Goal: Information Seeking & Learning: Check status

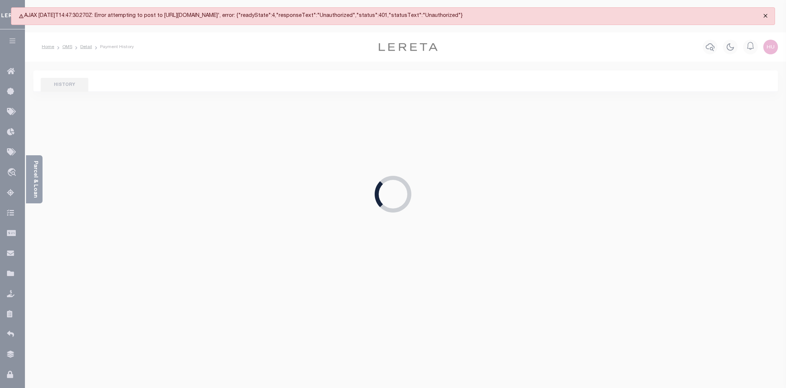
click at [763, 15] on button "Close" at bounding box center [765, 16] width 18 height 16
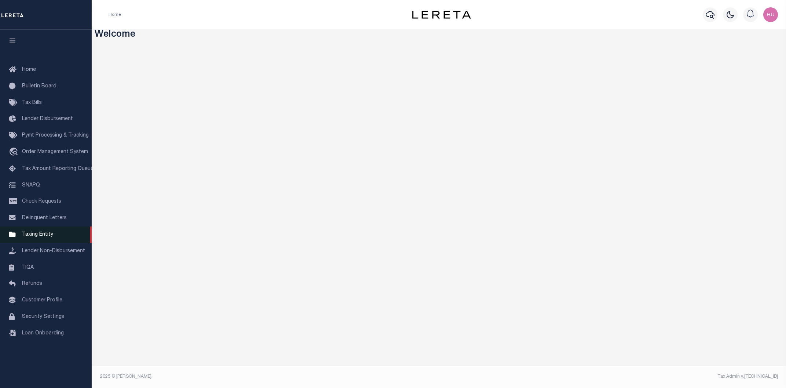
click at [28, 237] on span "Taxing Entity" at bounding box center [37, 234] width 31 height 5
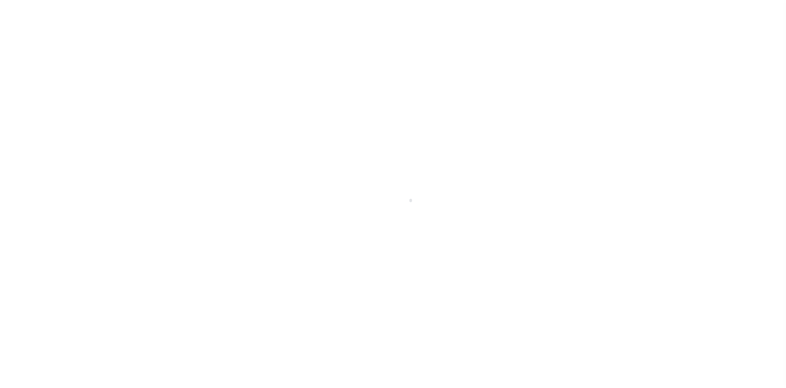
select select
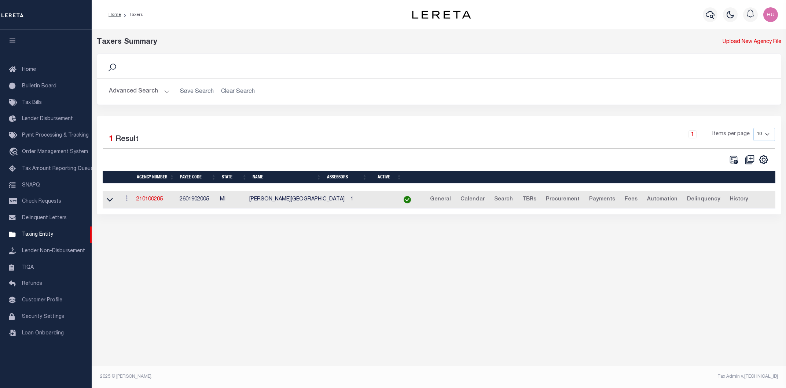
click at [141, 94] on button "Advanced Search" at bounding box center [139, 91] width 61 height 14
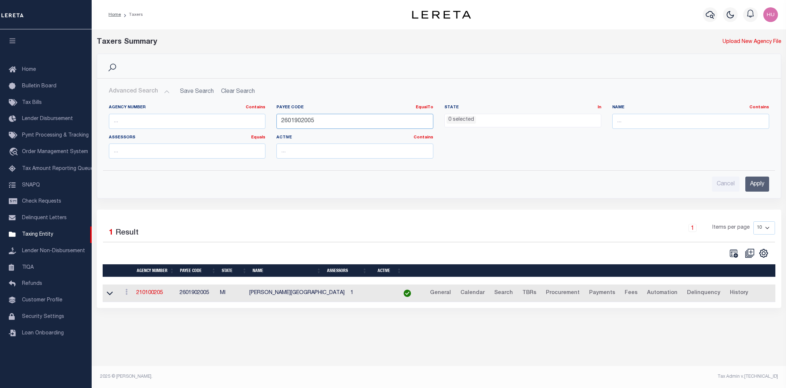
click at [289, 122] on input "2601902005" at bounding box center [354, 121] width 157 height 15
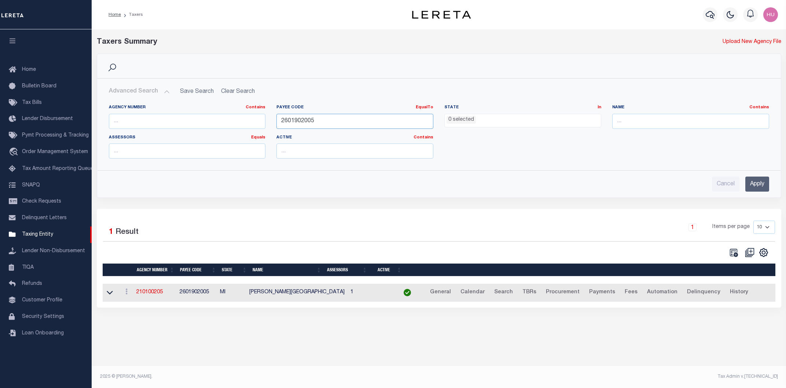
click at [289, 122] on input "2601902005" at bounding box center [354, 121] width 157 height 15
paste input "3904900000"
type input "3904900000"
click at [755, 187] on input "Apply" at bounding box center [757, 183] width 24 height 15
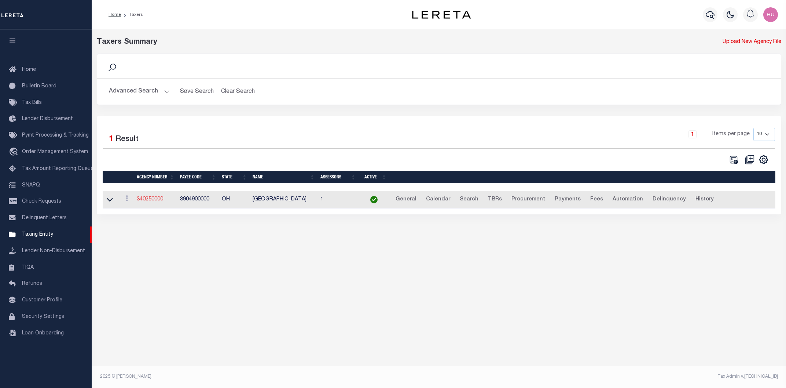
click at [154, 200] on link "340250000" at bounding box center [150, 199] width 26 height 5
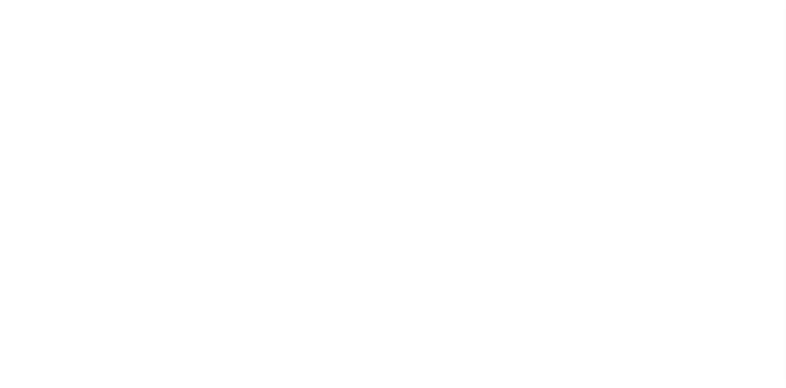
select select
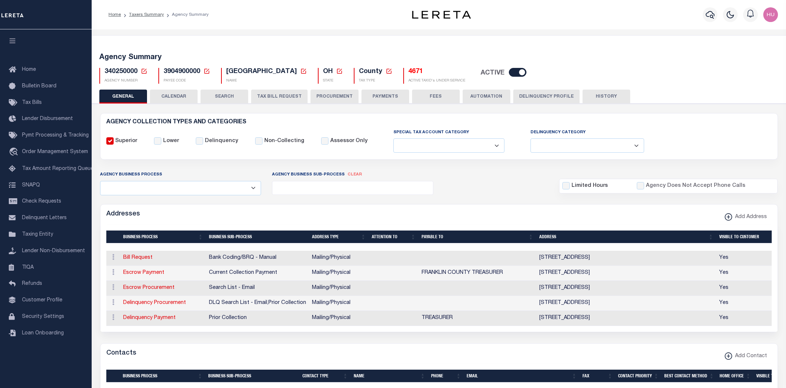
click at [168, 96] on button "CALENDAR" at bounding box center [174, 96] width 48 height 14
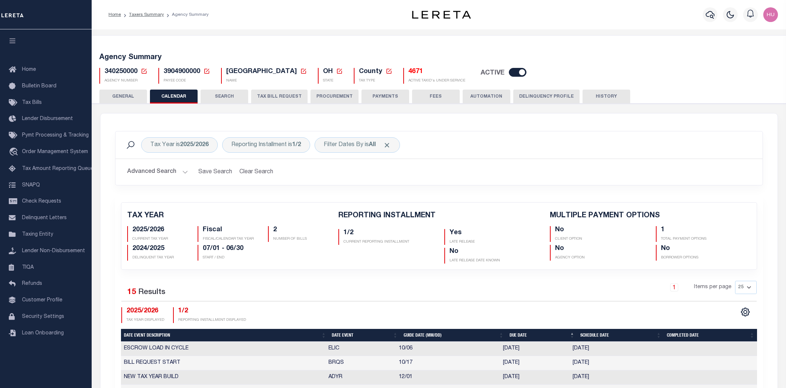
checkbox input "false"
type input "1"
click at [362, 49] on div "Agency Summary 340250000 Agency Number Edit Cancel Ok New Agency Number Cancel …" at bounding box center [439, 66] width 697 height 45
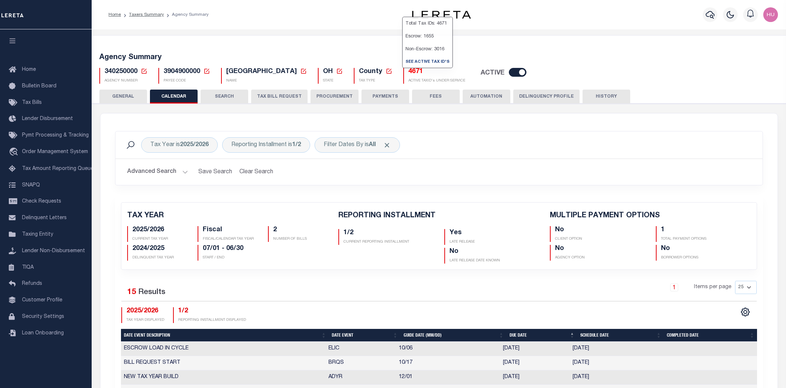
click at [410, 73] on h5 "4671" at bounding box center [436, 72] width 57 height 8
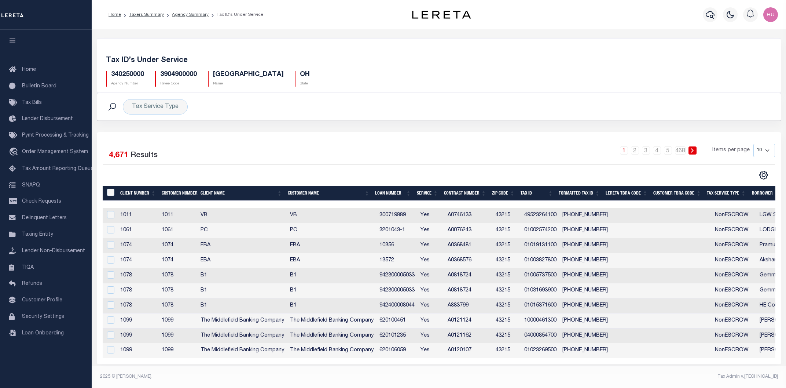
click at [754, 144] on select "10 25 50 100" at bounding box center [765, 150] width 22 height 13
select select "100"
click option "100" at bounding box center [0, 0] width 0 height 0
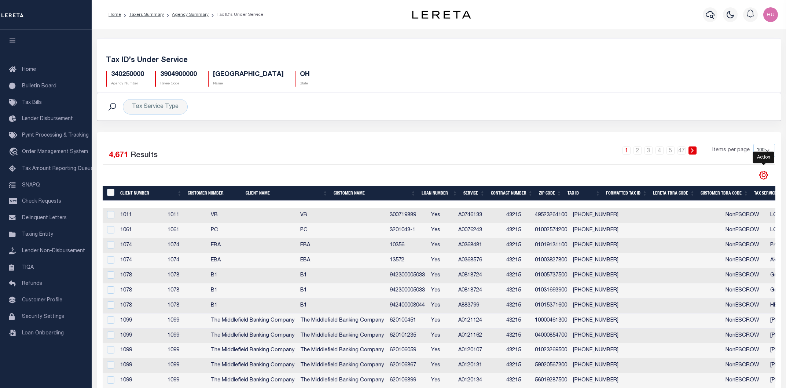
click at [762, 175] on icon "" at bounding box center [763, 174] width 3 height 3
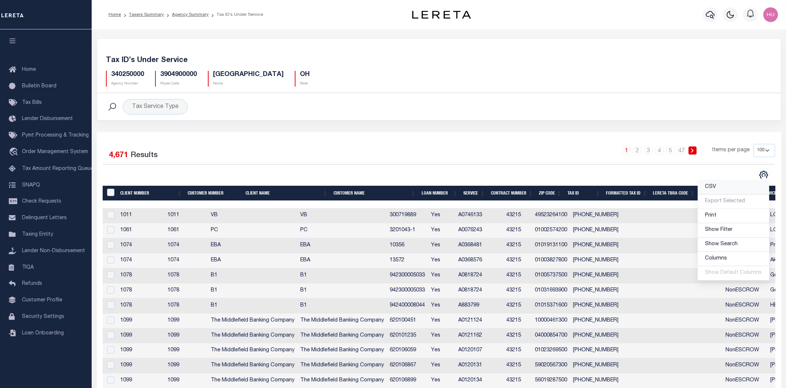
click at [721, 187] on link "CSV" at bounding box center [734, 187] width 72 height 14
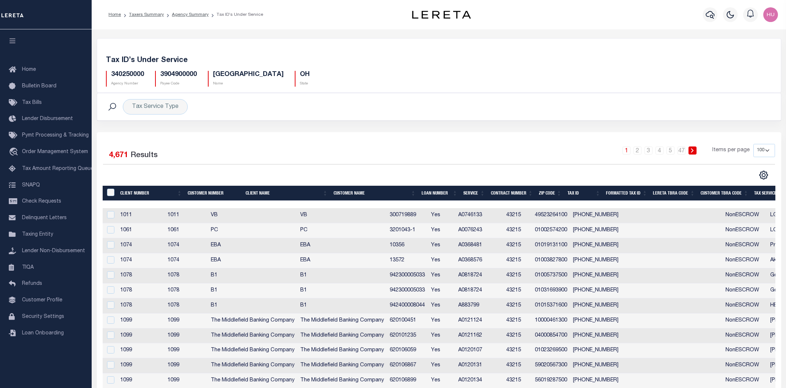
click at [410, 61] on h5 "Tax ID’s Under Service" at bounding box center [439, 60] width 666 height 9
click at [197, 15] on link "Agency Summary" at bounding box center [190, 14] width 37 height 4
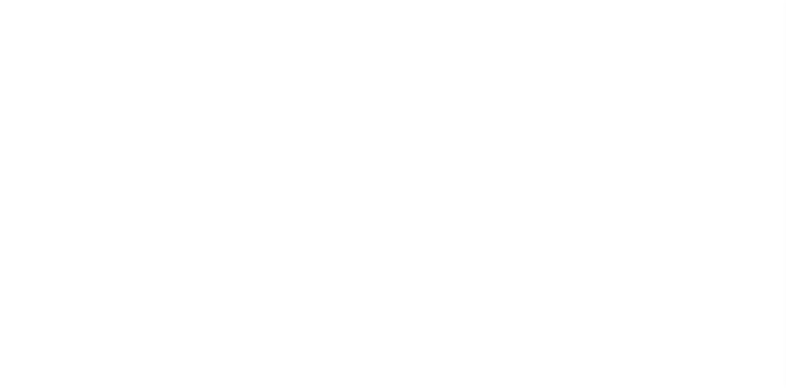
select select
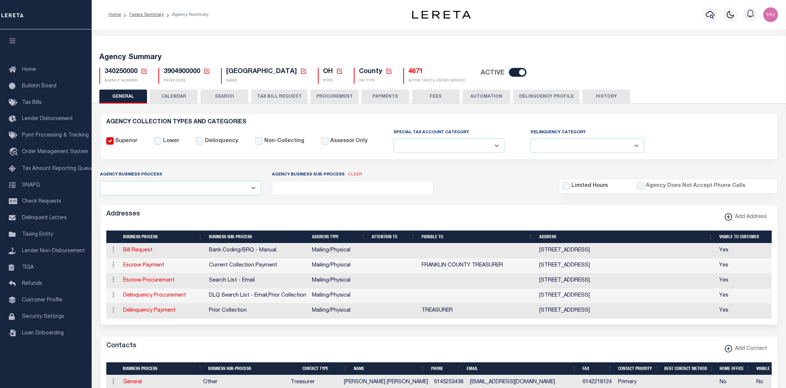
click at [182, 95] on button "CALENDAR" at bounding box center [174, 96] width 48 height 14
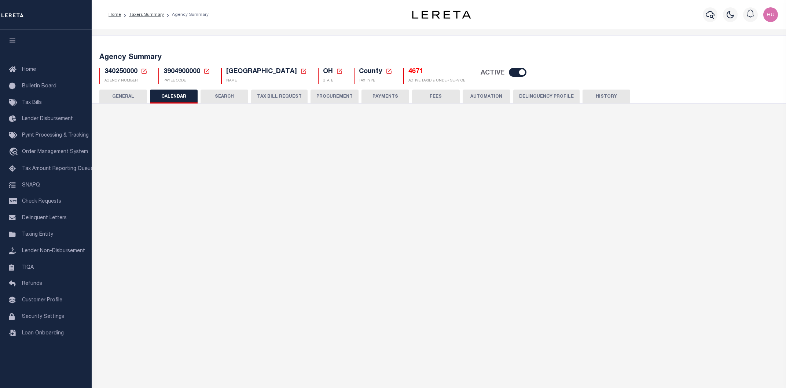
checkbox input "false"
type input "1"
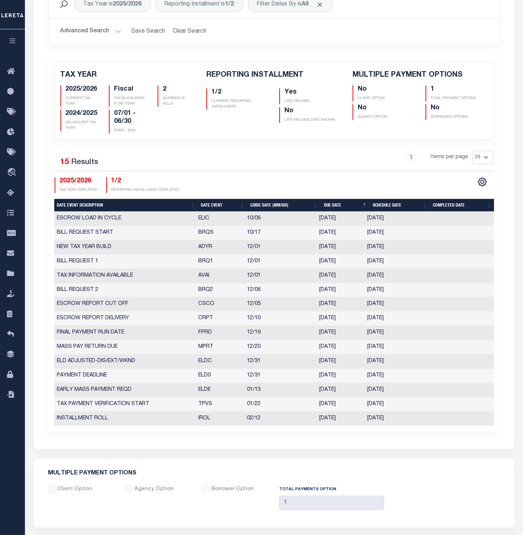
scroll to position [197, 0]
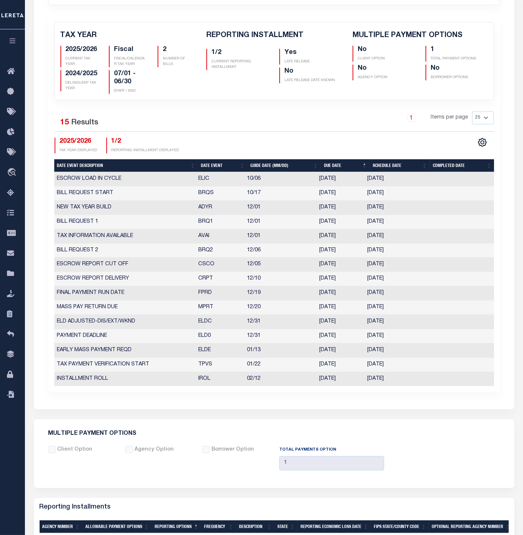
drag, startPoint x: 400, startPoint y: 342, endPoint x: 197, endPoint y: 341, distance: 203.5
click at [197, 341] on tr "PAYMENT DEADLINE ELD0 12/31 12/31/2025 12/31/2025 6814388" at bounding box center [274, 336] width 440 height 14
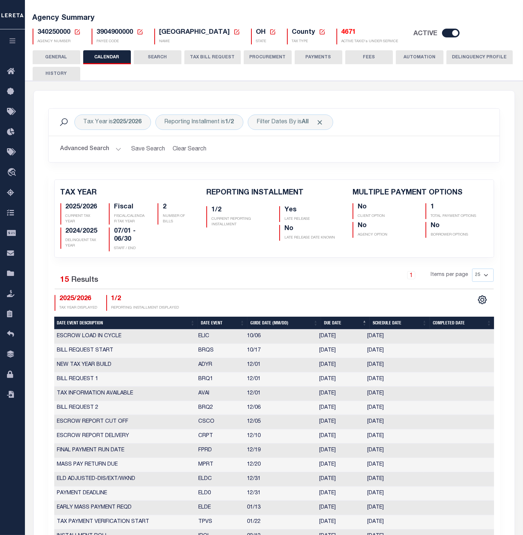
scroll to position [0, 0]
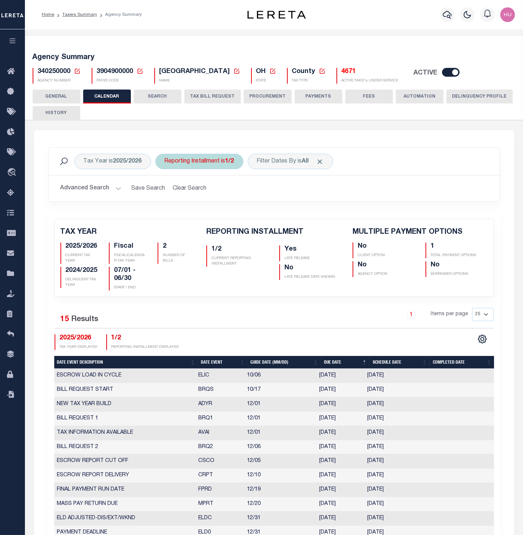
click at [210, 163] on div "Reporting Installment is 1/2" at bounding box center [199, 161] width 88 height 15
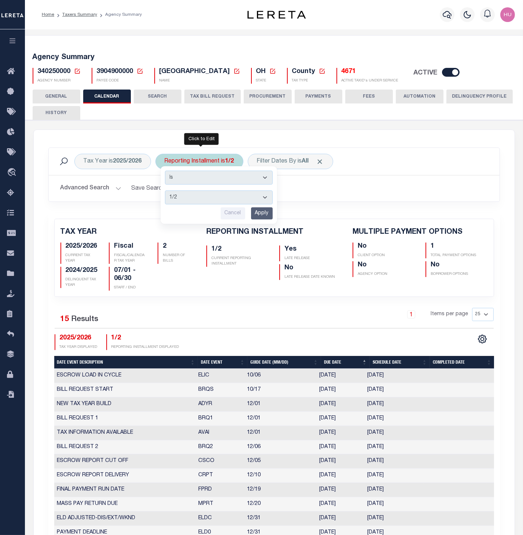
click at [165, 190] on select "1/2 2/2" at bounding box center [219, 197] width 108 height 14
select select "2/2"
click option "2/2" at bounding box center [0, 0] width 0 height 0
click at [263, 213] on input "Apply" at bounding box center [262, 213] width 22 height 12
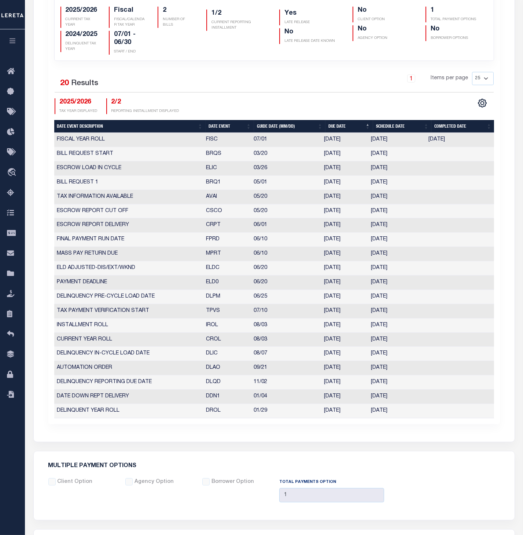
scroll to position [275, 0]
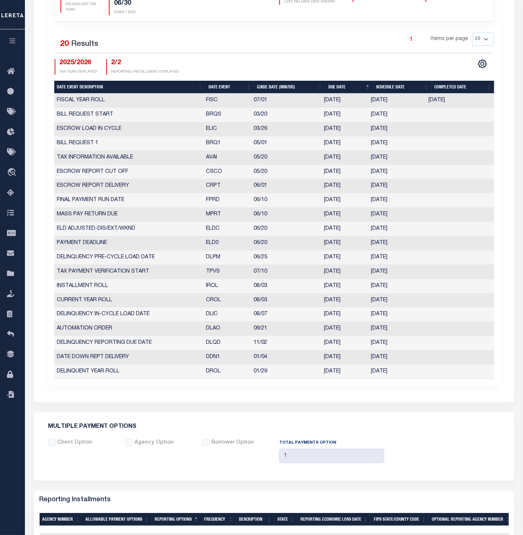
drag, startPoint x: 400, startPoint y: 252, endPoint x: 320, endPoint y: 250, distance: 80.3
click at [320, 250] on tr "PAYMENT DEADLINE ELD0 06/20 06/19/2026 06/19/2026 3529988" at bounding box center [274, 243] width 440 height 14
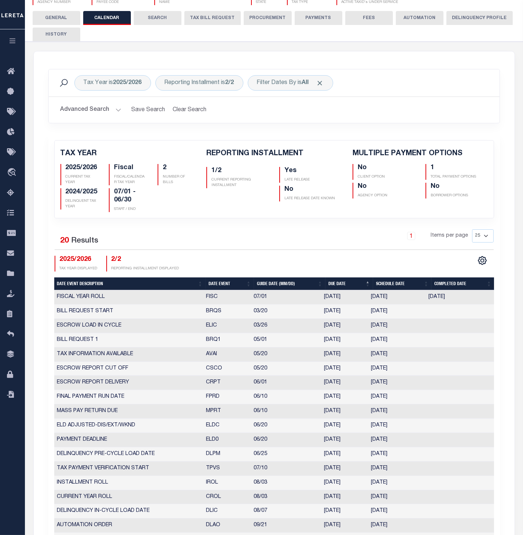
scroll to position [0, 0]
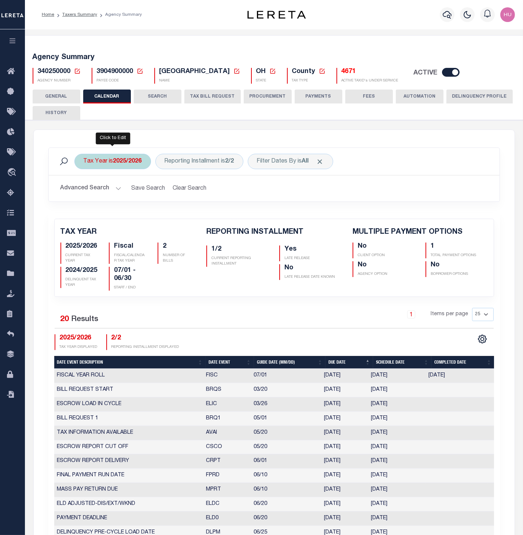
click at [112, 162] on div "Tax Year is 2025/2026" at bounding box center [112, 161] width 77 height 15
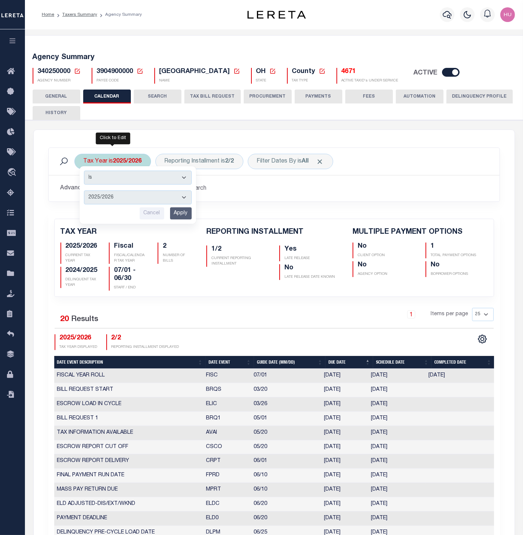
click at [84, 190] on select "2025/2026 2024/2025 2023/2024 2022/2023 2021/2022 2020/2021 2019/2020 2018/2019…" at bounding box center [138, 197] width 108 height 14
select select "2024/2025"
click option "2024/2025" at bounding box center [0, 0] width 0 height 0
click at [177, 214] on input "Apply" at bounding box center [181, 213] width 22 height 12
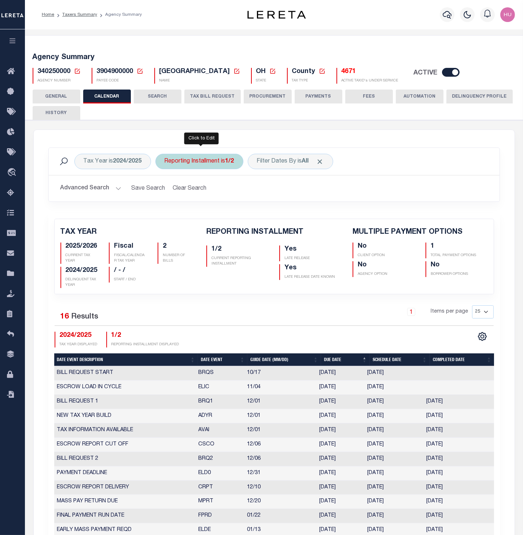
click at [228, 164] on div "Reporting Installment is 1/2" at bounding box center [199, 161] width 88 height 15
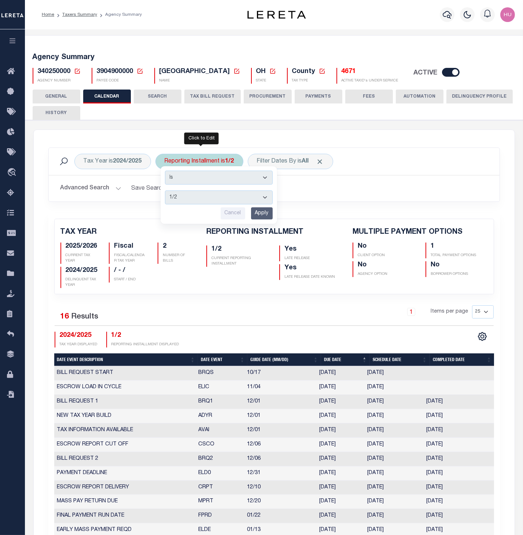
click at [165, 190] on select "1/2 2/2" at bounding box center [219, 197] width 108 height 14
select select "2/2"
click option "2/2" at bounding box center [0, 0] width 0 height 0
click at [263, 211] on input "Apply" at bounding box center [262, 213] width 22 height 12
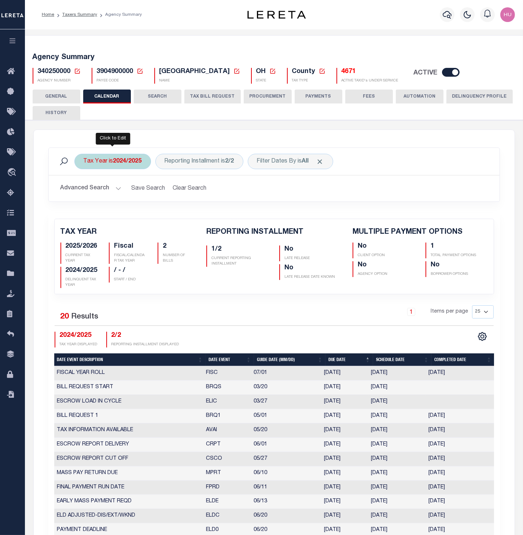
click at [104, 158] on div "Tax Year is 2024/2025" at bounding box center [112, 161] width 77 height 15
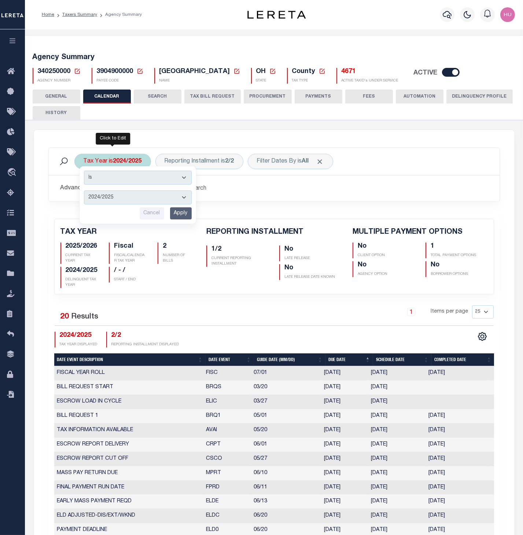
click at [84, 190] on select "2025/2026 2024/2025 2023/2024 2022/2023 2021/2022 2020/2021 2019/2020 2018/2019…" at bounding box center [138, 197] width 108 height 14
select select "2020/2021"
click option "2020/2021" at bounding box center [0, 0] width 0 height 0
click at [182, 213] on input "Apply" at bounding box center [181, 213] width 22 height 12
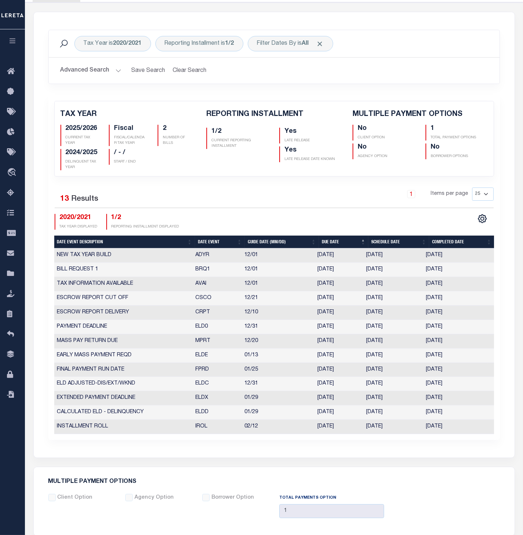
scroll to position [197, 0]
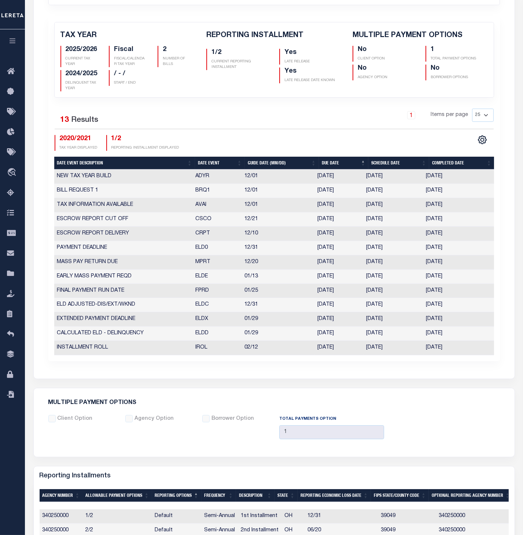
click at [472, 109] on select "25 50 125 150 175 200" at bounding box center [483, 115] width 22 height 13
select select "200"
click option "200" at bounding box center [0, 0] width 0 height 0
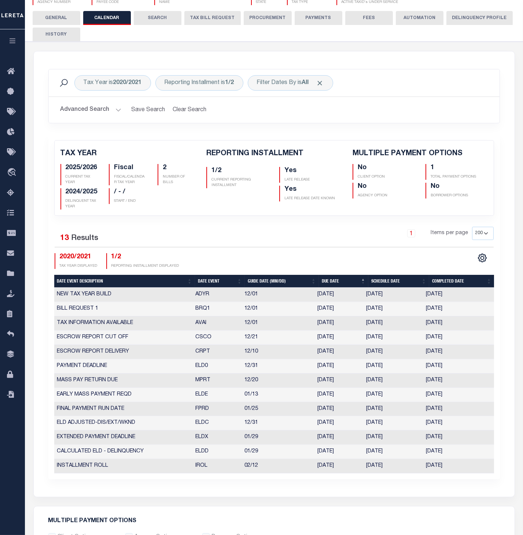
scroll to position [39, 0]
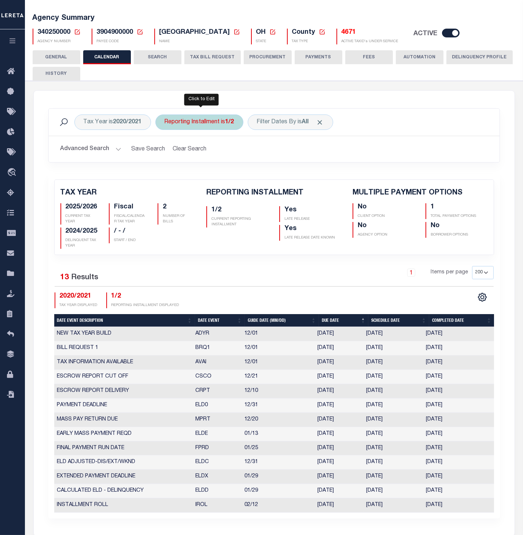
click at [195, 121] on div "Reporting Installment is 1/2" at bounding box center [199, 121] width 88 height 15
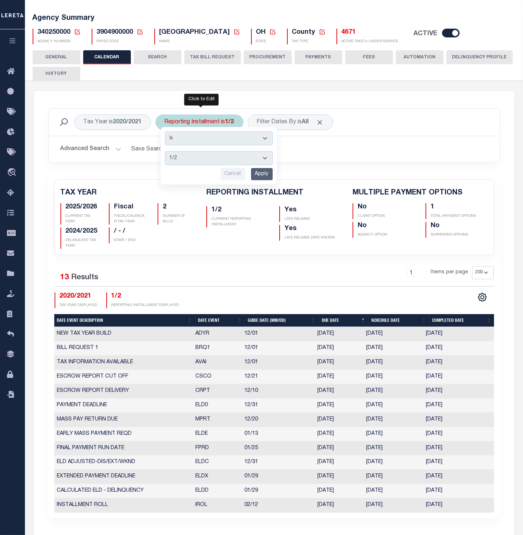
click at [165, 151] on select "1/2 2/2" at bounding box center [219, 158] width 108 height 14
select select "2/2"
click option "2/2" at bounding box center [0, 0] width 0 height 0
click at [262, 169] on input "Apply" at bounding box center [262, 174] width 22 height 12
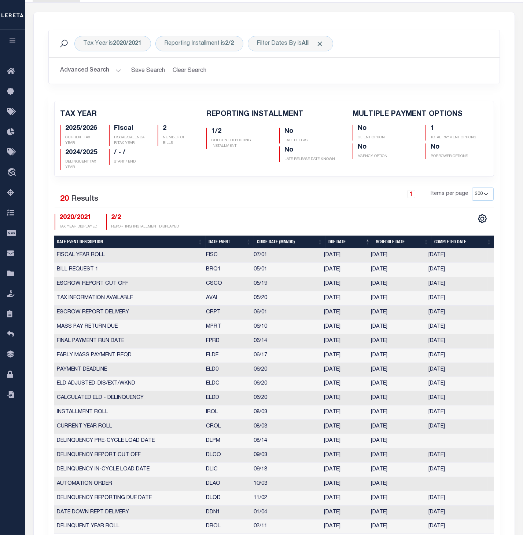
scroll to position [157, 0]
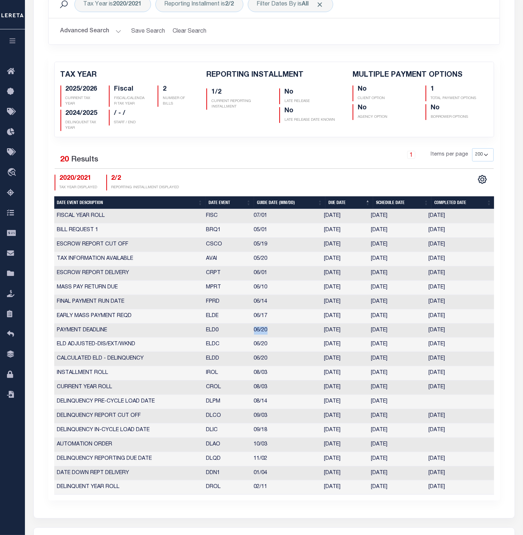
drag, startPoint x: 270, startPoint y: 337, endPoint x: 246, endPoint y: 335, distance: 23.9
click at [246, 335] on tr "PAYMENT DEADLINE ELD0 06/20 06/18/2021 06/18/2021 06/19/2021 2700366" at bounding box center [274, 330] width 440 height 14
drag, startPoint x: 457, startPoint y: 336, endPoint x: 252, endPoint y: 338, distance: 205.0
click at [252, 338] on tr "PAYMENT DEADLINE ELD0 06/20 06/18/2021 06/18/2021 06/19/2021 2700366" at bounding box center [274, 330] width 440 height 14
click at [406, 336] on td "06/18/2021" at bounding box center [398, 330] width 58 height 14
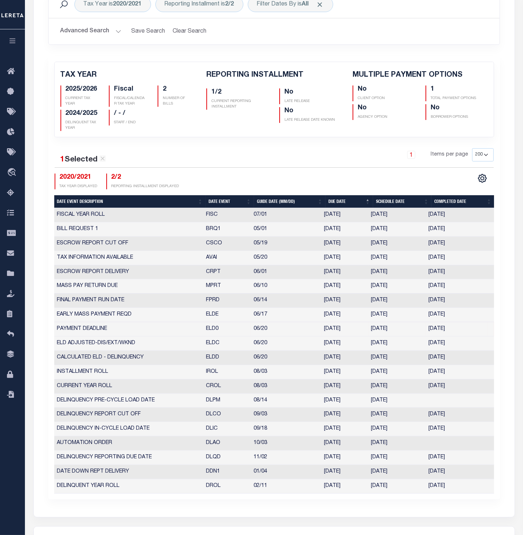
drag, startPoint x: 405, startPoint y: 336, endPoint x: 323, endPoint y: 338, distance: 82.2
click at [323, 336] on tr "PAYMENT DEADLINE ELD0 06/20 06/18/2021 06/18/2021 06/19/2021 2700366" at bounding box center [274, 329] width 440 height 14
drag, startPoint x: 271, startPoint y: 336, endPoint x: 254, endPoint y: 336, distance: 16.5
click at [254, 336] on td "06/20" at bounding box center [286, 329] width 70 height 14
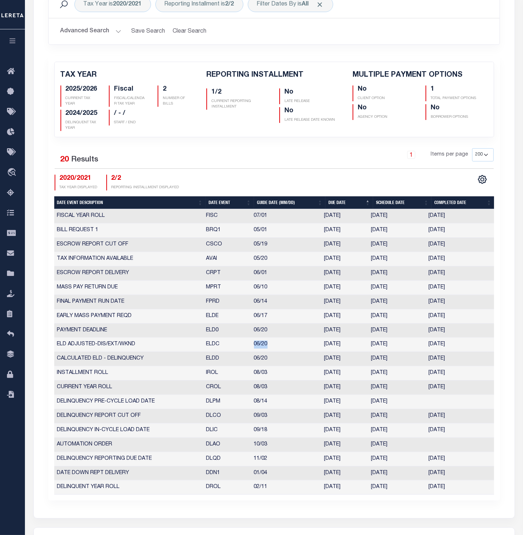
drag, startPoint x: 267, startPoint y: 351, endPoint x: 255, endPoint y: 351, distance: 12.1
click at [255, 351] on td "06/20" at bounding box center [286, 344] width 70 height 14
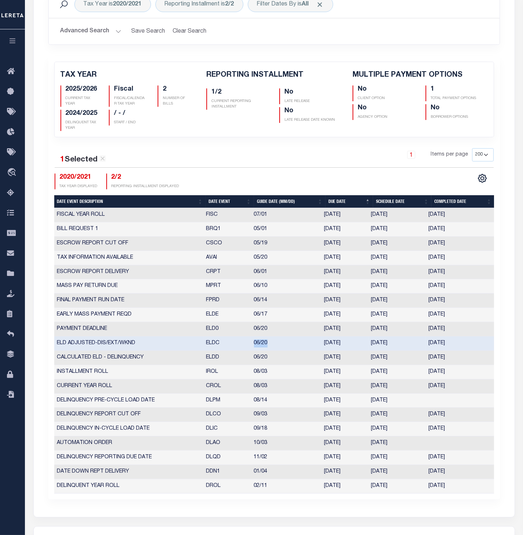
scroll to position [0, 0]
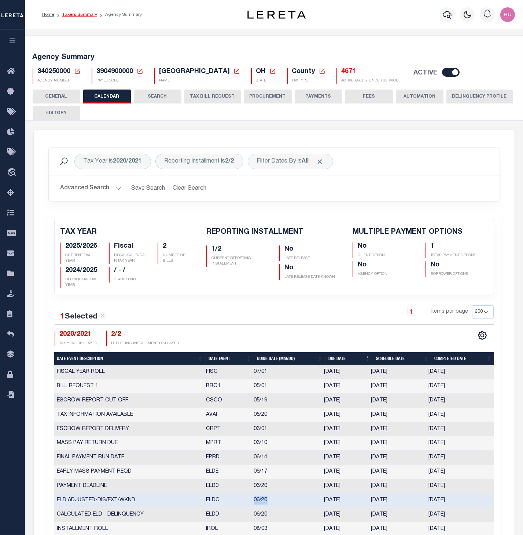
click at [80, 14] on link "Taxers Summary" at bounding box center [79, 14] width 35 height 4
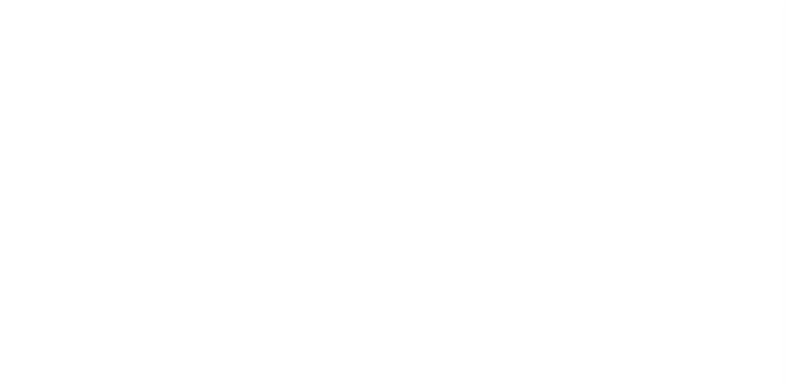
select select "200"
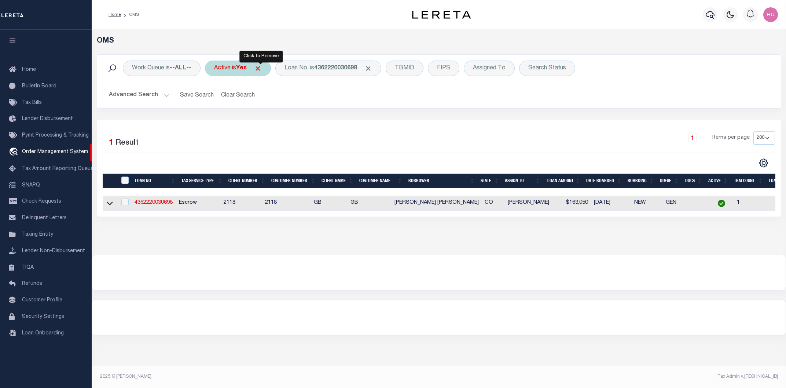
click at [261, 68] on span "Click to Remove" at bounding box center [258, 69] width 8 height 8
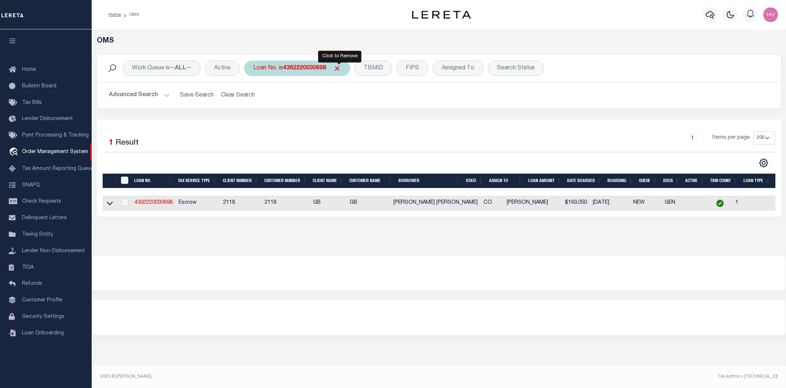
click at [291, 70] on b "4362220030698" at bounding box center [304, 68] width 43 height 6
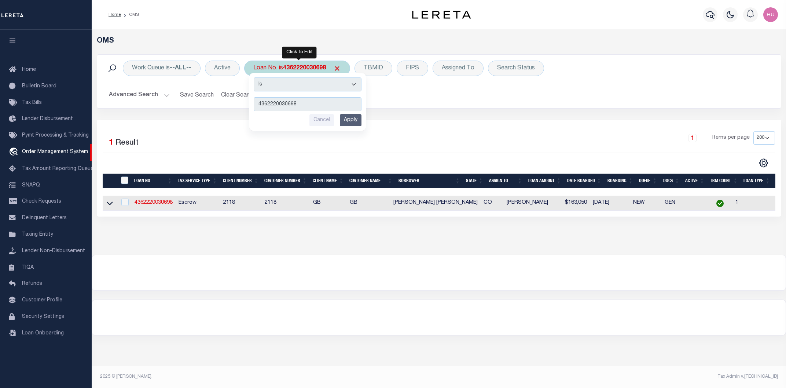
type input "6201075746"
click at [353, 122] on input "Apply" at bounding box center [351, 120] width 22 height 12
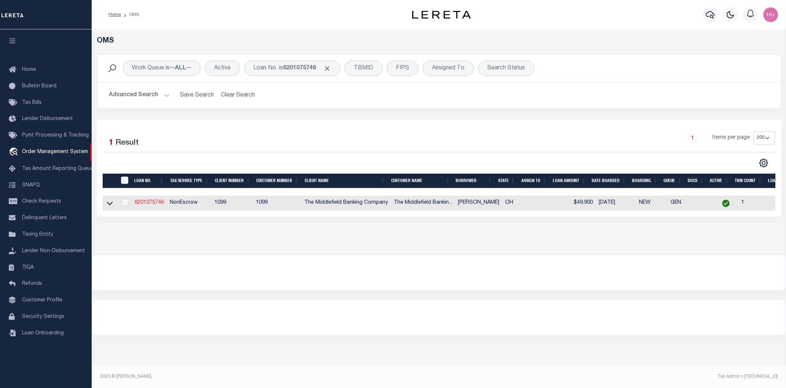
click at [158, 205] on link "6201075746" at bounding box center [149, 202] width 29 height 5
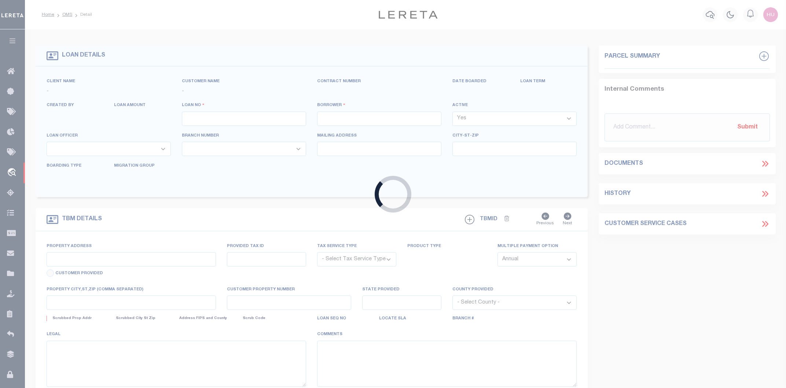
type input "6201075746"
type input "[PERSON_NAME]"
select select
select select "10"
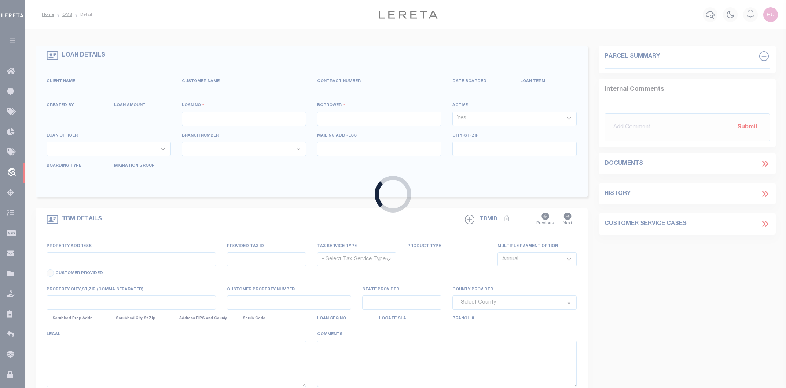
select select "NonEscrow"
type input "[STREET_ADDRESS][PERSON_NAME]"
type input "51-032-06-20-026-000"
select select
type input "Columbus OH 43206"
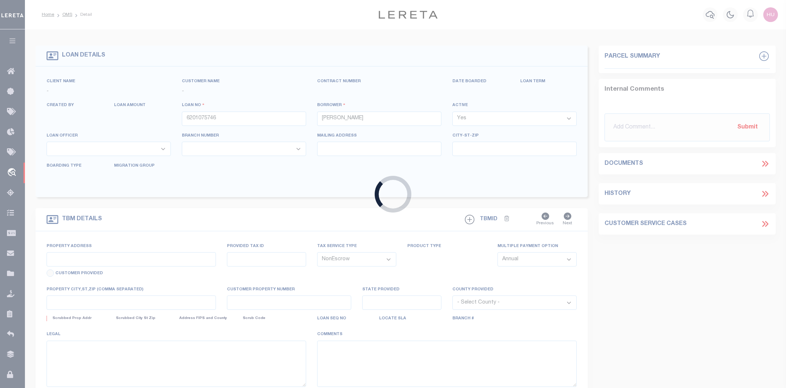
type input "OH"
select select "[PERSON_NAME]"
select select "1399"
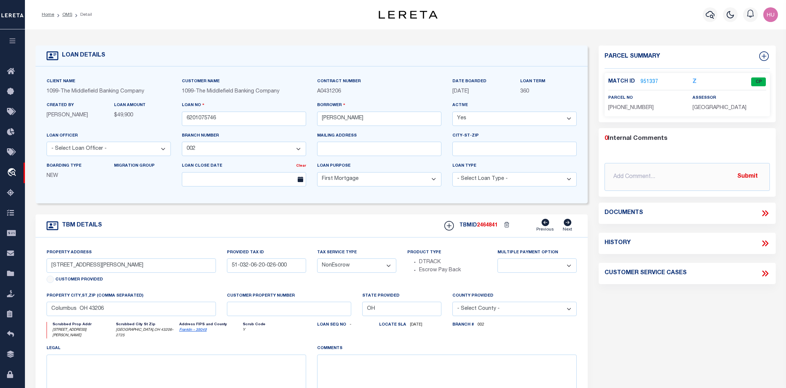
click at [652, 80] on link "951337" at bounding box center [650, 82] width 18 height 8
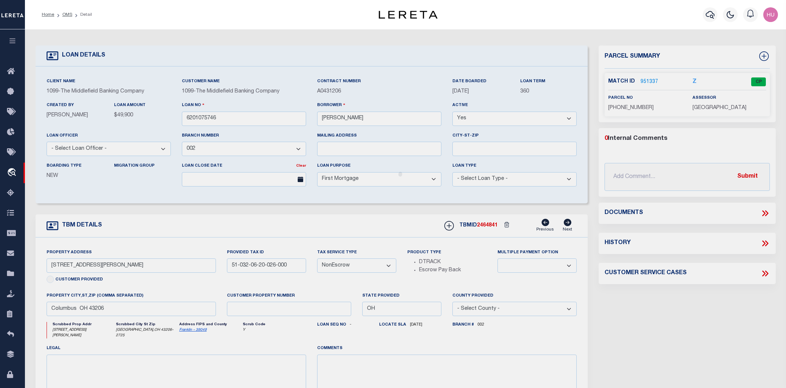
checkbox input "false"
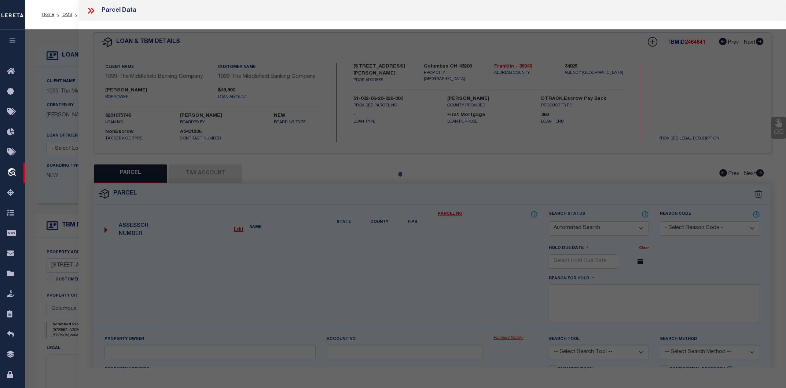
select select "CP"
select select
type textarea "Tax ID Special Project"
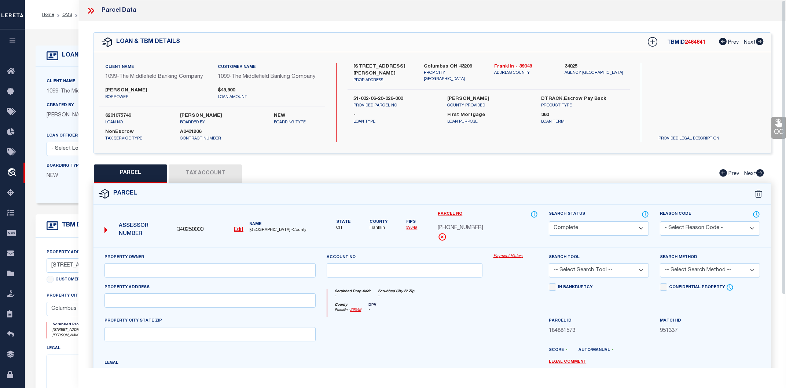
click at [512, 254] on link "Payment History" at bounding box center [516, 256] width 44 height 6
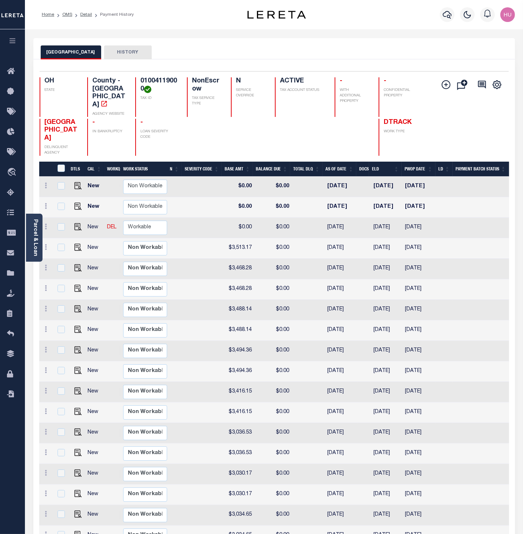
scroll to position [0, 243]
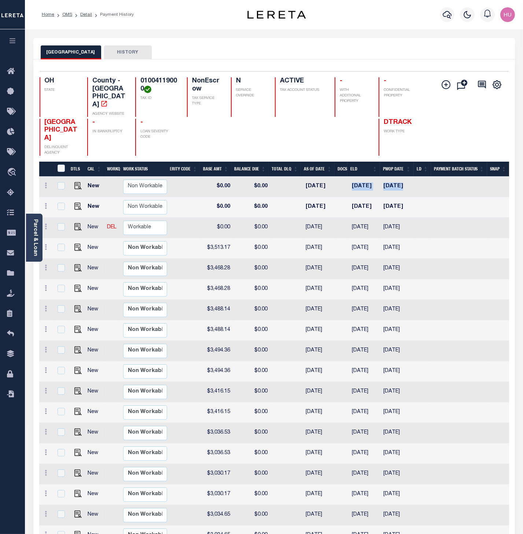
drag, startPoint x: 422, startPoint y: 167, endPoint x: 348, endPoint y: 169, distance: 74.1
click at [348, 177] on tr "New Non Workable Workable 2025 2/2 - Select... Payment Reversal Taxable Value C…" at bounding box center [152, 187] width 713 height 21
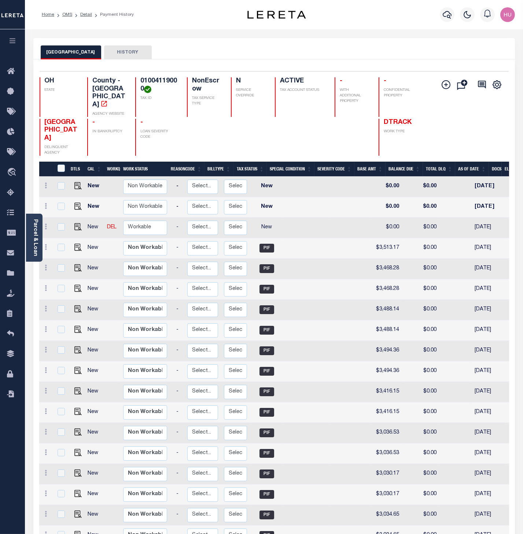
scroll to position [0, 0]
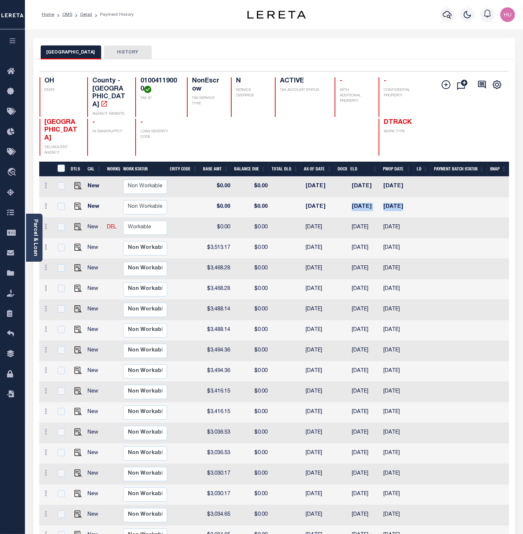
drag, startPoint x: 421, startPoint y: 190, endPoint x: 347, endPoint y: 193, distance: 74.1
click at [347, 197] on tr "New Non Workable Workable 2025 1/2 - Select... Payment Reversal Taxable Value C…" at bounding box center [152, 207] width 713 height 21
drag, startPoint x: 417, startPoint y: 172, endPoint x: 344, endPoint y: 176, distance: 72.7
click at [344, 177] on tr "New Non Workable Workable 2025 2/2 - Select... Payment Reversal Taxable Value C…" at bounding box center [152, 187] width 713 height 21
drag, startPoint x: 378, startPoint y: 191, endPoint x: 341, endPoint y: 191, distance: 37.0
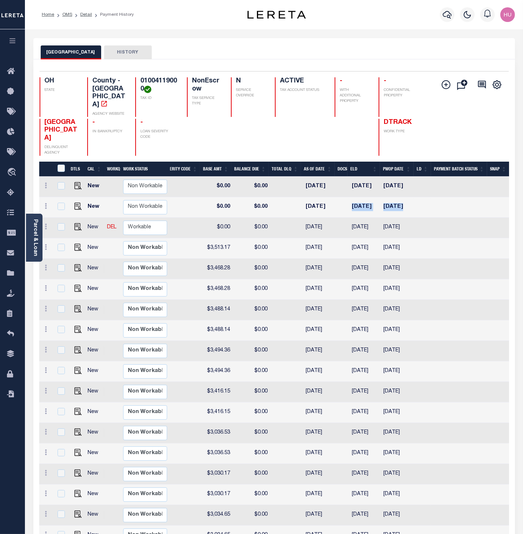
click at [341, 197] on tr "New Non Workable Workable 2025 1/2 - Select... Payment Reversal Taxable Value C…" at bounding box center [152, 207] width 713 height 21
drag, startPoint x: 415, startPoint y: 213, endPoint x: 351, endPoint y: 215, distance: 63.9
click at [351, 218] on tr "New DEL Non Workable Workable Dtrack 2024 2/2 - Select... Payment Reversal Taxa…" at bounding box center [152, 228] width 713 height 21
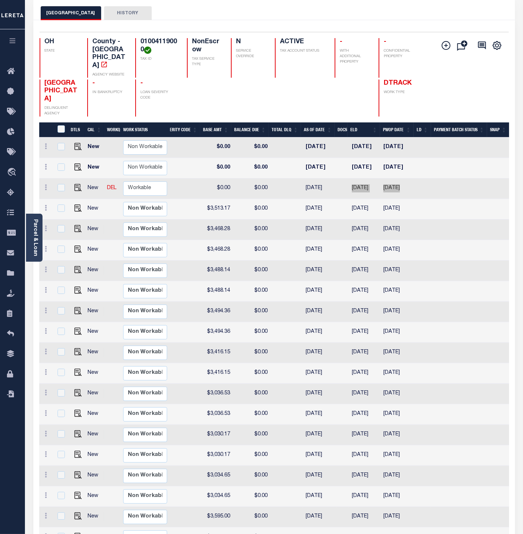
scroll to position [78, 0]
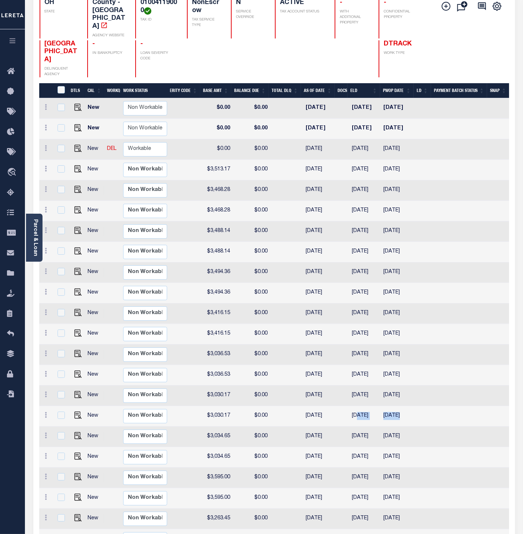
drag, startPoint x: 419, startPoint y: 400, endPoint x: 365, endPoint y: 401, distance: 53.5
click at [355, 387] on tr "New Non Workable Workable 2018 1/2 - Select... Payment Reversal Taxable Value C…" at bounding box center [152, 416] width 713 height 21
drag, startPoint x: 422, startPoint y: 378, endPoint x: 349, endPoint y: 380, distance: 73.3
click at [349, 386] on tr "New Non Workable Workable 2018 2/2 - Select... Payment Reversal Taxable Value C…" at bounding box center [152, 396] width 713 height 21
drag, startPoint x: 421, startPoint y: 358, endPoint x: 347, endPoint y: 358, distance: 74.1
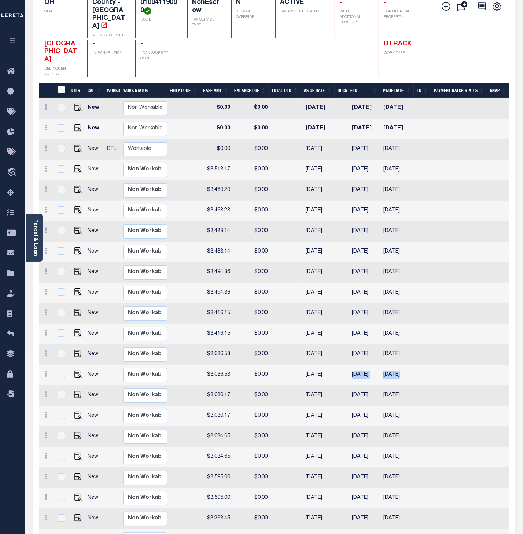
click at [347, 365] on tr "New Non Workable Workable 2019 1/2 - Select... Payment Reversal Taxable Value C…" at bounding box center [152, 375] width 713 height 21
drag, startPoint x: 416, startPoint y: 336, endPoint x: 352, endPoint y: 338, distance: 63.8
click at [352, 345] on tr "New Non Workable Workable 2019 2/2 - Select... Payment Reversal Taxable Value C…" at bounding box center [152, 355] width 713 height 21
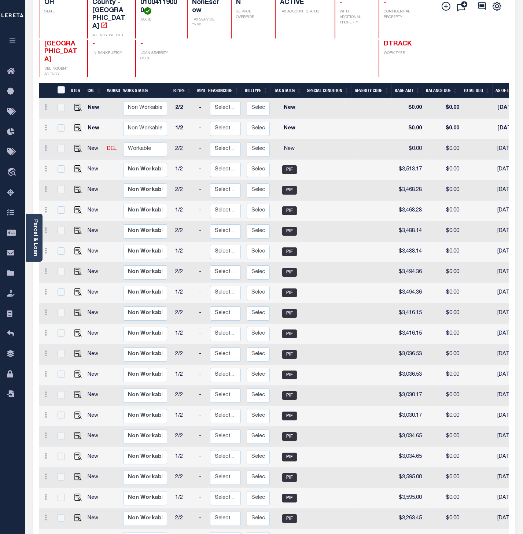
scroll to position [0, 0]
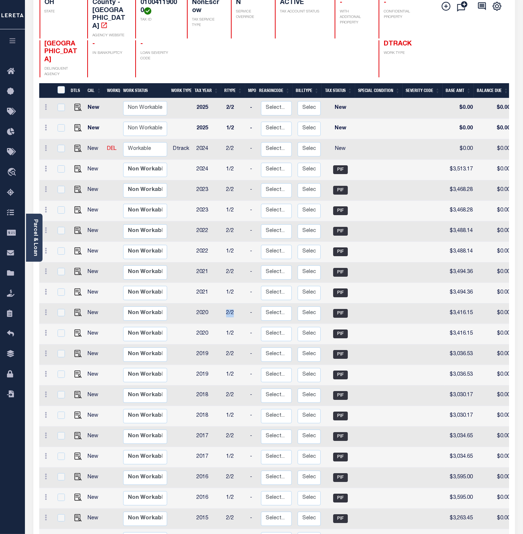
drag, startPoint x: 234, startPoint y: 295, endPoint x: 223, endPoint y: 297, distance: 10.4
click at [223, 304] on tr "New Non Workable Workable 2020 2/2 - Select... Payment Reversal Taxable Value C…" at bounding box center [395, 314] width 713 height 21
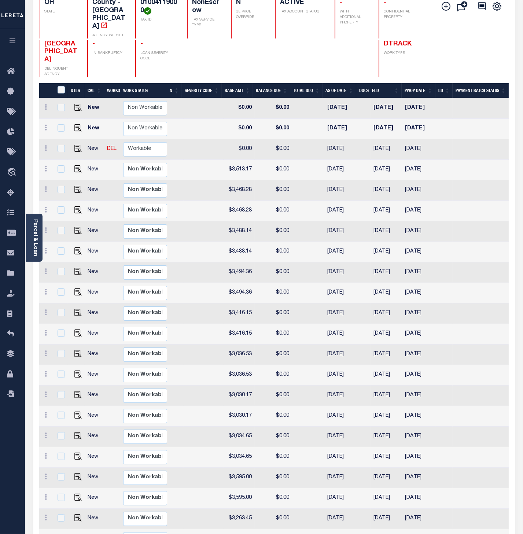
scroll to position [0, 243]
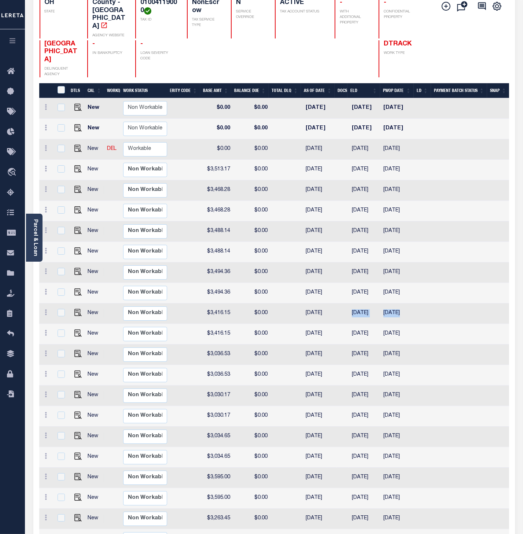
drag, startPoint x: 417, startPoint y: 294, endPoint x: 351, endPoint y: 297, distance: 65.7
click at [351, 304] on tr "New Non Workable Workable 2020 2/2 - Select... Payment Reversal Taxable Value C…" at bounding box center [152, 314] width 713 height 21
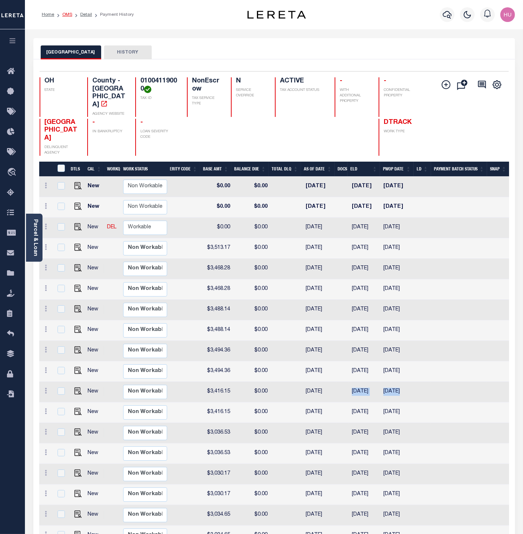
click at [63, 14] on link "OMS" at bounding box center [67, 14] width 10 height 4
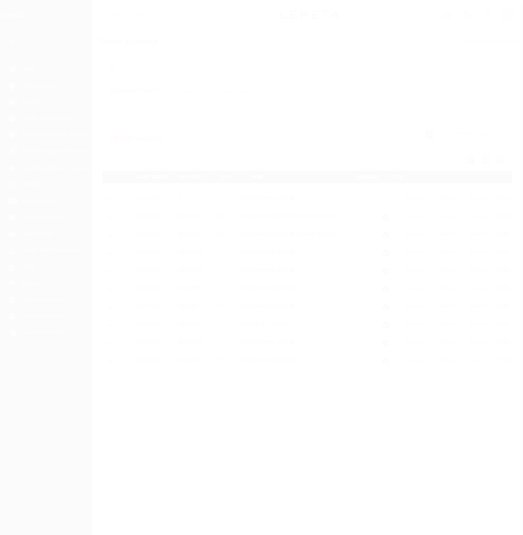
select select
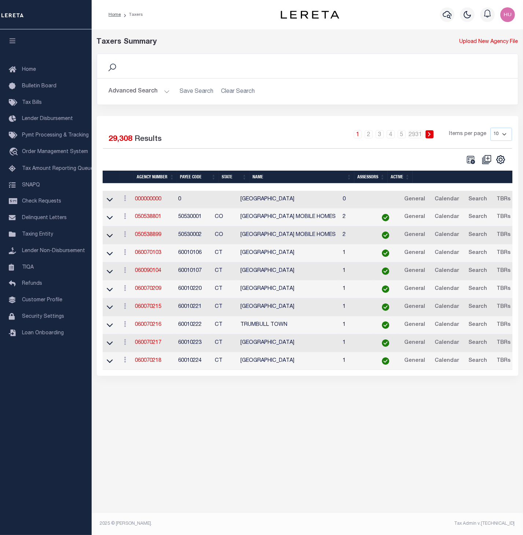
click at [136, 91] on button "Advanced Search" at bounding box center [139, 91] width 61 height 14
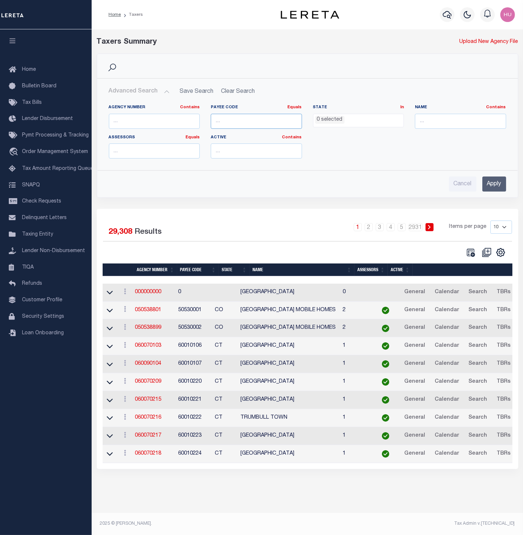
click at [240, 122] on input "number" at bounding box center [256, 121] width 91 height 15
paste input "560763"
click at [494, 185] on input "Apply" at bounding box center [495, 183] width 24 height 15
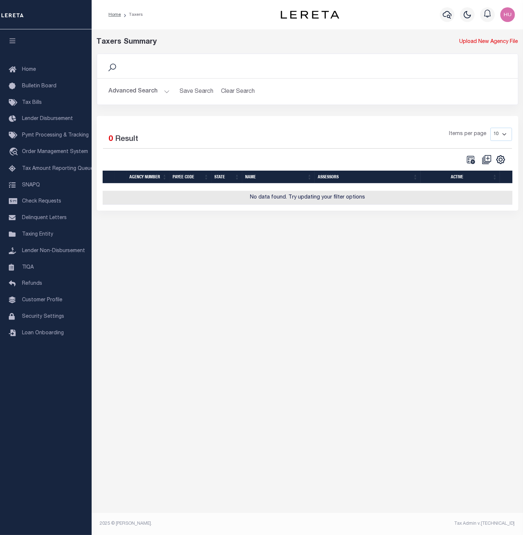
click at [155, 94] on button "Advanced Search" at bounding box center [139, 91] width 61 height 14
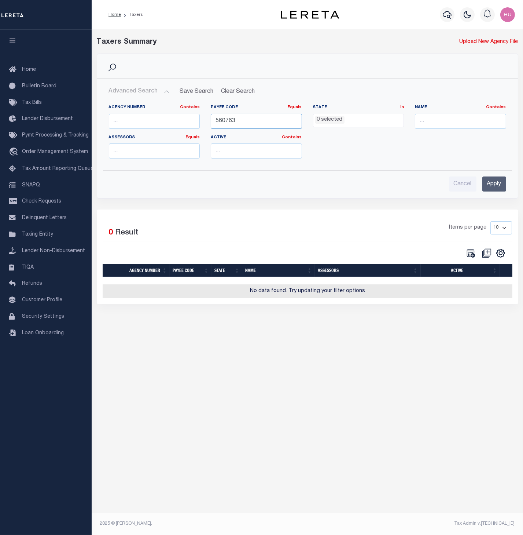
click at [226, 122] on input "560763" at bounding box center [256, 121] width 91 height 15
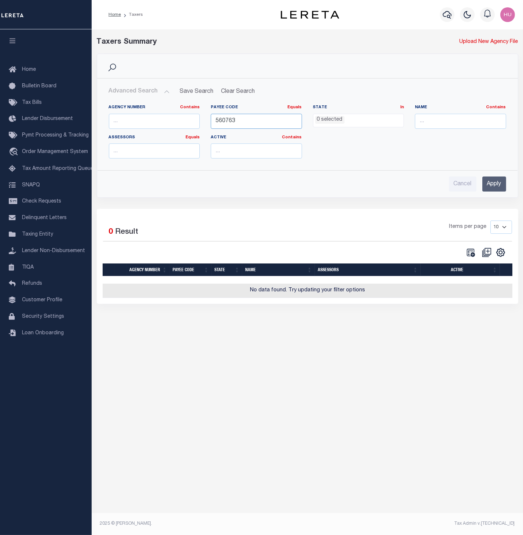
paste input "2616117001"
type input "2616117001"
click at [496, 183] on input "Apply" at bounding box center [495, 183] width 24 height 15
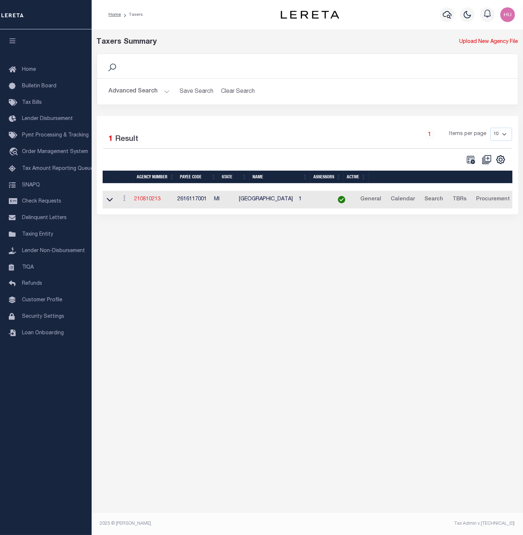
click at [150, 201] on link "210810213" at bounding box center [147, 199] width 26 height 5
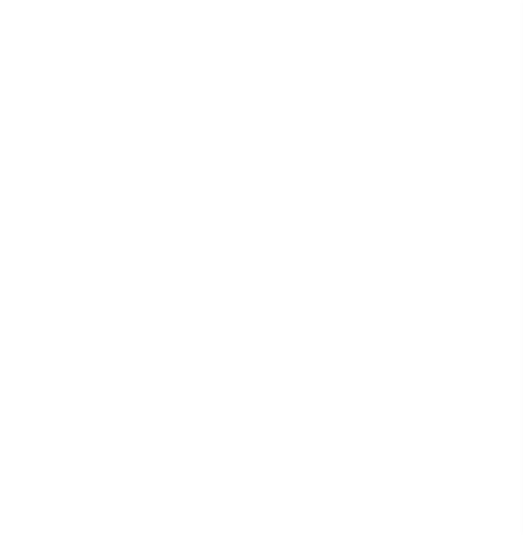
select select
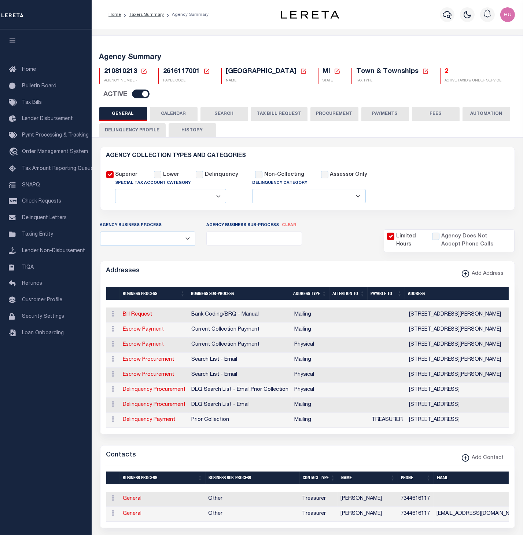
click at [182, 111] on button "CALENDAR" at bounding box center [174, 114] width 48 height 14
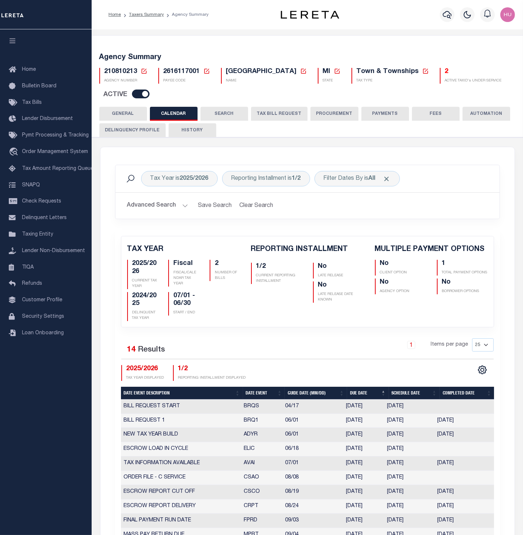
checkbox input "false"
type input "1"
click at [445, 73] on h5 "2" at bounding box center [473, 72] width 57 height 8
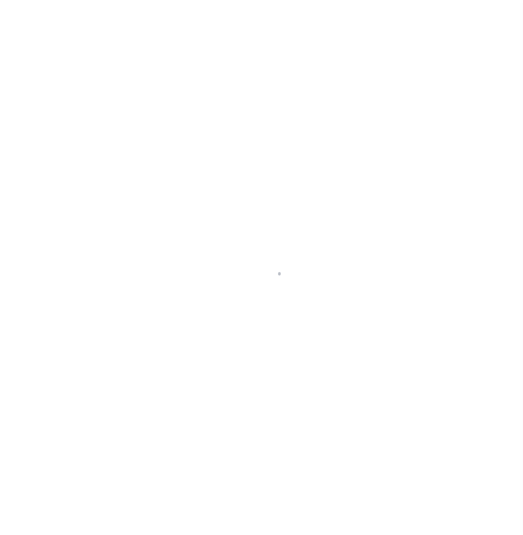
select select "100"
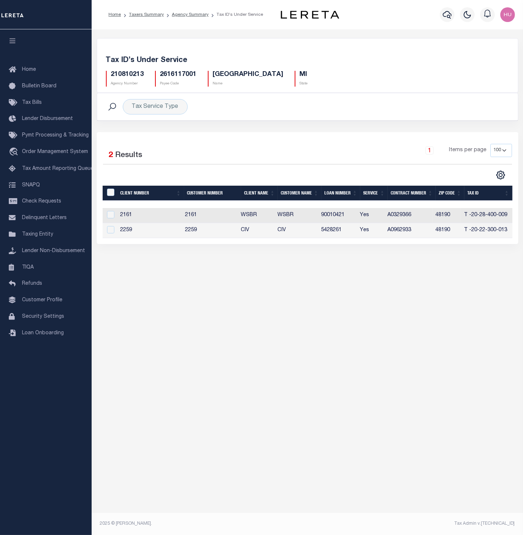
click at [336, 216] on td "90010421" at bounding box center [337, 215] width 39 height 15
checkbox input "true"
click at [336, 216] on tr "2161 2161 WSBR WSBR 90010421 Yes A0329366 48190 T -20-28-400-009 T2028400009 ES…" at bounding box center [463, 215] width 721 height 15
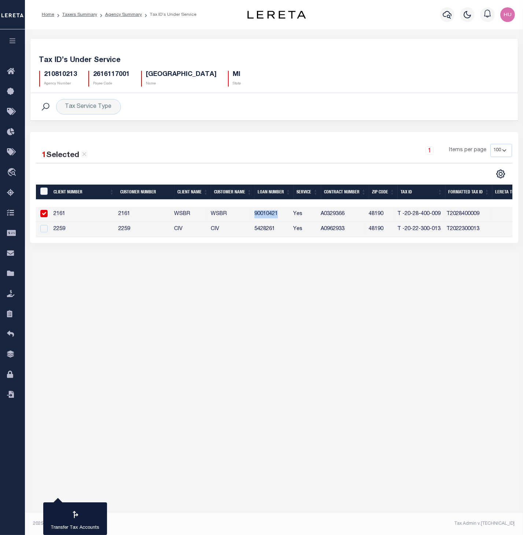
copy td "90010421"
click at [233, 264] on div "Tax ID’s Under Service 210810213 Agency Number 2616117001 Payee Code [GEOGRAPHI…" at bounding box center [274, 146] width 498 height 235
click at [238, 149] on div "1 Items per page 10 25 50 100" at bounding box center [335, 153] width 354 height 19
click at [124, 14] on link "Agency Summary" at bounding box center [123, 14] width 37 height 4
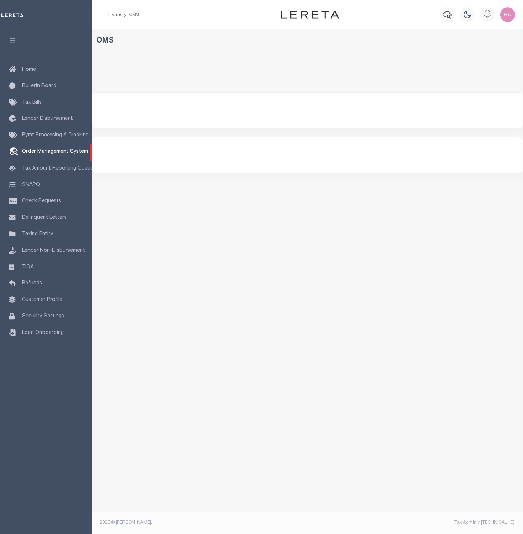
select select "200"
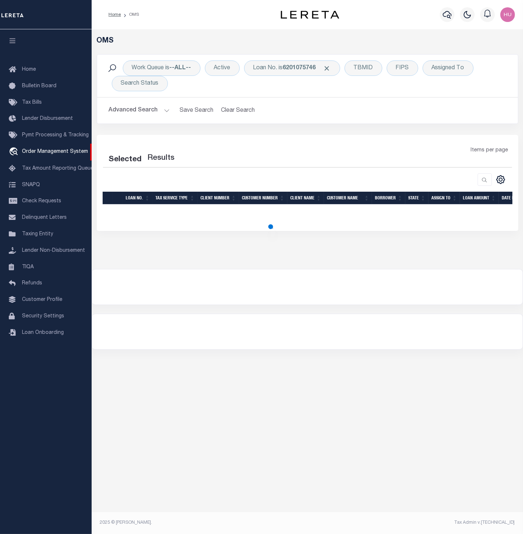
select select "200"
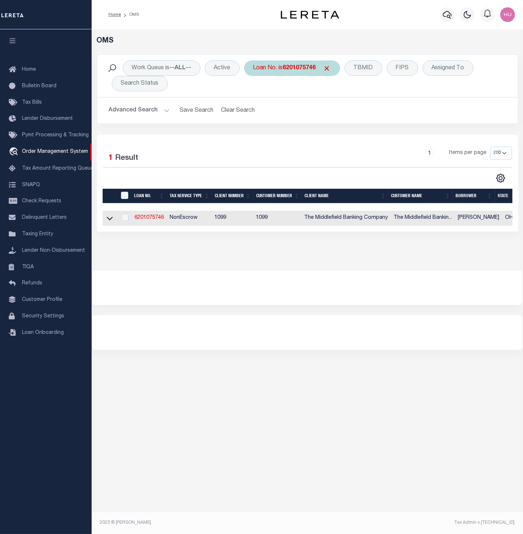
click at [275, 70] on div "Loan No. is 6201075746" at bounding box center [292, 68] width 96 height 15
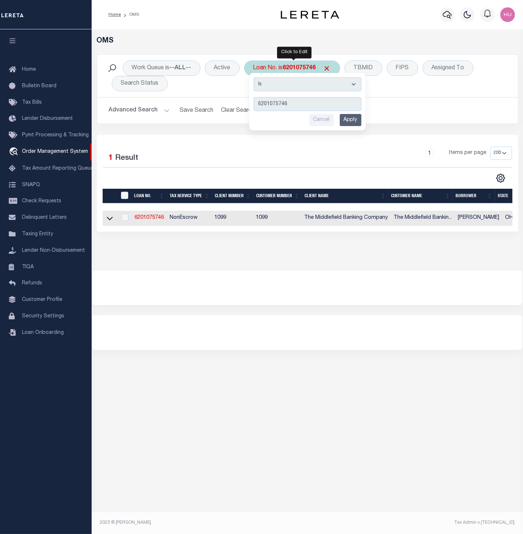
type input "90010421"
click at [345, 122] on input "Apply" at bounding box center [351, 120] width 22 height 12
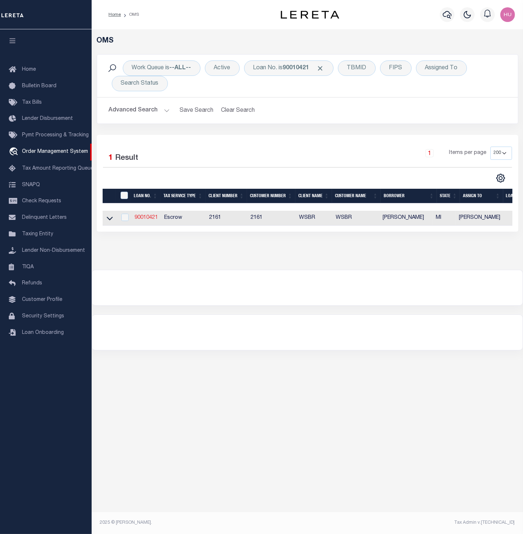
click at [150, 220] on link "90010421" at bounding box center [146, 217] width 23 height 5
type input "90010421"
type input "RONNIE R KENNEDY"
select select
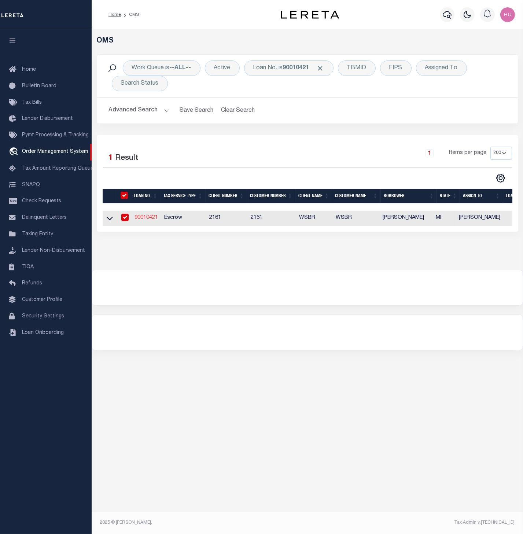
select select "100"
select select "Escrow"
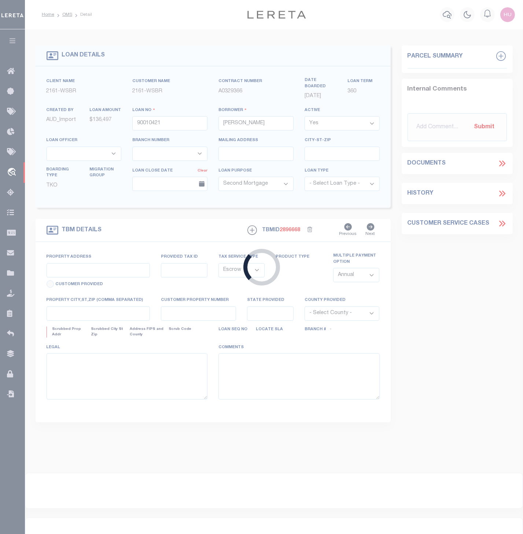
type input "12560 WHITTAKER RD"
type input "T-20-28-400-009"
type input "MILAN MI 481609715"
type input "MI"
select select
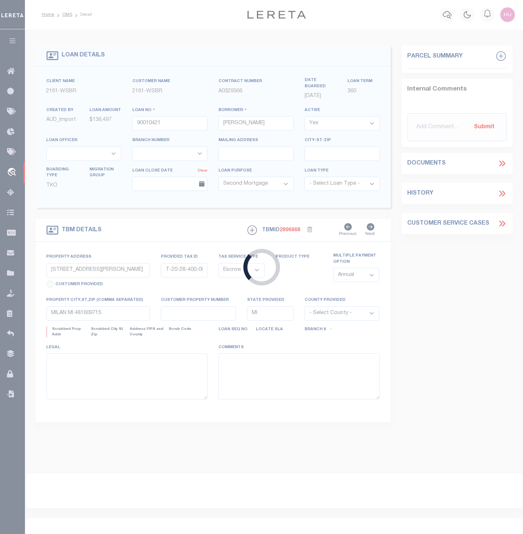
type textarea "T-20-28-400-009"
select select "4567"
select select
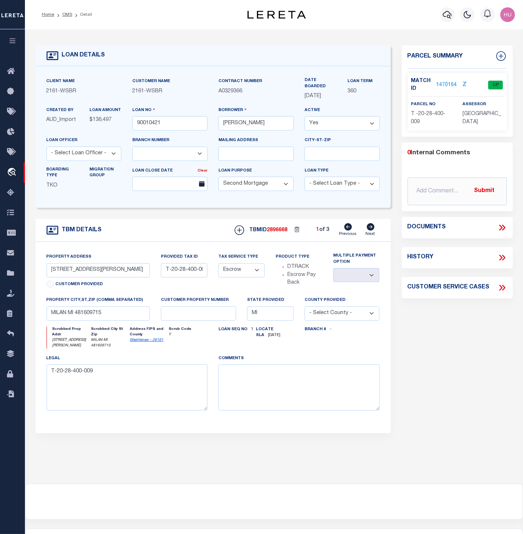
click at [450, 83] on link "1470164" at bounding box center [447, 85] width 21 height 8
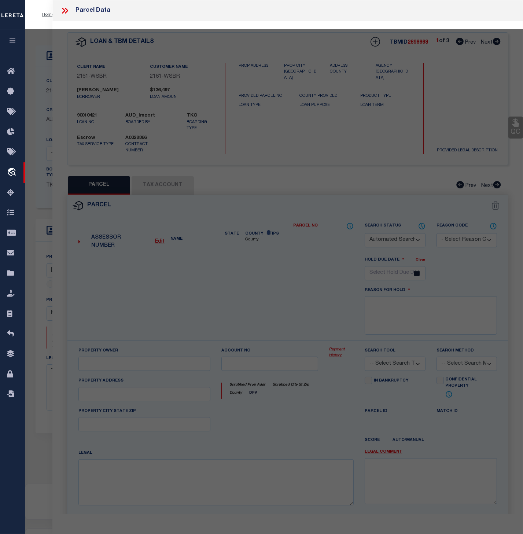
checkbox input "false"
select select "CP"
type input "KENNEDY RONNIE R"
select select
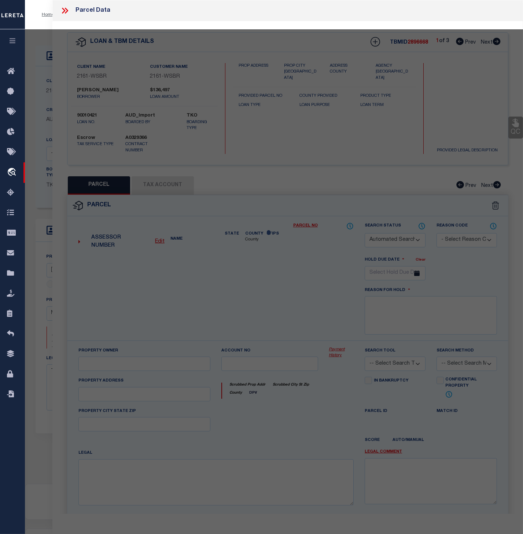
type input "12560 WHITTAKER RD"
type input "MILAN MI 48160"
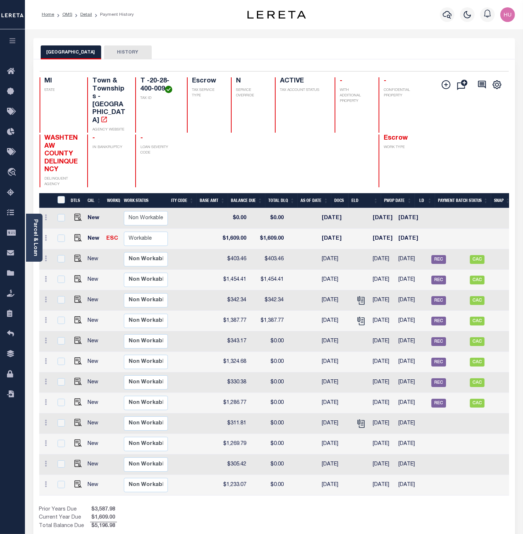
scroll to position [0, 254]
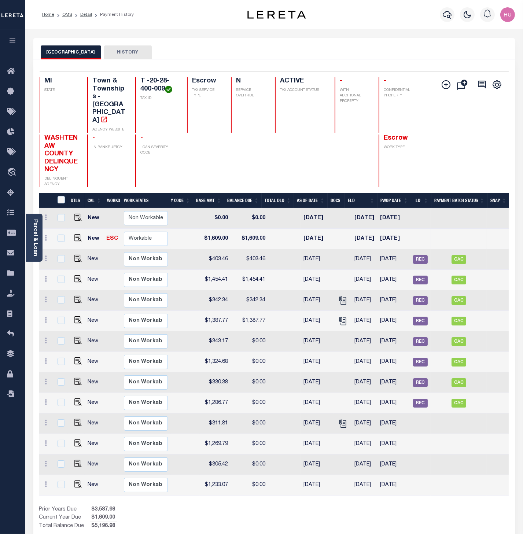
drag, startPoint x: 376, startPoint y: 220, endPoint x: 347, endPoint y: 221, distance: 29.0
click at [347, 229] on tr "New ESC Non Workable Workable Escrow 2025 1/2 - Select... Payment Reversal Taxa…" at bounding box center [147, 239] width 724 height 21
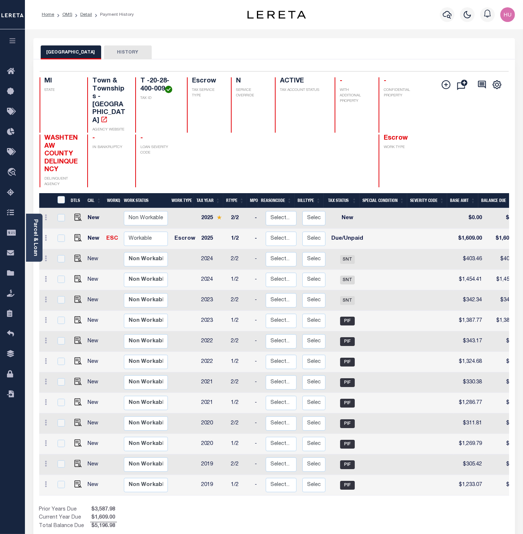
scroll to position [0, 0]
drag, startPoint x: 56, startPoint y: 162, endPoint x: 43, endPoint y: 114, distance: 49.7
click at [43, 135] on div "WASHTENAW COUNTY DELINQUENCY DELINQUENT AGENCY" at bounding box center [59, 161] width 39 height 53
click at [221, 159] on div at bounding box center [204, 161] width 35 height 53
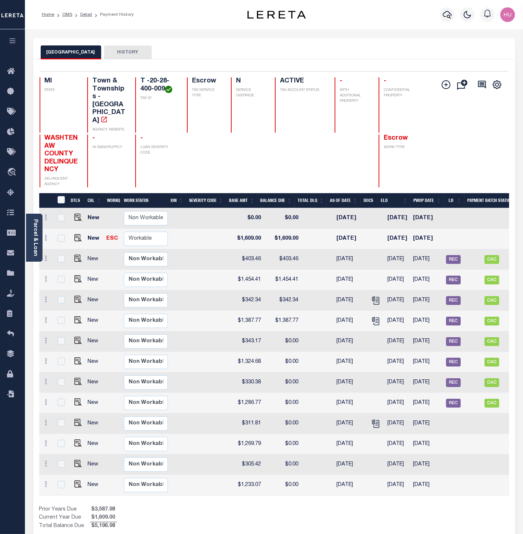
scroll to position [0, 236]
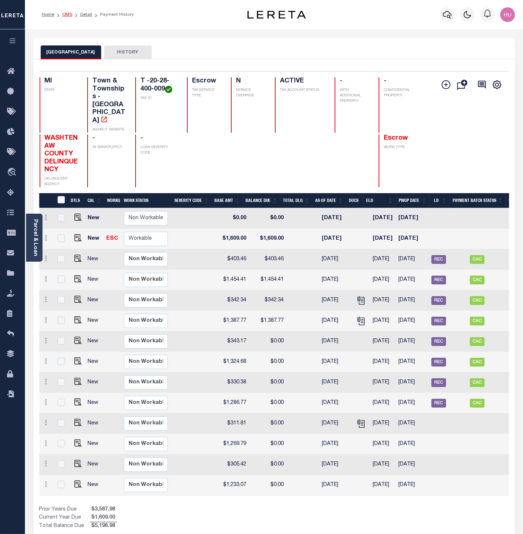
click at [70, 15] on link "OMS" at bounding box center [67, 14] width 10 height 4
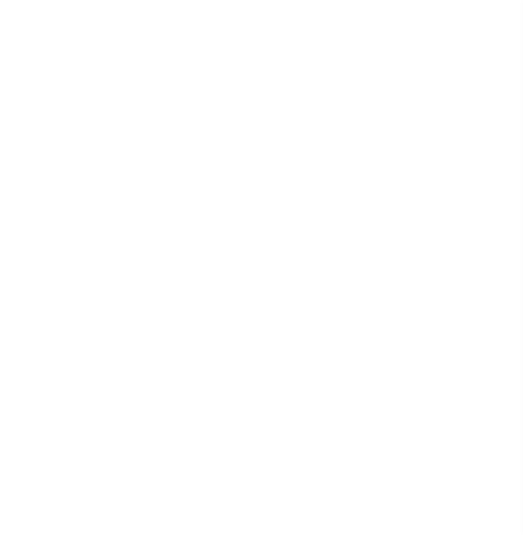
select select
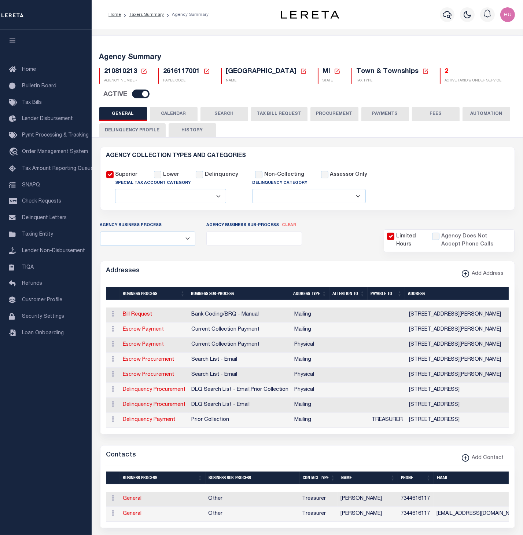
click at [167, 115] on button "CALENDAR" at bounding box center [174, 114] width 48 height 14
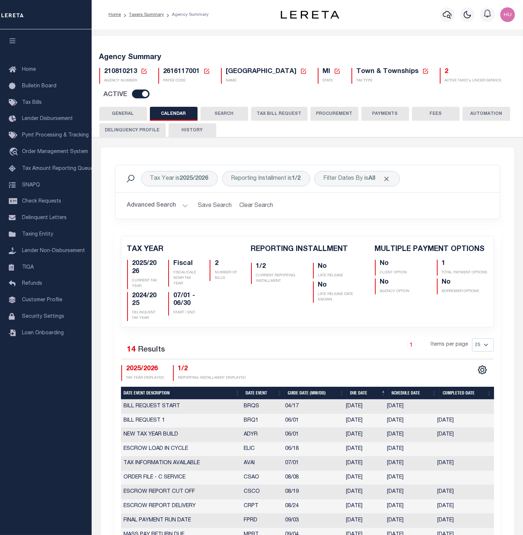
checkbox input "false"
type input "1"
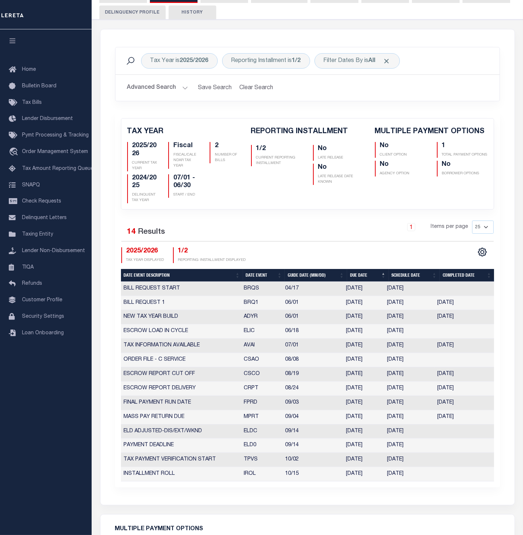
scroll to position [197, 0]
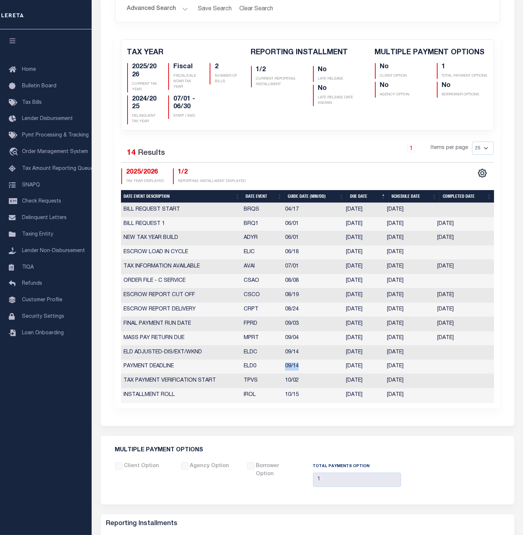
drag, startPoint x: 300, startPoint y: 369, endPoint x: 284, endPoint y: 367, distance: 15.9
click at [281, 368] on tr "PAYMENT DEADLINE ELD0 09/14 [DATE] [DATE] 5294945" at bounding box center [307, 366] width 373 height 14
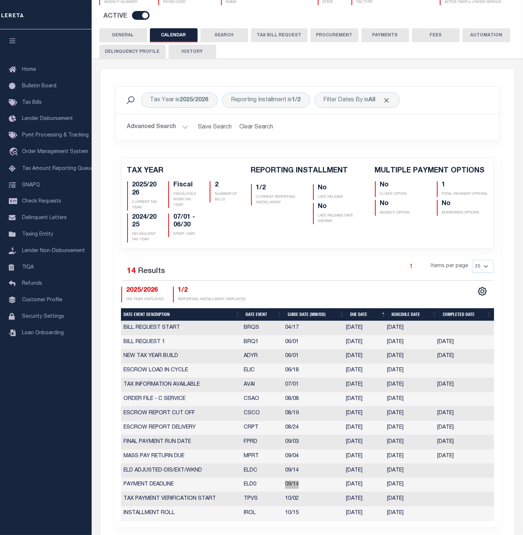
scroll to position [0, 0]
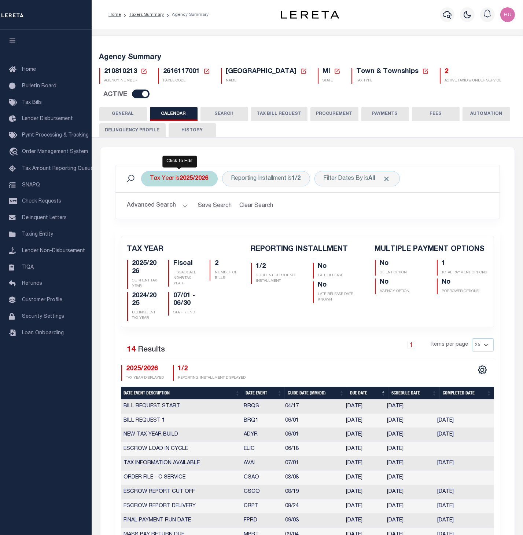
click at [186, 178] on b "2025/2026" at bounding box center [194, 179] width 29 height 6
select select "2025/2026"
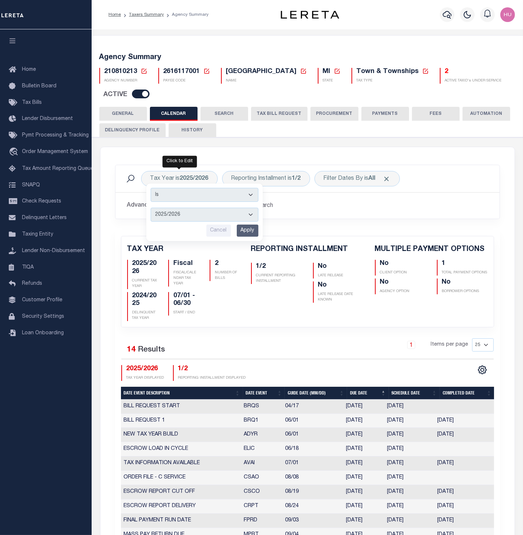
click at [330, 204] on h2 "Advanced Search Save Search Clear Search" at bounding box center [307, 205] width 373 height 14
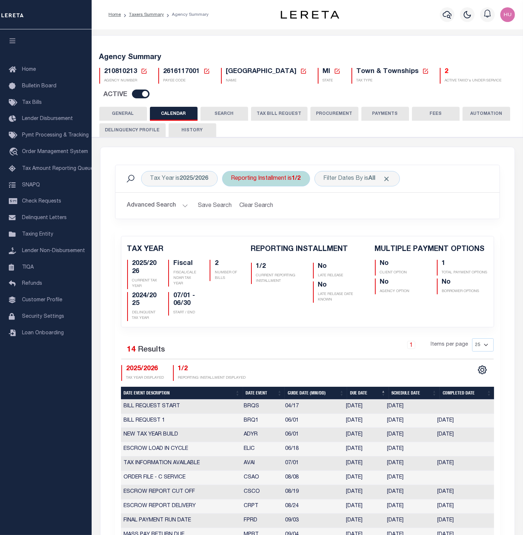
click at [292, 181] on div "Reporting Installment is 1/2" at bounding box center [266, 178] width 88 height 15
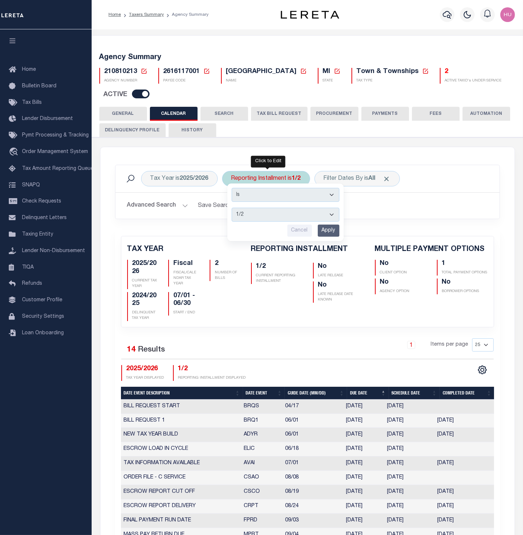
click at [232, 208] on select "1/2 2/2" at bounding box center [286, 215] width 108 height 14
select select "2/2"
click option "2/2" at bounding box center [0, 0] width 0 height 0
click at [331, 230] on input "Apply" at bounding box center [329, 230] width 22 height 12
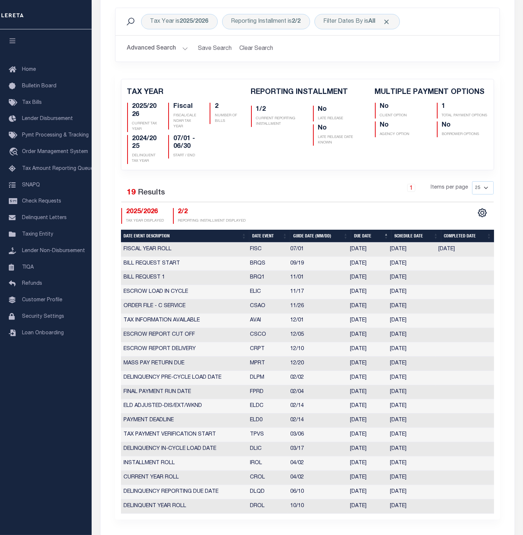
scroll to position [197, 0]
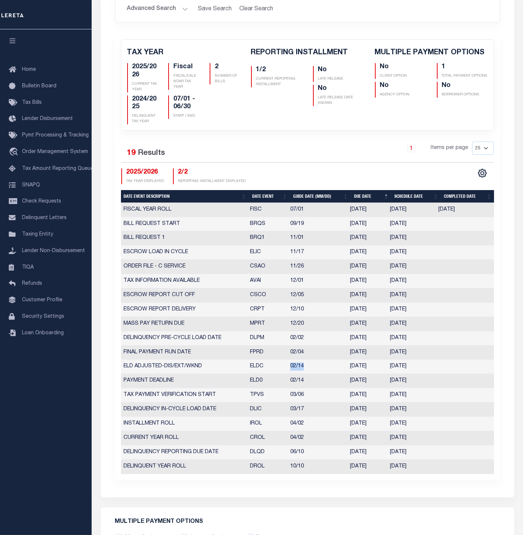
drag, startPoint x: 307, startPoint y: 369, endPoint x: 284, endPoint y: 369, distance: 23.1
click at [284, 369] on tr "ELD ADJUSTED-DIS/EXT/WKND ELDC 02/14 02/13/2026 02/13/2026 478477" at bounding box center [307, 366] width 373 height 14
drag, startPoint x: 422, startPoint y: 368, endPoint x: 355, endPoint y: 367, distance: 67.8
click at [355, 367] on tr "ELD ADJUSTED-DIS/EXT/WKND ELDC 02/14 02/13/2026 02/13/2026 478477" at bounding box center [307, 366] width 373 height 14
drag, startPoint x: 422, startPoint y: 380, endPoint x: 341, endPoint y: 386, distance: 81.3
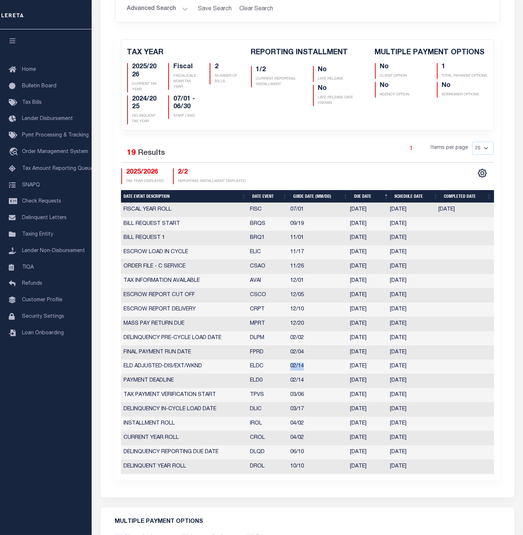
click at [341, 386] on tr "PAYMENT DEADLINE ELD0 02/14 02/13/2026 02/13/2026 1066824" at bounding box center [307, 381] width 373 height 14
drag, startPoint x: 439, startPoint y: 367, endPoint x: 289, endPoint y: 369, distance: 150.0
click at [289, 369] on tr "ELD ADJUSTED-DIS/EXT/WKND ELDC 02/14 02/13/2026 02/13/2026 478477" at bounding box center [307, 366] width 373 height 14
click at [291, 149] on div "1 Items per page 25 50 125 150 175 200" at bounding box center [355, 151] width 277 height 19
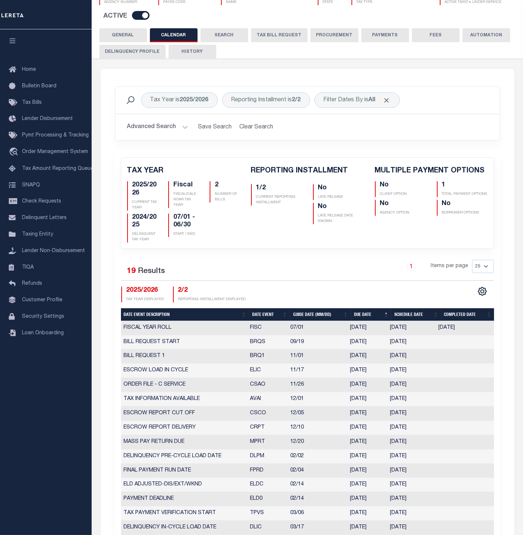
scroll to position [39, 0]
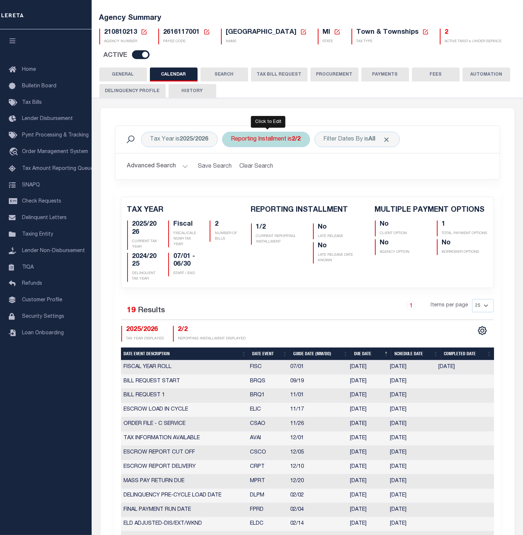
click at [286, 140] on div "Reporting Installment is 2/2" at bounding box center [266, 139] width 88 height 15
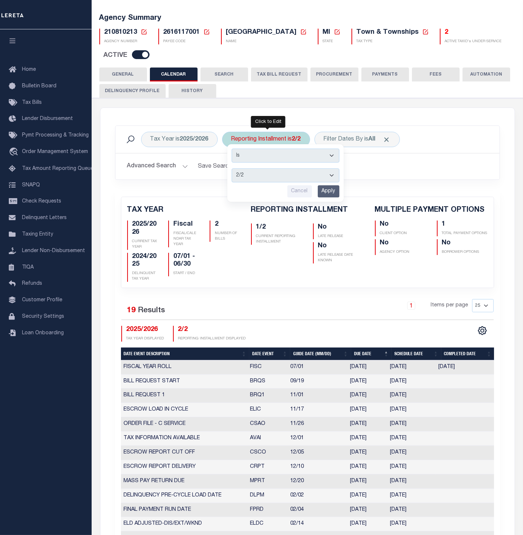
click at [232, 168] on select "1/2 2/2" at bounding box center [286, 175] width 108 height 14
select select "1/2"
click option "1/2" at bounding box center [0, 0] width 0 height 0
click at [324, 190] on input "Apply" at bounding box center [329, 191] width 22 height 12
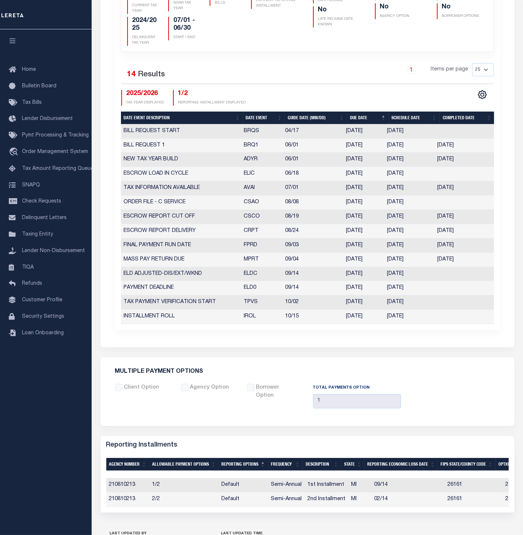
scroll to position [345, 0]
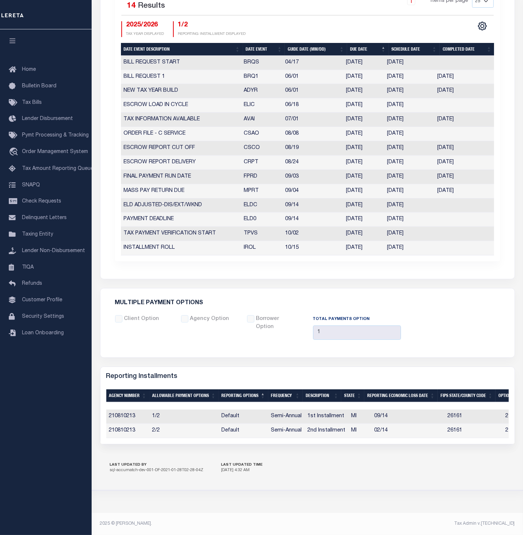
drag, startPoint x: 421, startPoint y: 222, endPoint x: 345, endPoint y: 222, distance: 75.2
click at [345, 222] on tr "PAYMENT DEADLINE ELD0 09/14 09/12/2025 09/12/2025 5294945" at bounding box center [307, 219] width 373 height 14
drag, startPoint x: 417, startPoint y: 205, endPoint x: 345, endPoint y: 206, distance: 72.2
click at [345, 206] on tr "ELD ADJUSTED-DIS/EXT/WKND ELDC 09/14 09/12/2025 09/12/2025 3141538" at bounding box center [307, 205] width 373 height 14
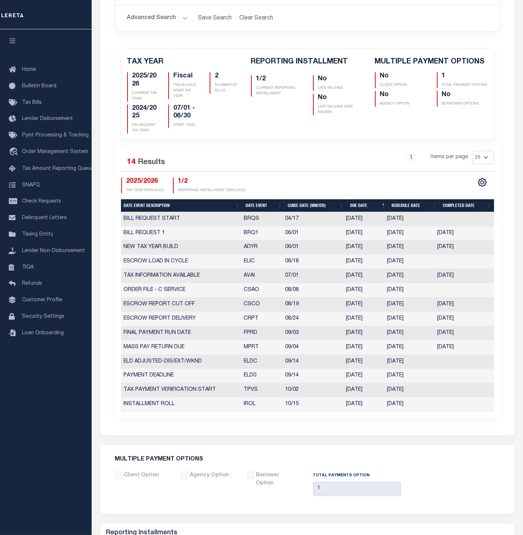
scroll to position [69, 0]
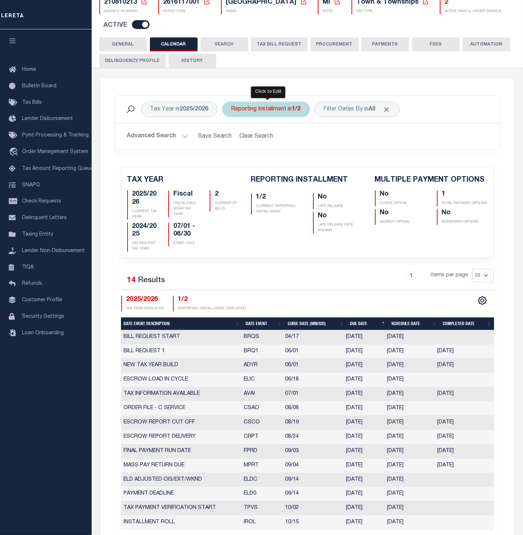
click at [272, 112] on div "Reporting Installment is 1/2" at bounding box center [266, 109] width 88 height 15
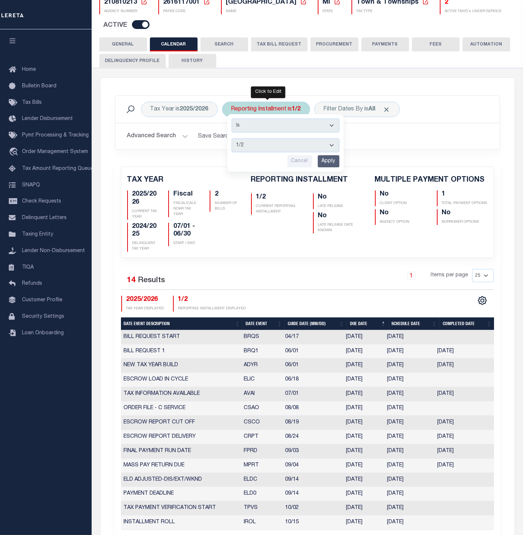
click at [232, 138] on select "1/2 2/2" at bounding box center [286, 145] width 108 height 14
select select "2/2"
click option "2/2" at bounding box center [0, 0] width 0 height 0
click at [332, 159] on input "Apply" at bounding box center [329, 161] width 22 height 12
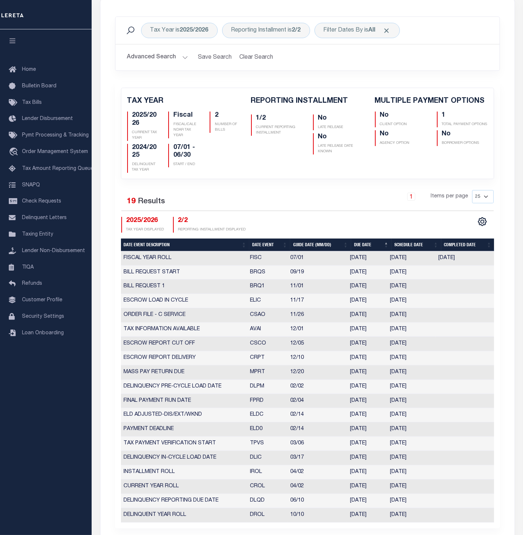
scroll to position [187, 0]
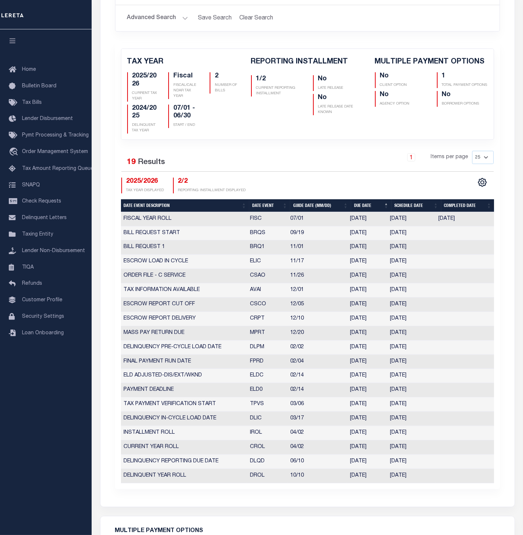
drag, startPoint x: 420, startPoint y: 377, endPoint x: 347, endPoint y: 379, distance: 72.6
click at [347, 379] on tr "ELD ADJUSTED-DIS/EXT/WKND ELDC 02/14 02/13/2026 02/13/2026 478477" at bounding box center [307, 376] width 373 height 14
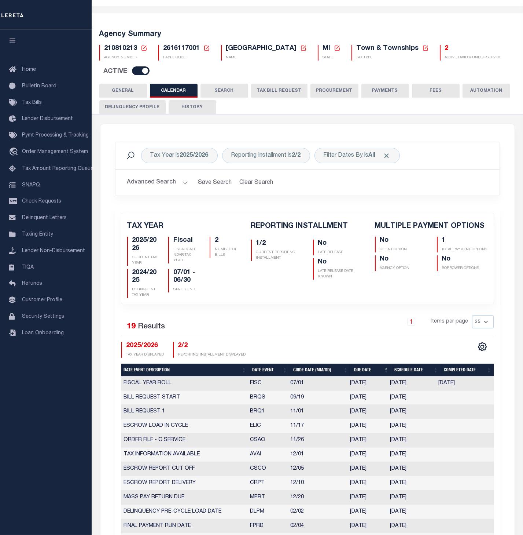
scroll to position [0, 0]
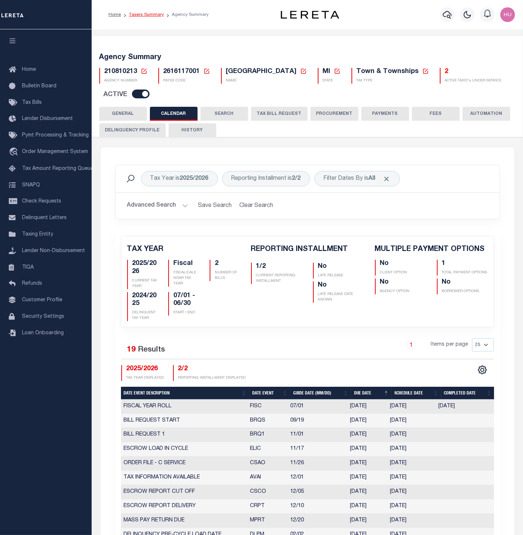
click at [150, 14] on link "Taxers Summary" at bounding box center [146, 14] width 35 height 4
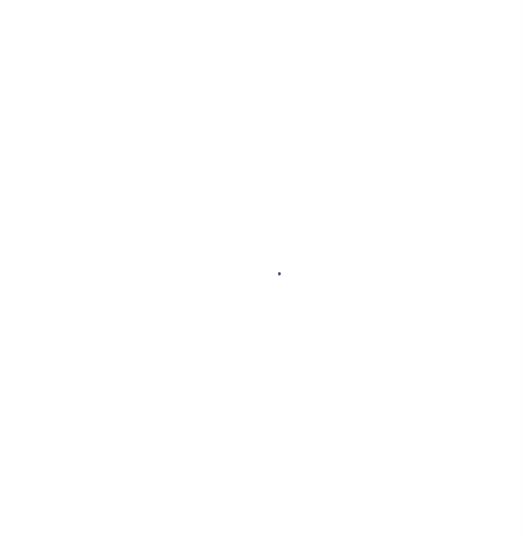
select select
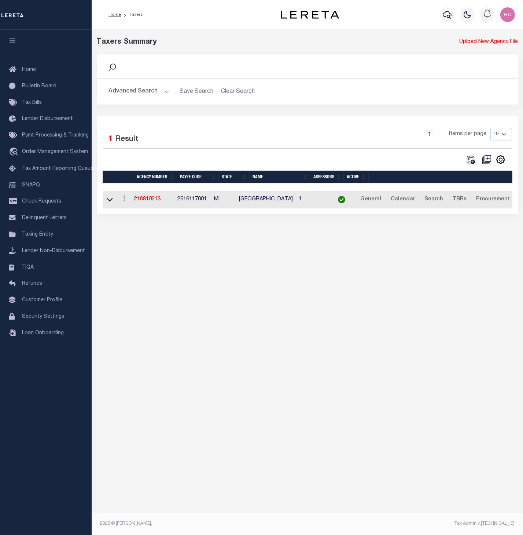
click at [138, 96] on button "Advanced Search" at bounding box center [139, 91] width 61 height 14
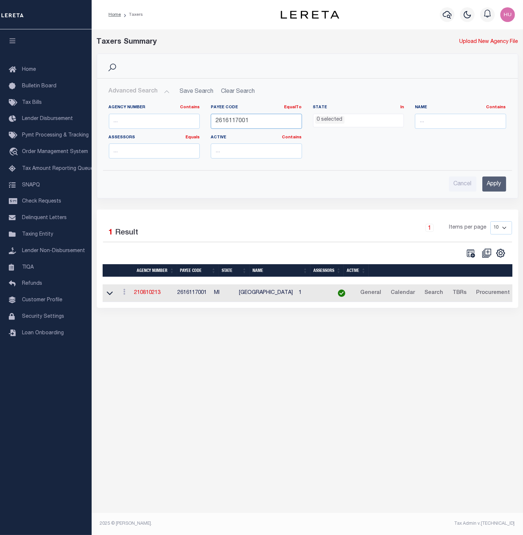
click at [228, 120] on input "2616117001" at bounding box center [256, 121] width 91 height 15
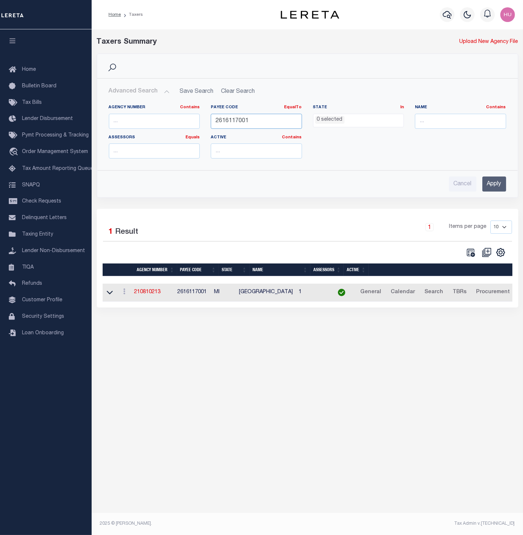
paste input "3401941006"
type input "3401941006"
click at [495, 184] on input "Apply" at bounding box center [495, 183] width 24 height 15
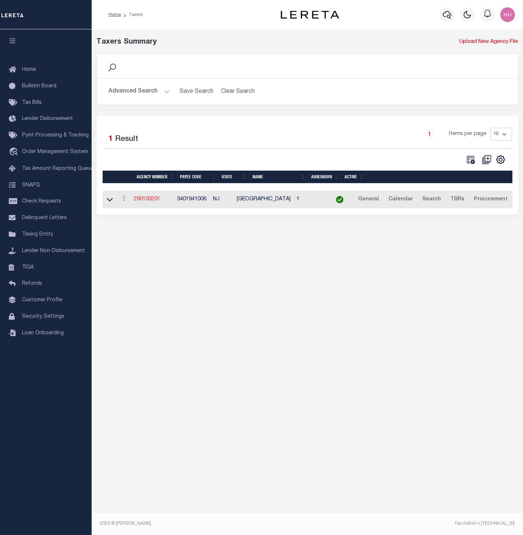
click at [150, 202] on link "290100201" at bounding box center [147, 199] width 26 height 5
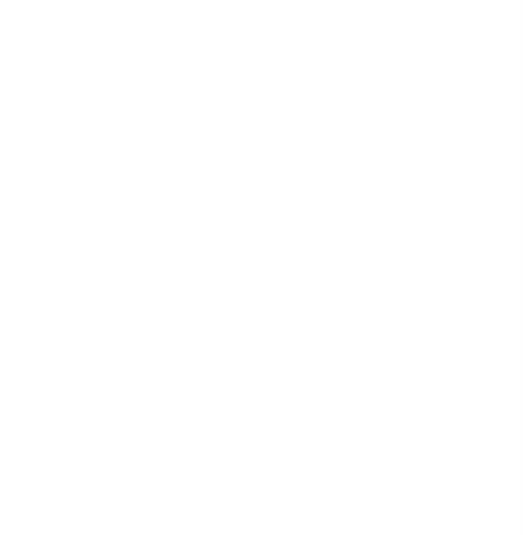
select select
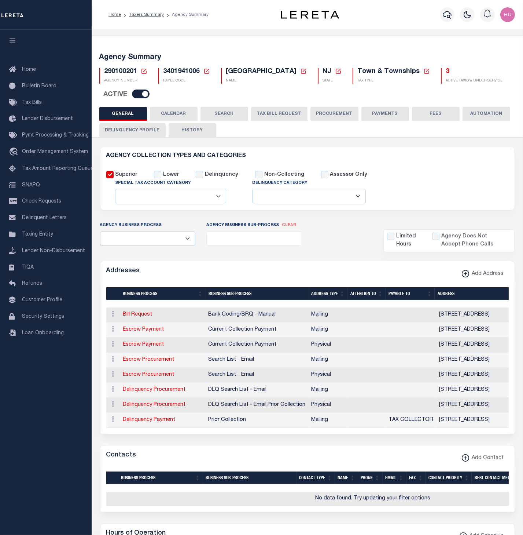
click at [176, 112] on button "CALENDAR" at bounding box center [174, 114] width 48 height 14
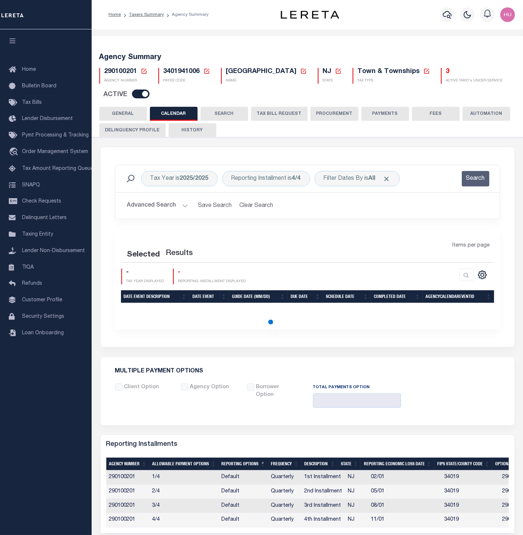
checkbox input "false"
type input "1"
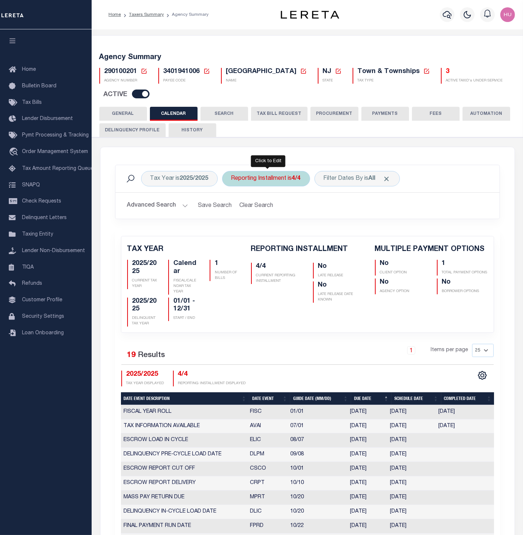
click at [260, 179] on div "Reporting Installment is 4/4" at bounding box center [266, 178] width 88 height 15
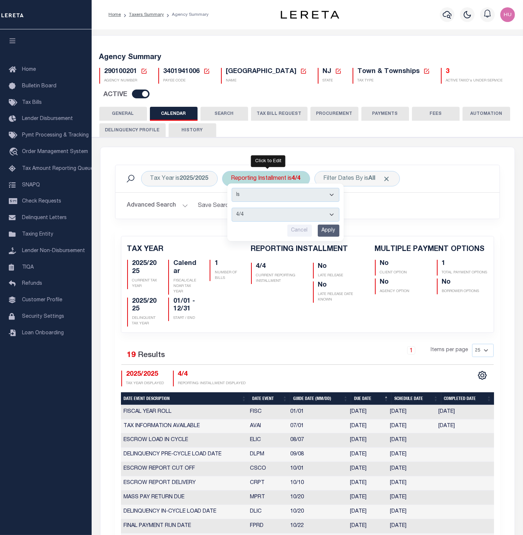
click at [232, 208] on select "1/4 2/4 3/4 4/4" at bounding box center [286, 215] width 108 height 14
select select "1/4"
click option "1/4" at bounding box center [0, 0] width 0 height 0
click at [327, 231] on input "Apply" at bounding box center [329, 230] width 22 height 12
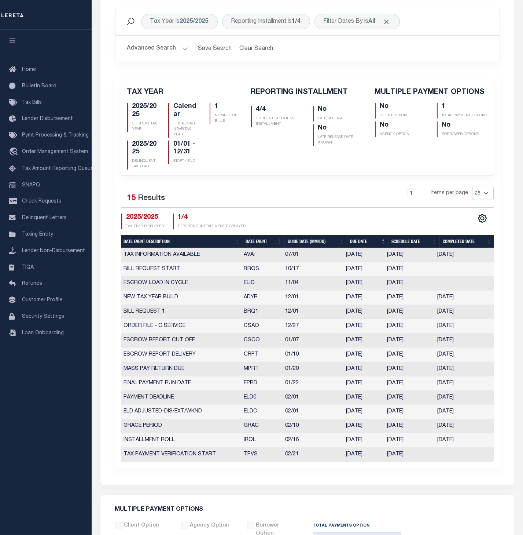
scroll to position [197, 0]
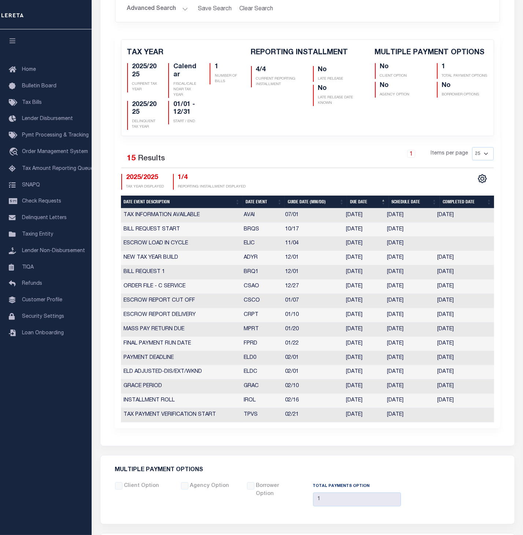
drag, startPoint x: 382, startPoint y: 361, endPoint x: 346, endPoint y: 360, distance: 35.9
click at [346, 360] on td "01/31/2025" at bounding box center [363, 358] width 41 height 14
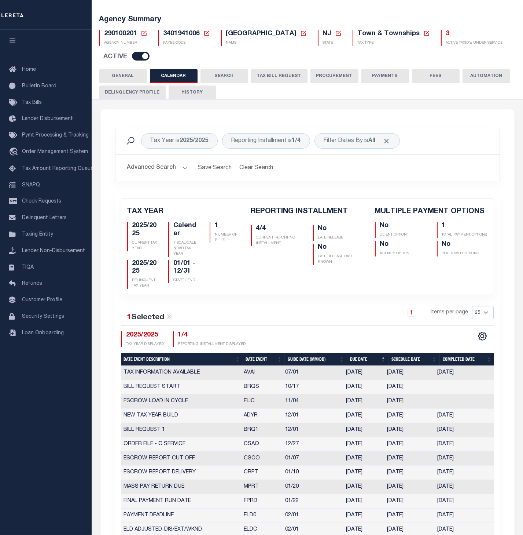
scroll to position [0, 0]
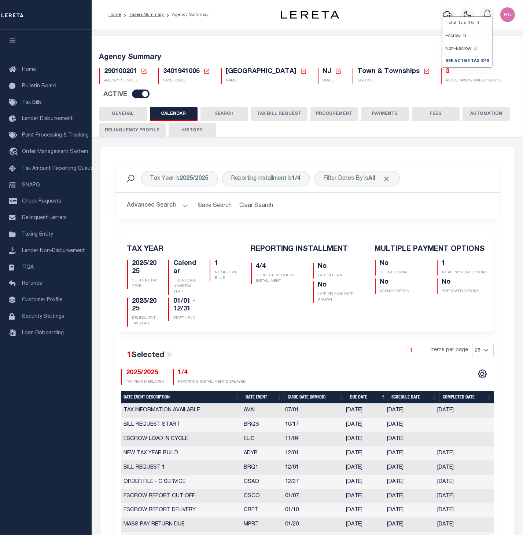
click at [446, 70] on h5 "3" at bounding box center [474, 72] width 57 height 8
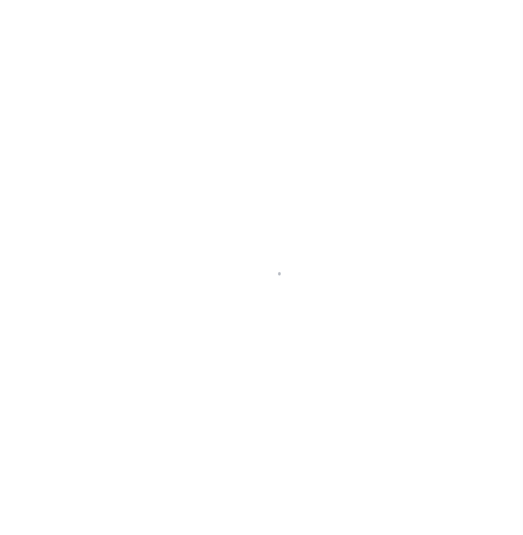
select select "100"
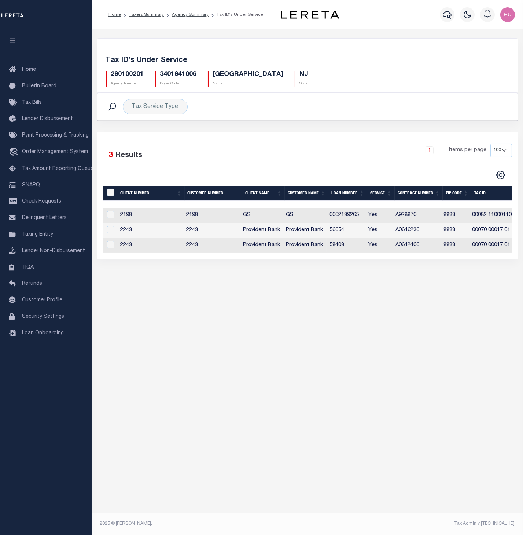
click at [337, 216] on td "0002189265" at bounding box center [346, 215] width 39 height 15
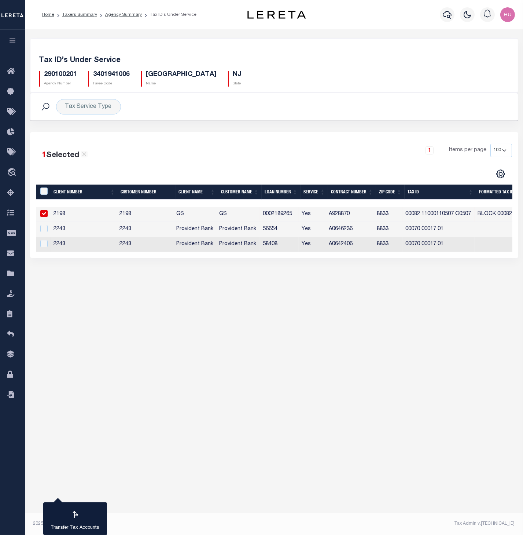
click at [299, 216] on td "0002189265" at bounding box center [279, 214] width 39 height 15
checkbox input "false"
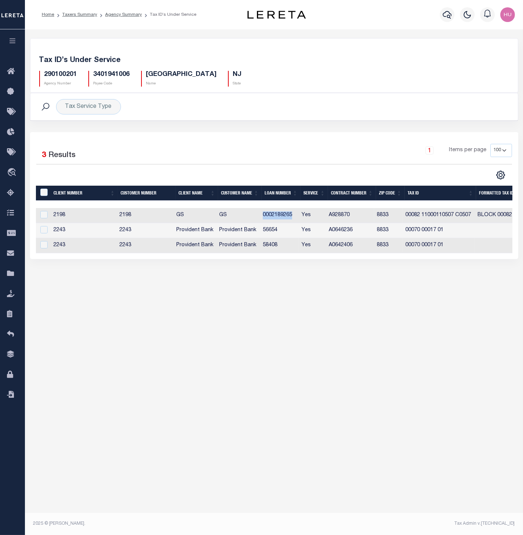
copy td "0002189265"
click at [274, 232] on td "56654" at bounding box center [279, 230] width 39 height 15
checkbox input "false"
copy td "56654"
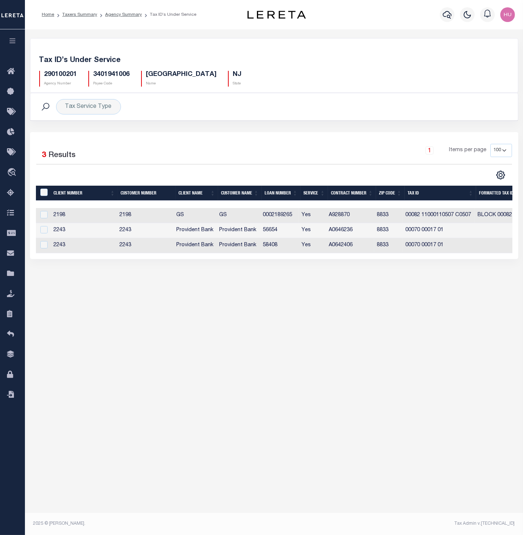
click at [274, 245] on td "58408" at bounding box center [279, 245] width 39 height 15
checkbox input "false"
copy td "58408"
click at [124, 15] on link "Agency Summary" at bounding box center [123, 14] width 37 height 4
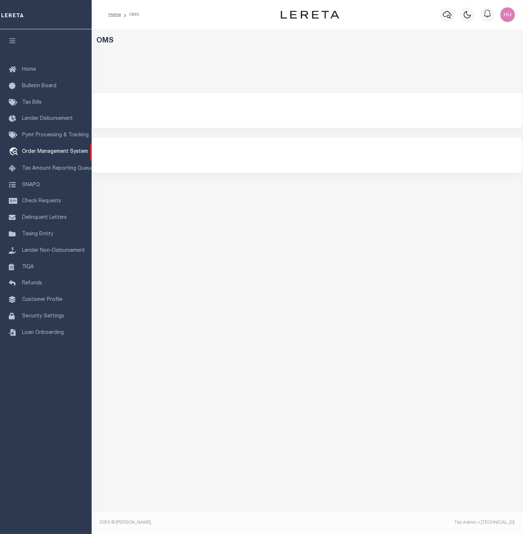
select select "200"
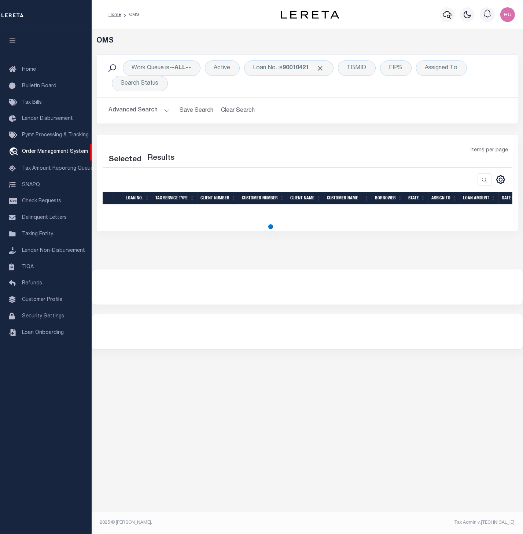
select select "200"
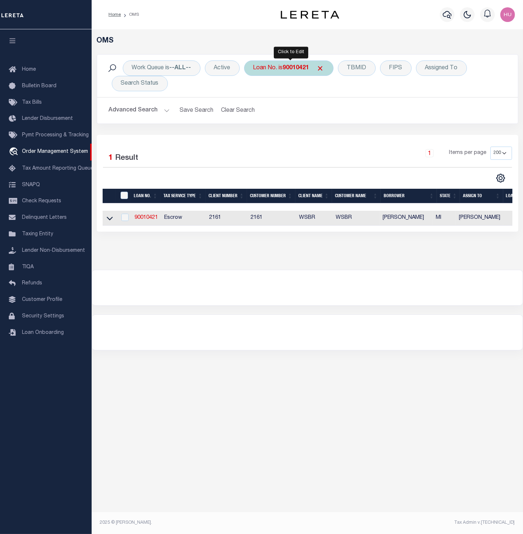
click at [269, 72] on div "Loan No. is 90010421" at bounding box center [288, 68] width 89 height 15
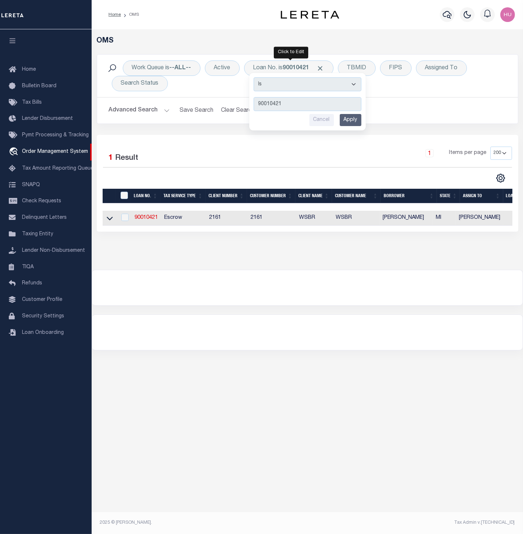
type input "0002189265"
click at [352, 121] on input "Apply" at bounding box center [351, 120] width 22 height 12
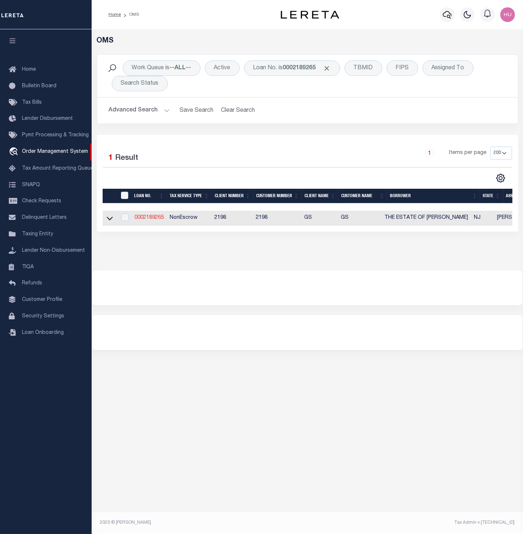
click at [149, 220] on link "0002189265" at bounding box center [149, 217] width 29 height 5
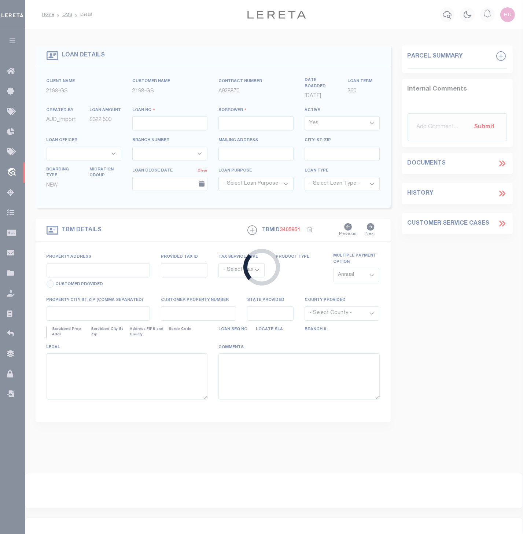
type input "0002189265"
type input "THE ESTATE OF [PERSON_NAME]"
select select
select select "NonEscrow"
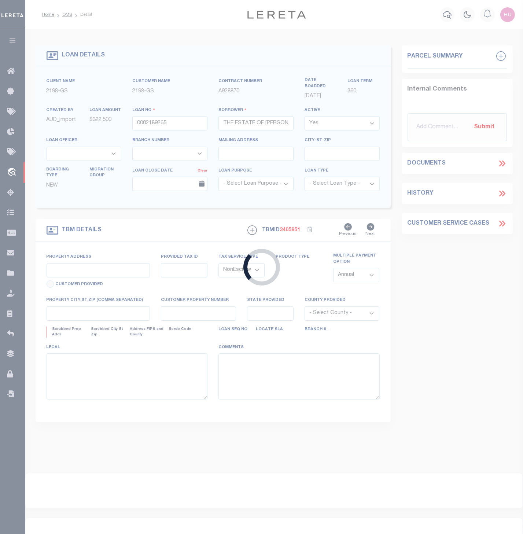
type input "7 SUMMIT CT 7"
select select
type input "[GEOGRAPHIC_DATA]"
type input "NJ"
select select
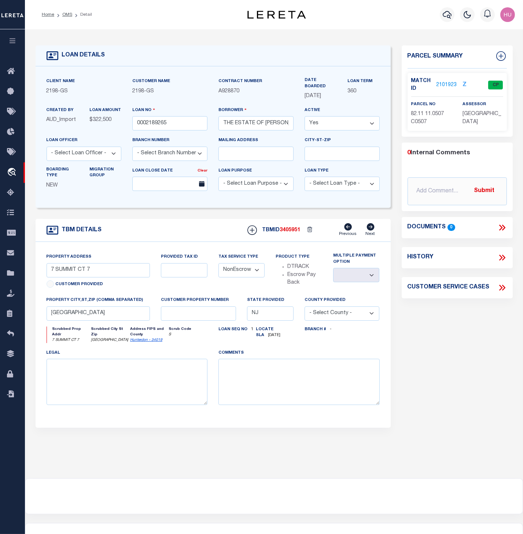
click at [443, 82] on link "2101923" at bounding box center [447, 85] width 21 height 8
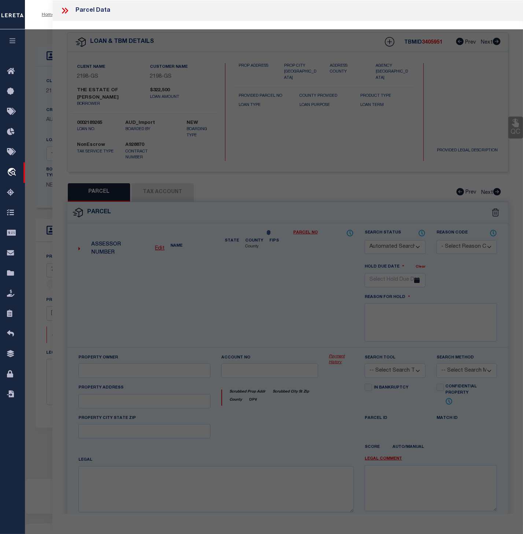
checkbox input "false"
select select "CP"
type input "THE ESTATE OF [PERSON_NAME]"
select select "AGW"
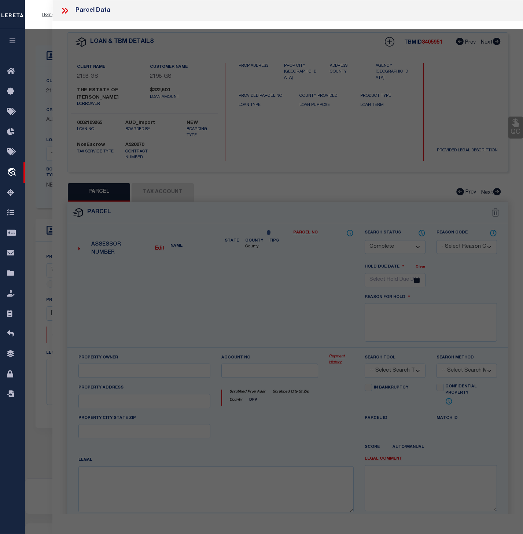
select select
type input "[STREET_ADDRESS]"
type input "[GEOGRAPHIC_DATA]"
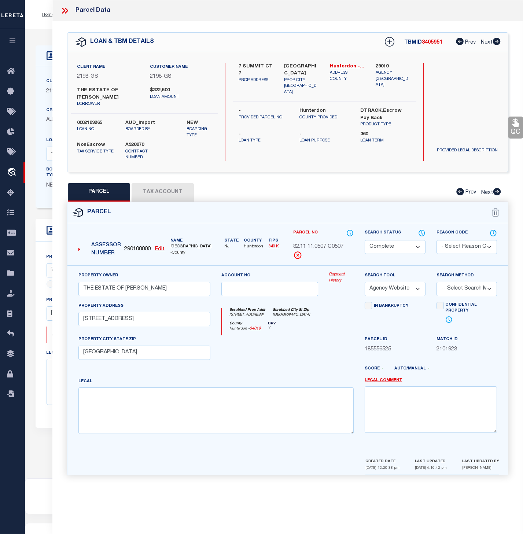
click at [340, 283] on link "Payment History" at bounding box center [341, 278] width 25 height 12
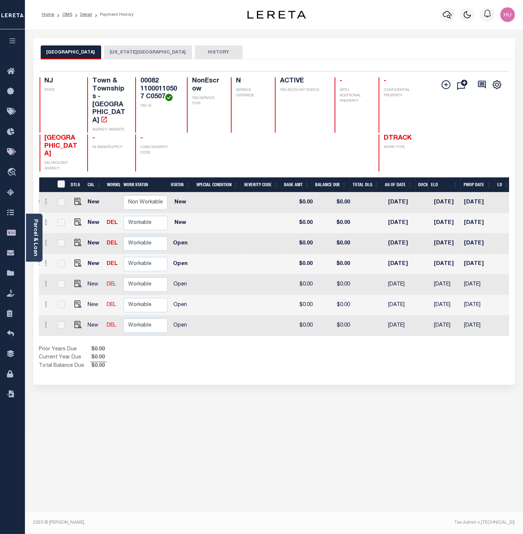
scroll to position [0, 177]
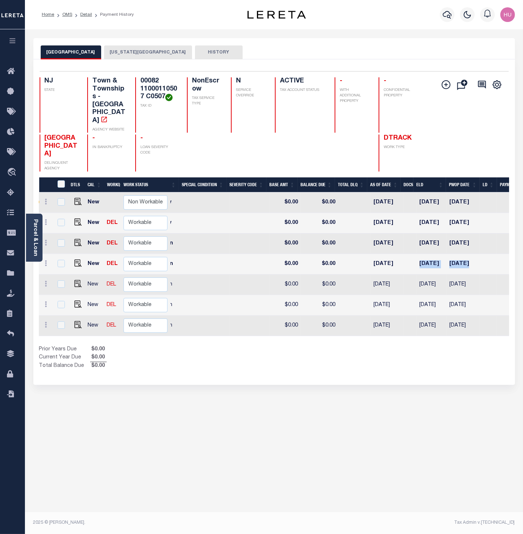
drag, startPoint x: 484, startPoint y: 242, endPoint x: 410, endPoint y: 243, distance: 74.1
click at [410, 254] on tr "New DEL Non Workable Workable Dtrack 2025 1/4 - Select... Payment Reversal Taxa…" at bounding box center [218, 264] width 713 height 21
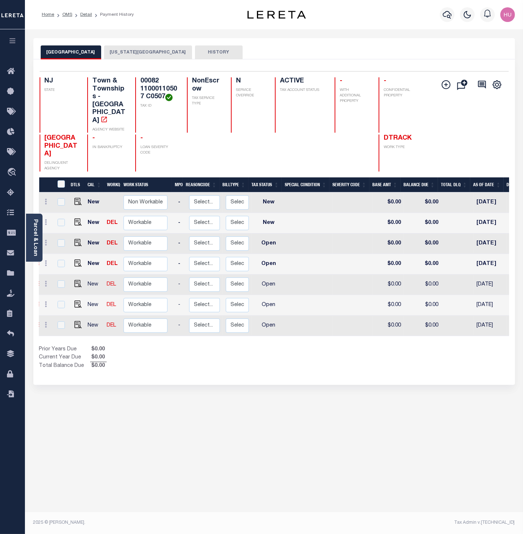
scroll to position [0, 0]
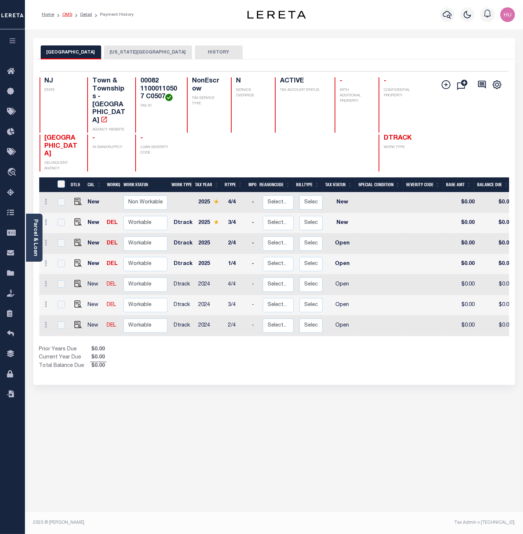
click at [70, 15] on link "OMS" at bounding box center [67, 14] width 10 height 4
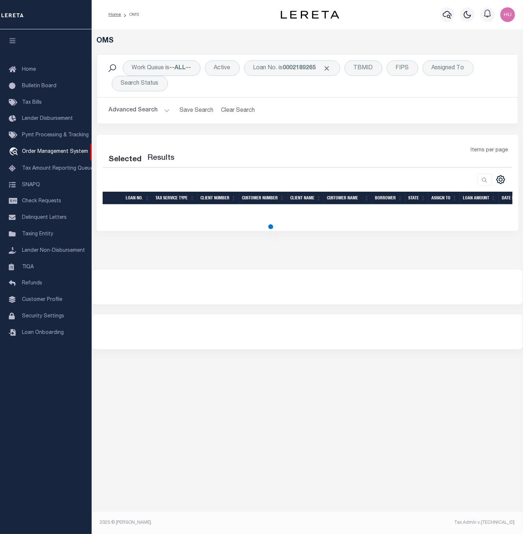
select select "200"
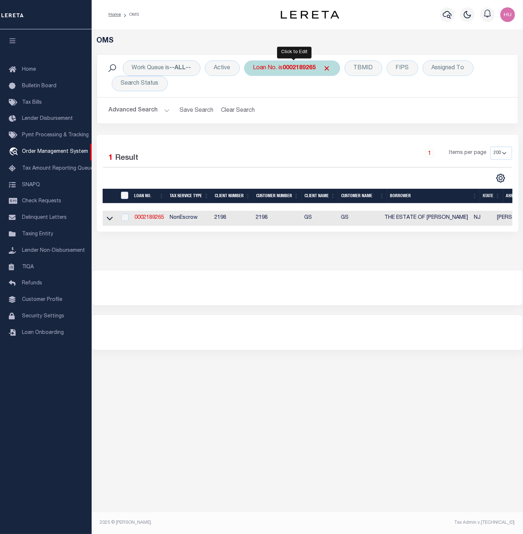
click at [309, 70] on b "0002189265" at bounding box center [299, 68] width 33 height 6
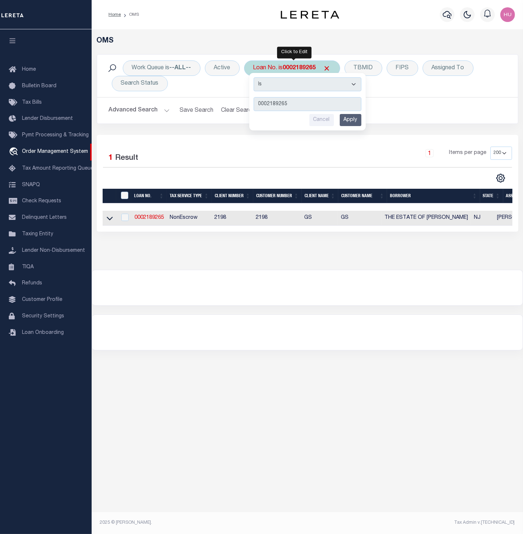
type input "56654"
click at [348, 121] on input "Apply" at bounding box center [351, 120] width 22 height 12
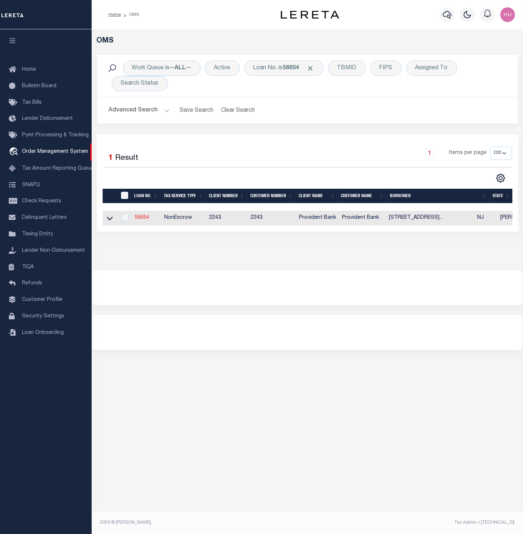
click at [139, 220] on link "56654" at bounding box center [142, 217] width 15 height 5
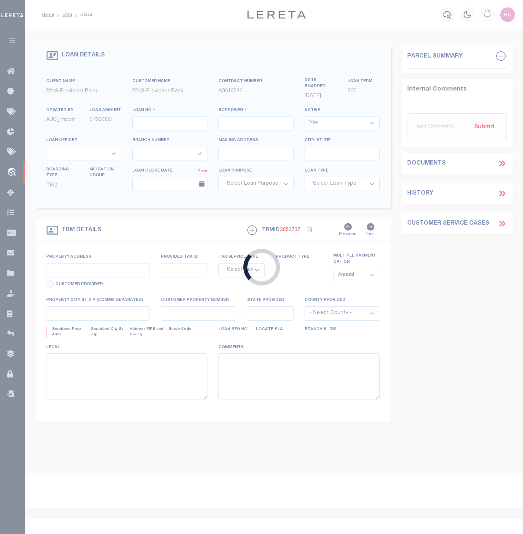
type input "56654"
type input "[STREET_ADDRESS] ENTERPRISES LLC"
select select
type input "[STREET_ADDRESS][PERSON_NAME]"
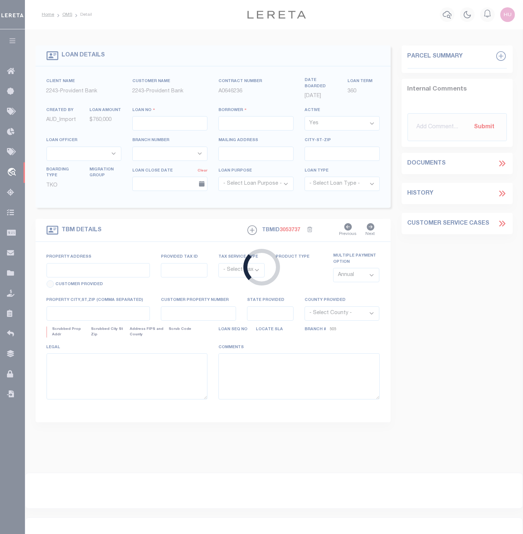
type input "[PERSON_NAME][GEOGRAPHIC_DATA][PERSON_NAME]-3333"
select select "NonEscrow"
type input "[STREET_ADDRESS]"
type input "Block # 70 | Lot # 17.01"
select select
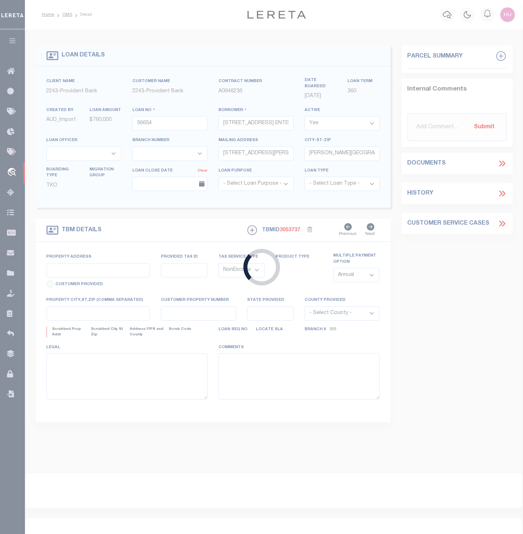
type input "[GEOGRAPHIC_DATA], [US_STATE] 08809"
type input "40464055-1"
type input "NJ"
select select
type textarea "Liability subject to parcel provided"
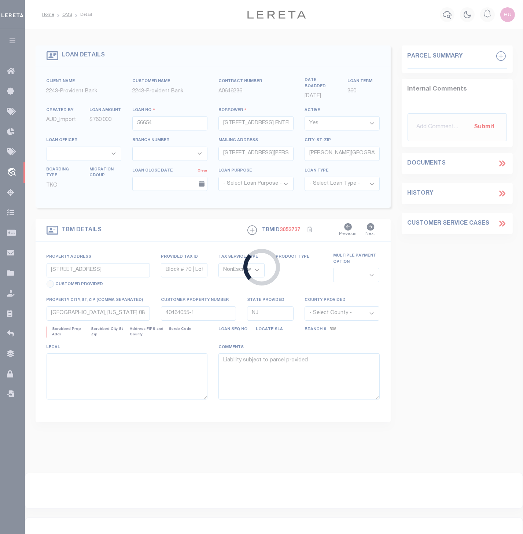
select select "13672"
select select "5374"
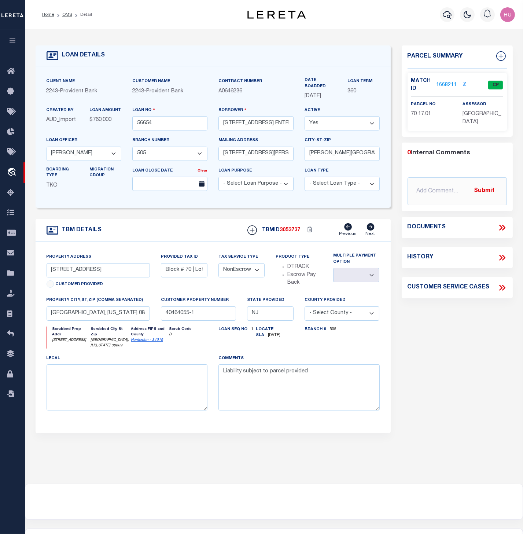
click at [444, 85] on link "1668211" at bounding box center [447, 85] width 21 height 8
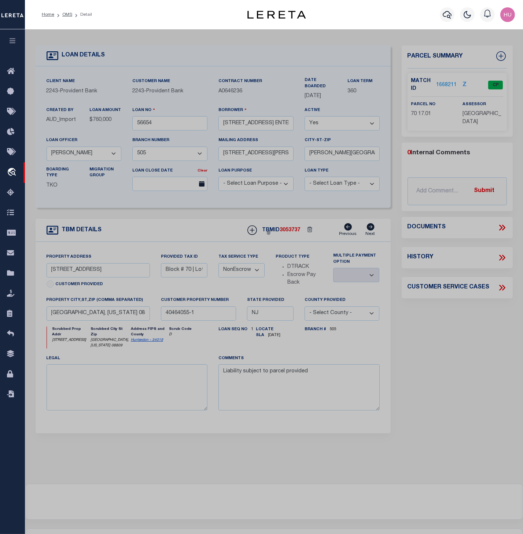
checkbox input "false"
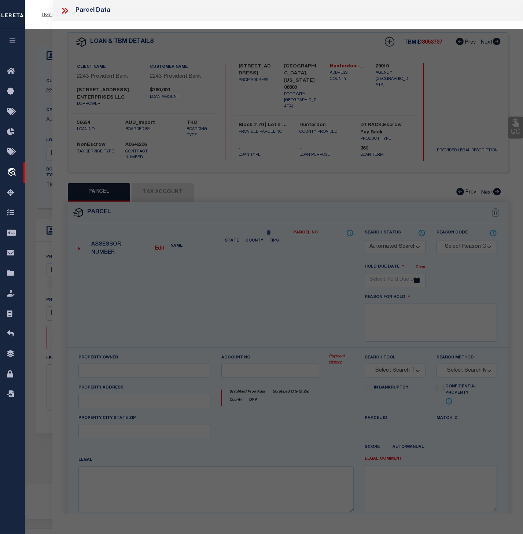
select select "CP"
type input "99 GRAYROCK ROAD ENT LLC"
select select
type input "[STREET_ADDRESS]"
type input "CLINTON NJ 08809"
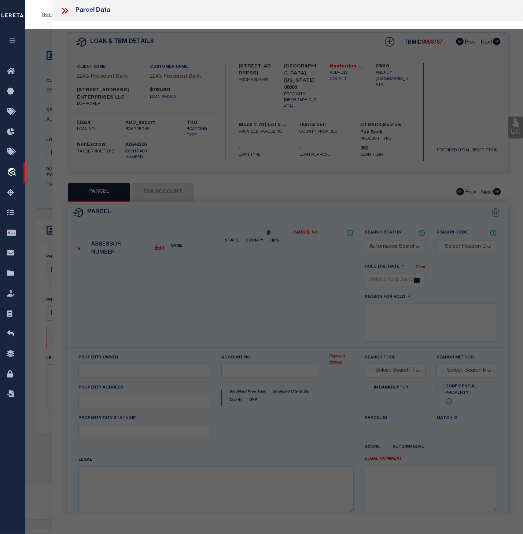
type textarea "Acreage: 4.149"
type textarea "Update tax Line from Town(290100206) to Township (290100201) 11/19/24 research:…"
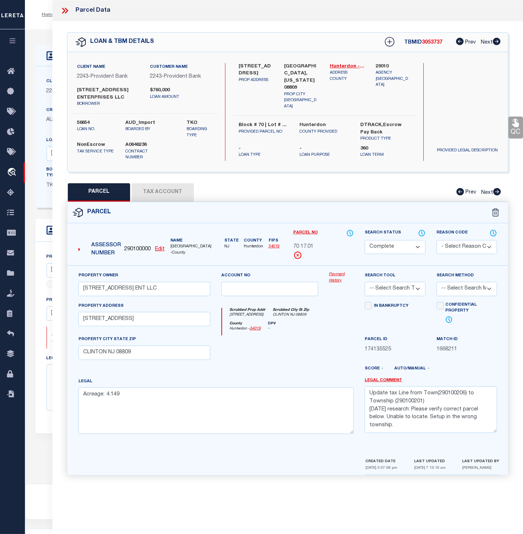
click at [332, 283] on link "Payment History" at bounding box center [341, 278] width 25 height 12
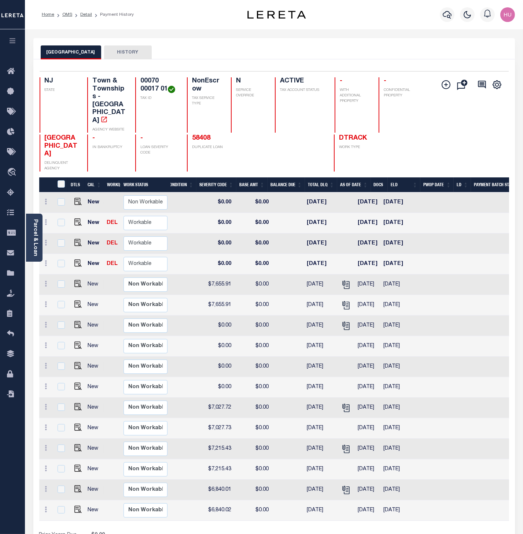
scroll to position [0, 246]
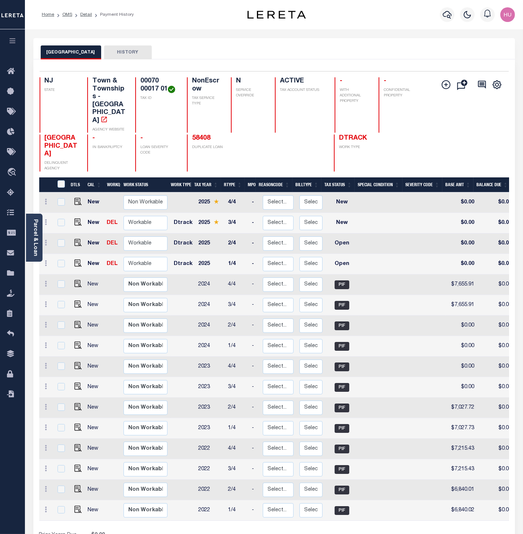
click at [67, 12] on li "OMS" at bounding box center [63, 14] width 18 height 7
click at [65, 15] on link "OMS" at bounding box center [67, 14] width 10 height 4
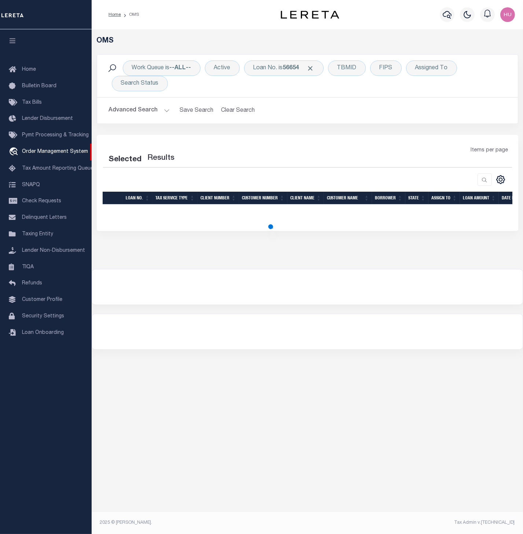
select select "200"
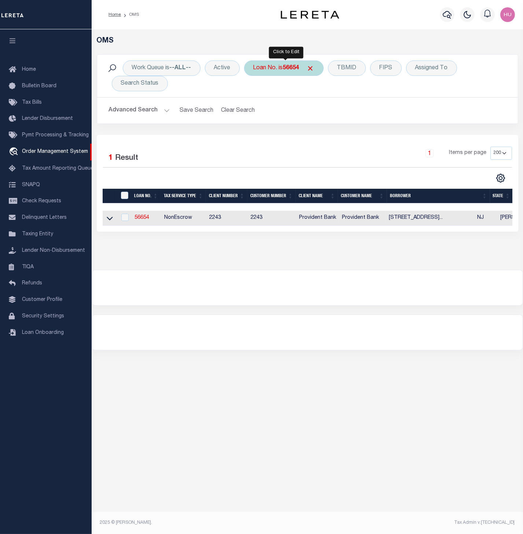
click at [292, 70] on b "56654" at bounding box center [291, 68] width 17 height 6
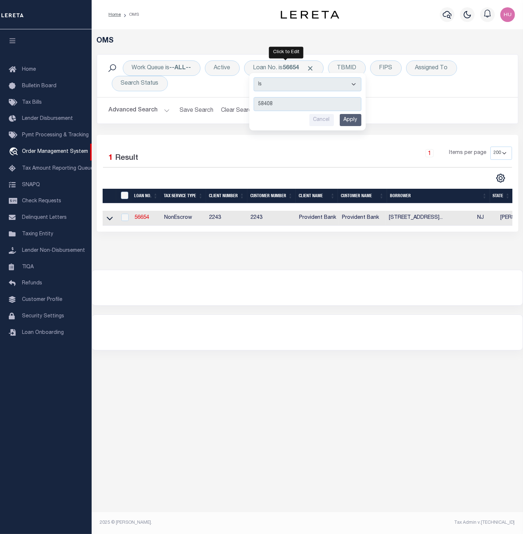
type input "58408"
click at [358, 124] on input "Apply" at bounding box center [351, 120] width 22 height 12
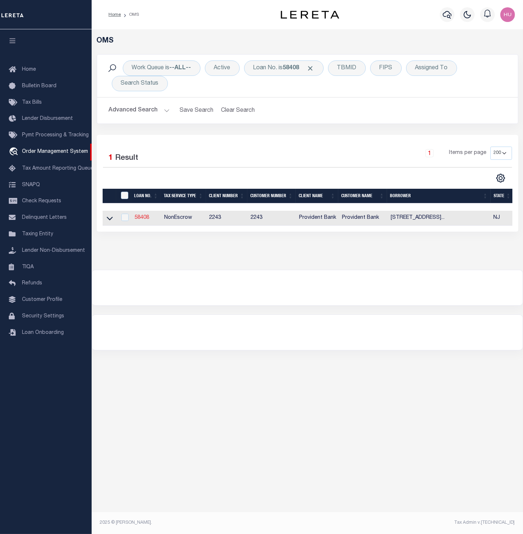
click at [145, 219] on link "58408" at bounding box center [142, 217] width 15 height 5
type input "58408"
type input "[STREET_ADDRESS] ENTERPRISES LLC ,"
select select
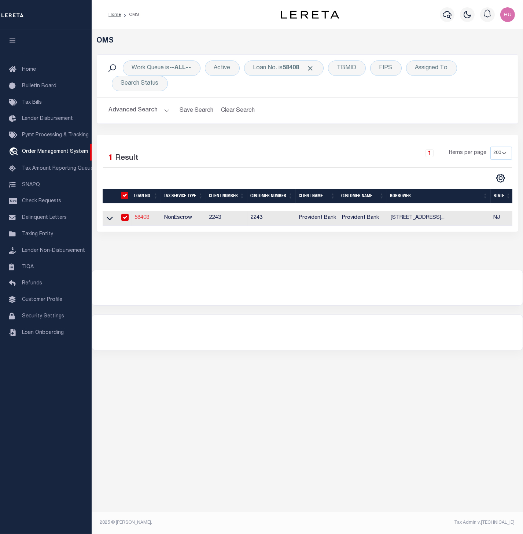
select select "NonEscrow"
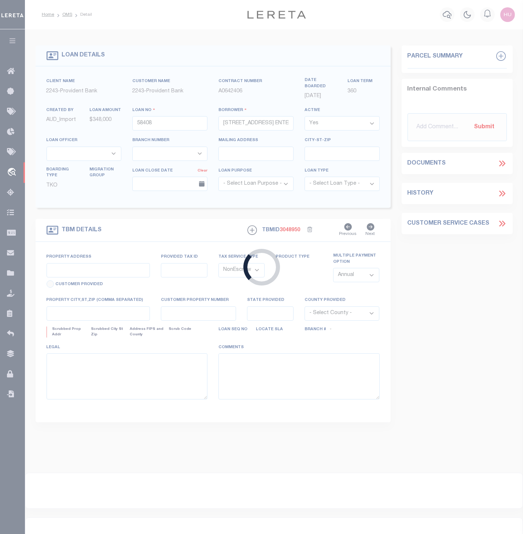
type input "[STREET_ADDRESS]"
type input "00070 00017 01"
select select
type input "CLINTON NJ 088091076"
type input "NJ"
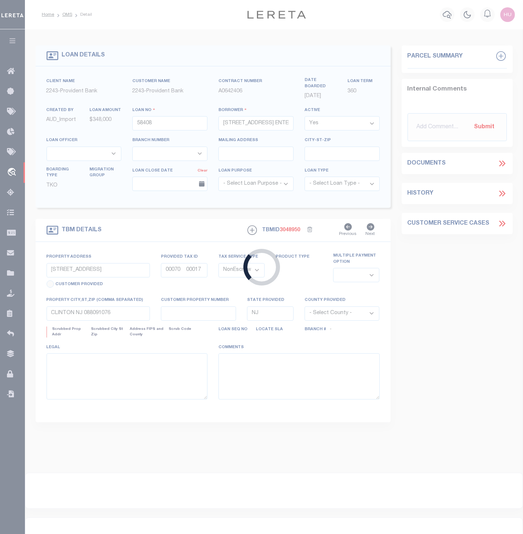
select select
type textarea "Liability subject to parcel provided"
select select "16153"
select select "5389"
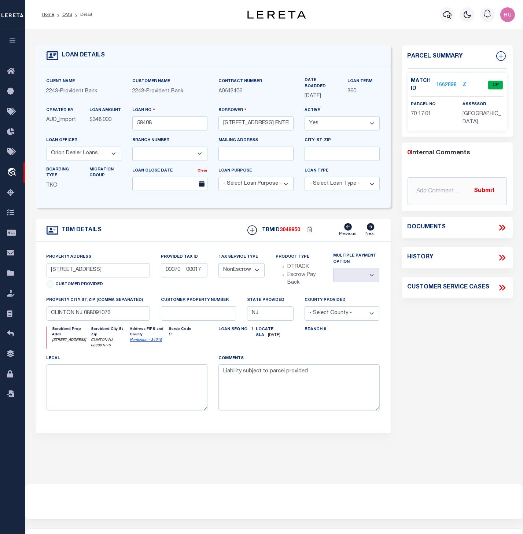
click at [450, 83] on link "1662898" at bounding box center [447, 85] width 21 height 8
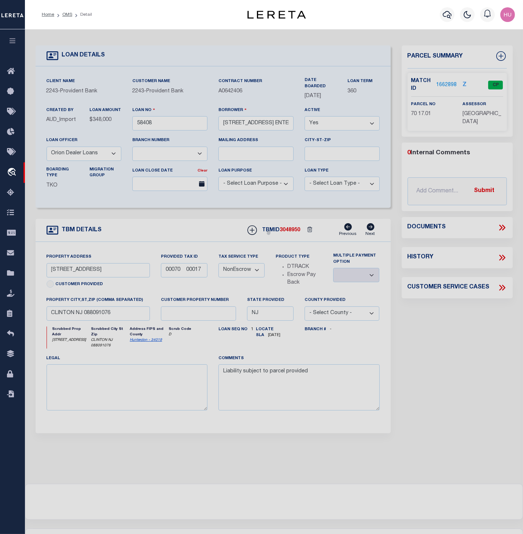
checkbox input "false"
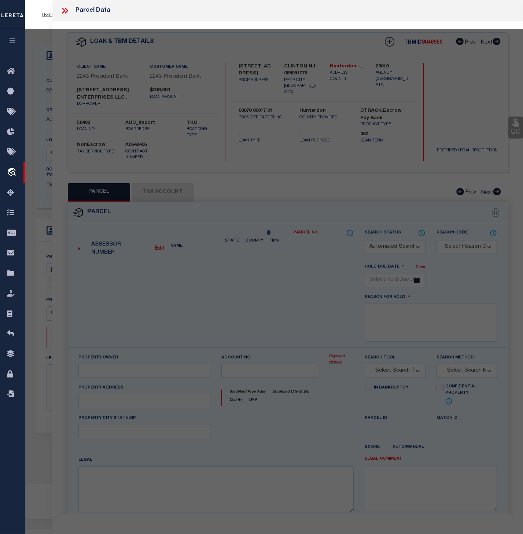
select select "CP"
type input "99 GRAYROCK ROAD ENT LLC"
select select
type input "99 GRAYROCK ROAD"
type input "CLINTON NJ 08809"
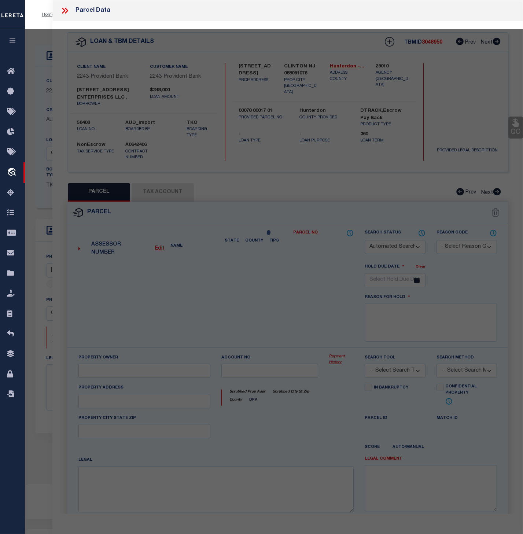
type textarea "Acreage: 4.149"
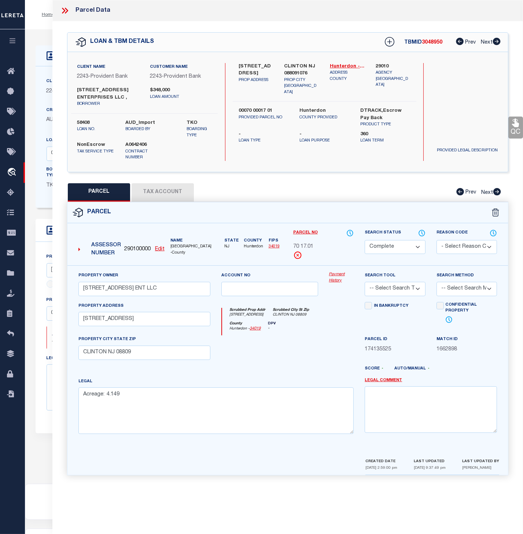
click at [338, 276] on link "Payment History" at bounding box center [341, 278] width 25 height 12
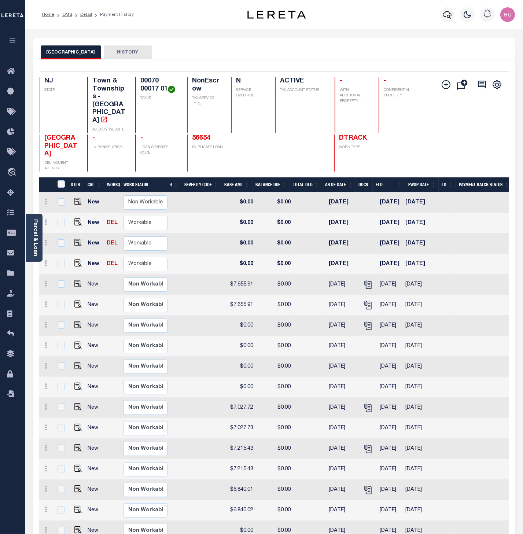
scroll to position [0, 246]
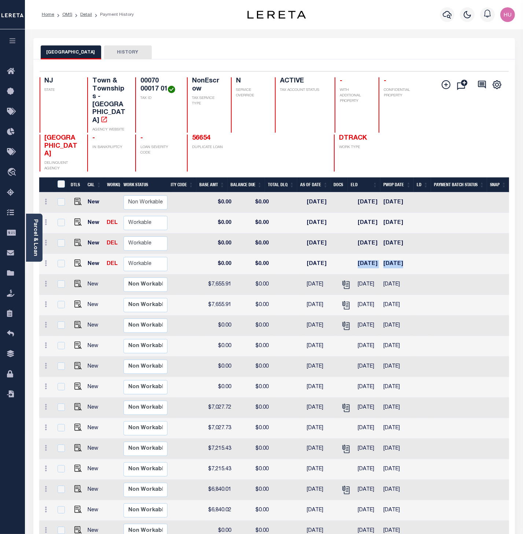
drag, startPoint x: 426, startPoint y: 239, endPoint x: 351, endPoint y: 242, distance: 74.9
click at [351, 254] on tr "New DEL Non Workable Workable Dtrack 2025 1/4 - Select... Payment Reversal Taxa…" at bounding box center [152, 264] width 713 height 21
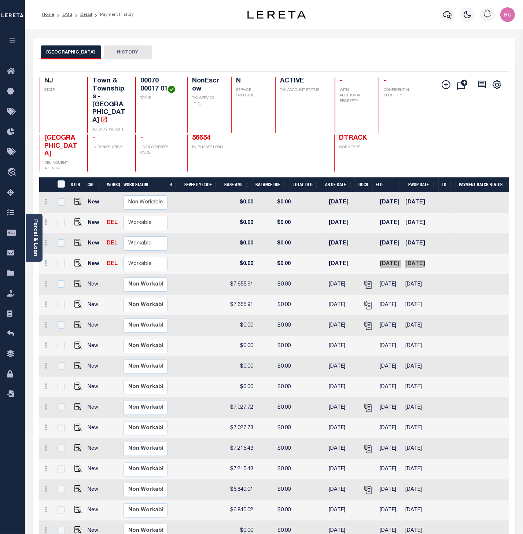
scroll to position [0, 221]
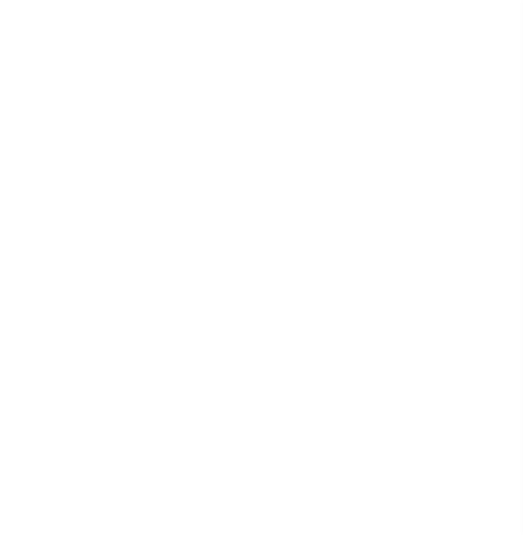
select select
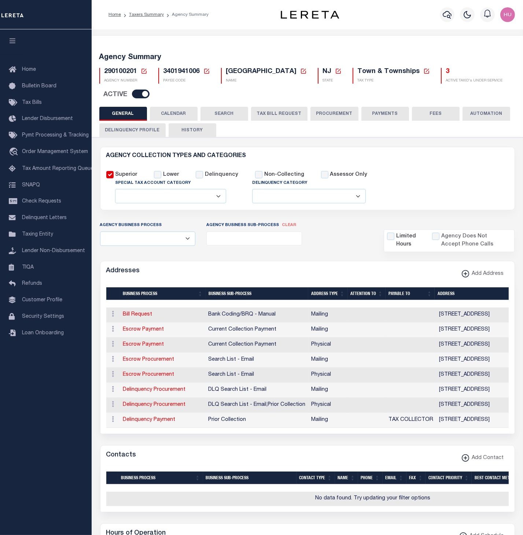
click at [179, 116] on button "CALENDAR" at bounding box center [174, 114] width 48 height 14
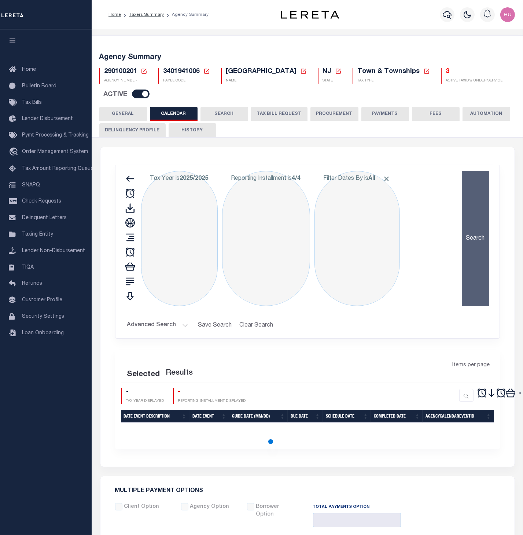
checkbox input "false"
type input "1"
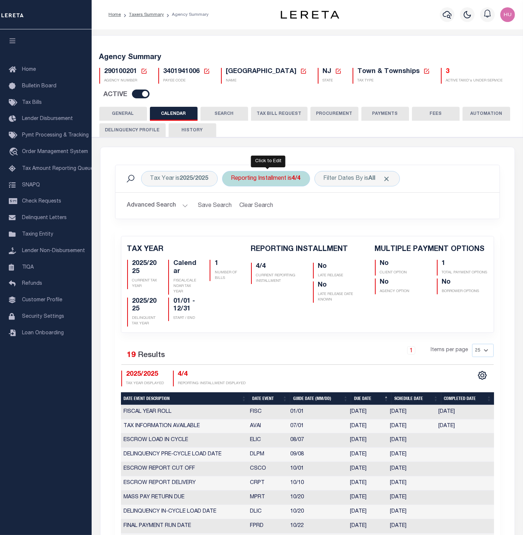
click at [278, 180] on div "Reporting Installment is 4/4" at bounding box center [266, 178] width 88 height 15
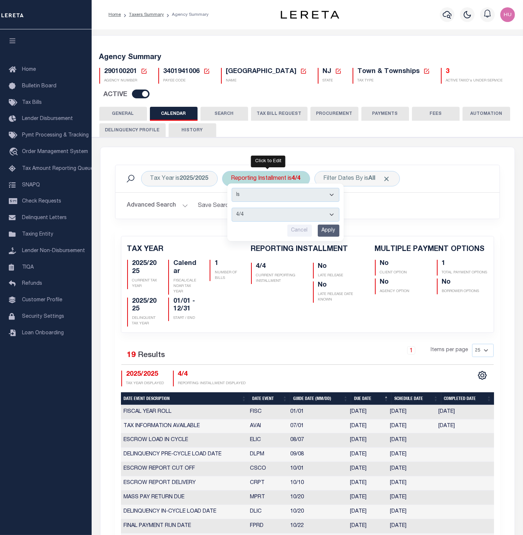
click at [232, 208] on select "1/4 2/4 3/4 4/4" at bounding box center [286, 215] width 108 height 14
select select "1/4"
click option "1/4" at bounding box center [0, 0] width 0 height 0
click at [329, 234] on input "Apply" at bounding box center [329, 230] width 22 height 12
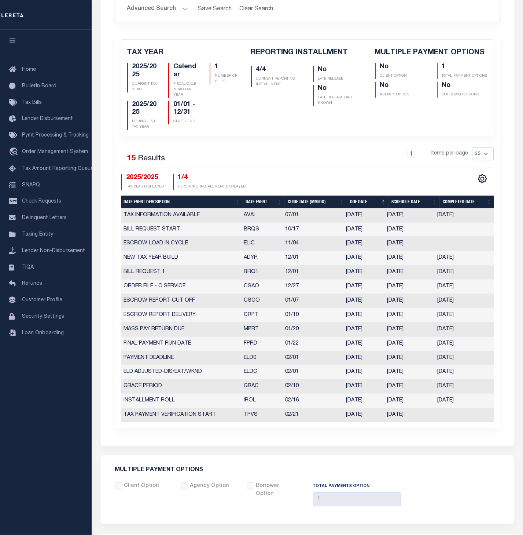
scroll to position [236, 0]
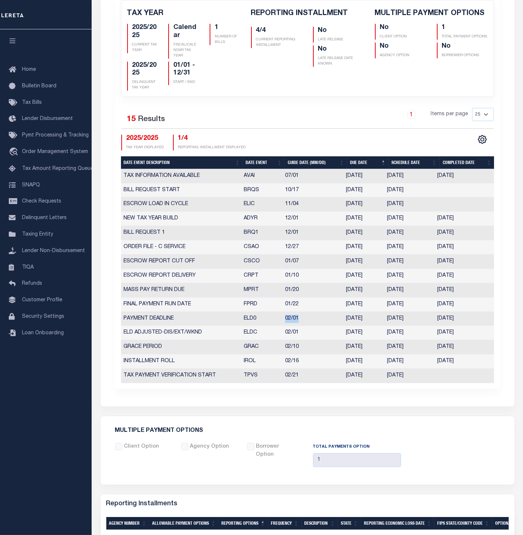
drag, startPoint x: 300, startPoint y: 319, endPoint x: 289, endPoint y: 320, distance: 11.8
click at [281, 320] on tr "PAYMENT DEADLINE ELD0 02/01 01/31/2025 01/31/2025 02/16/2025 3280703" at bounding box center [307, 319] width 373 height 14
drag, startPoint x: 417, startPoint y: 319, endPoint x: 286, endPoint y: 318, distance: 131.3
click at [286, 318] on tr "PAYMENT DEADLINE ELD0 02/01 01/31/2025 01/31/2025 02/16/2025 3280703" at bounding box center [307, 319] width 373 height 14
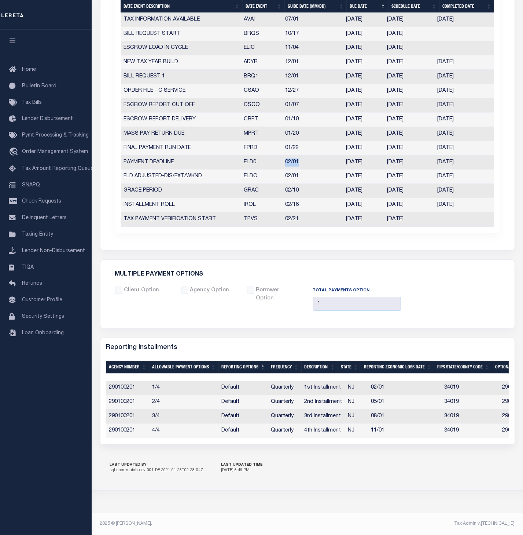
scroll to position [314, 0]
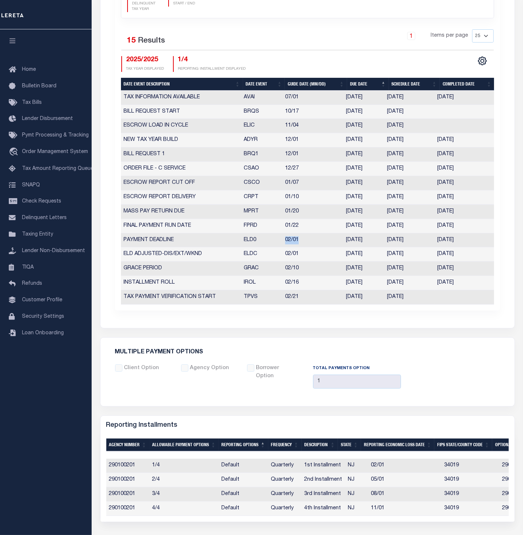
drag, startPoint x: 418, startPoint y: 112, endPoint x: 345, endPoint y: 113, distance: 73.0
click at [345, 113] on tr "BILL REQUEST START BRQS 10/17 10/17/2024 10/17/2024 2164271" at bounding box center [307, 112] width 373 height 14
drag, startPoint x: 403, startPoint y: 297, endPoint x: 272, endPoint y: 299, distance: 130.9
click at [272, 299] on tr "TAX PAYMENT VERIFICATION START TPVS 02/21 02/21/2025 02/21/2025 2184501" at bounding box center [307, 297] width 373 height 14
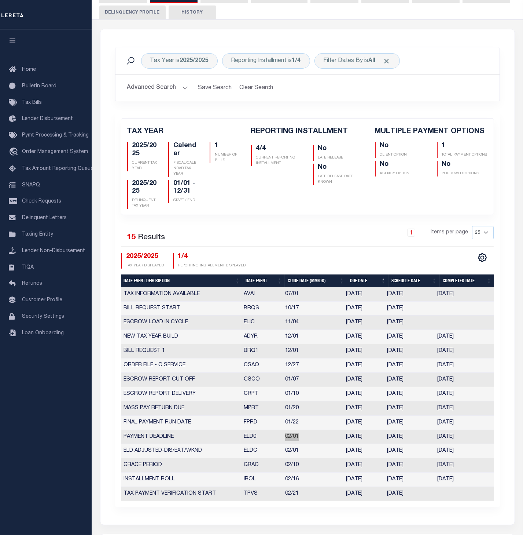
scroll to position [78, 0]
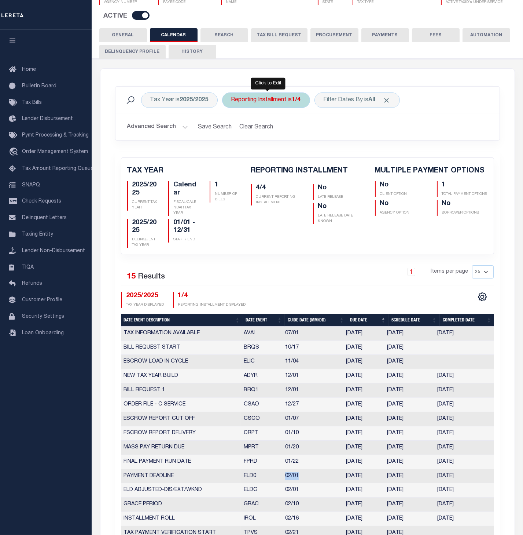
click at [270, 95] on div "Reporting Installment is 1/4" at bounding box center [266, 99] width 88 height 15
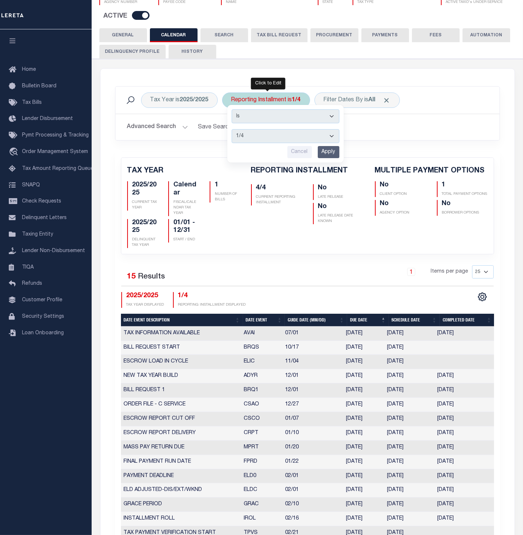
click at [232, 129] on select "1/4 2/4 3/4 4/4" at bounding box center [286, 136] width 108 height 14
select select "2/4"
click option "2/4" at bounding box center [0, 0] width 0 height 0
click at [324, 152] on input "Apply" at bounding box center [329, 152] width 22 height 12
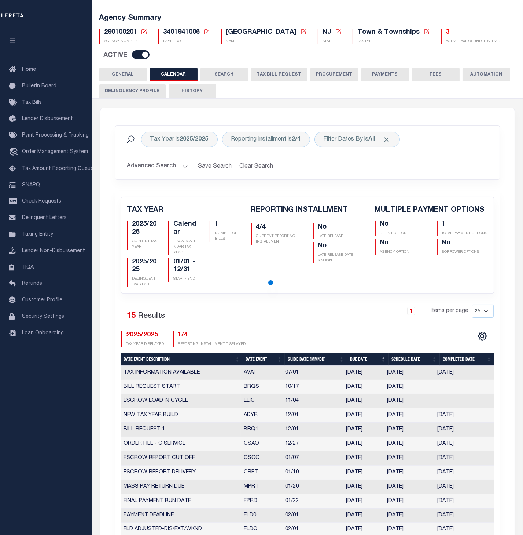
scroll to position [0, 0]
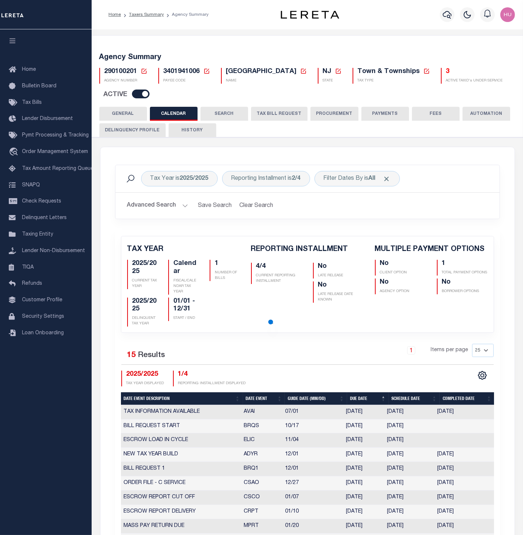
click at [300, 142] on div "AGENCY COLLECTION TYPES AND CATEGORIES Superior Lower Delinquency Non-Collectin…" at bounding box center [308, 509] width 434 height 745
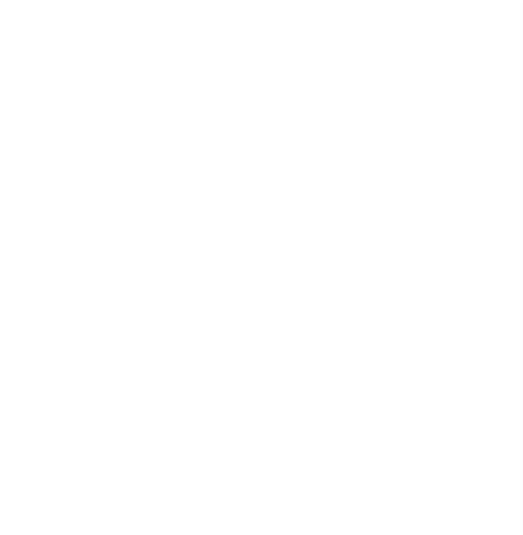
select select
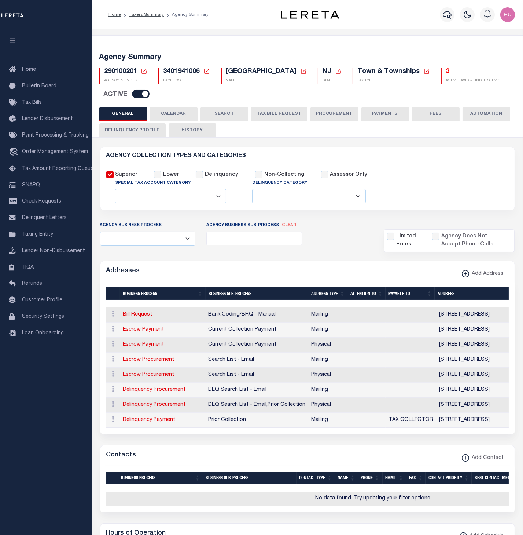
click at [171, 113] on button "CALENDAR" at bounding box center [174, 114] width 48 height 14
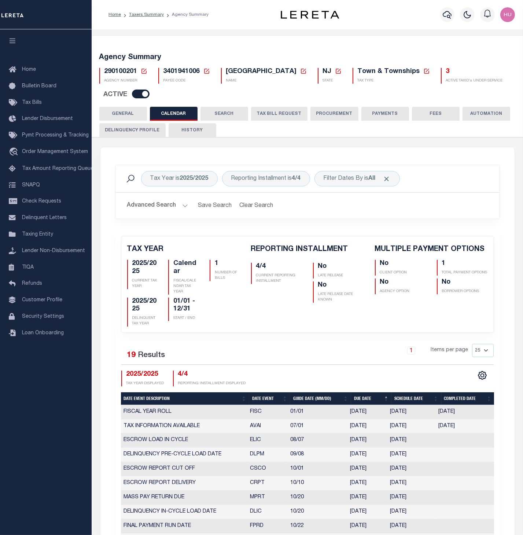
checkbox input "false"
type input "1"
click at [296, 184] on div "Reporting Installment is 4/4" at bounding box center [266, 178] width 88 height 15
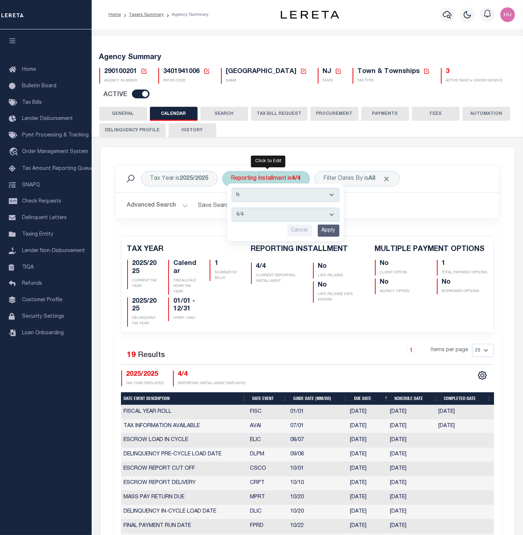
click at [232, 208] on select "1/4 2/4 3/4 4/4" at bounding box center [286, 215] width 108 height 14
select select "2/4"
click option "2/4" at bounding box center [0, 0] width 0 height 0
click at [327, 234] on input "Apply" at bounding box center [329, 230] width 22 height 12
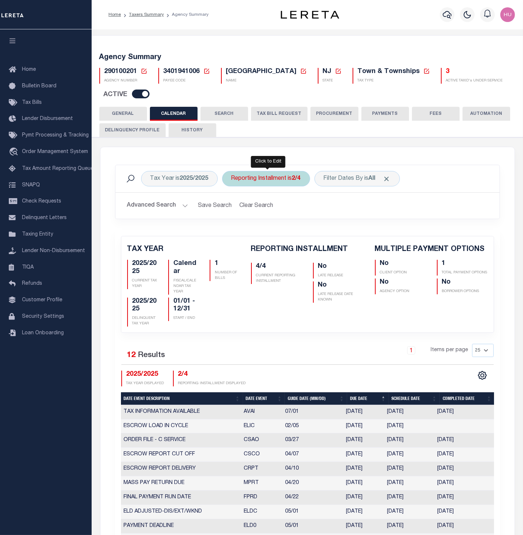
click at [294, 179] on div "Reporting Installment is 2/4" at bounding box center [266, 178] width 88 height 15
select select "2/4"
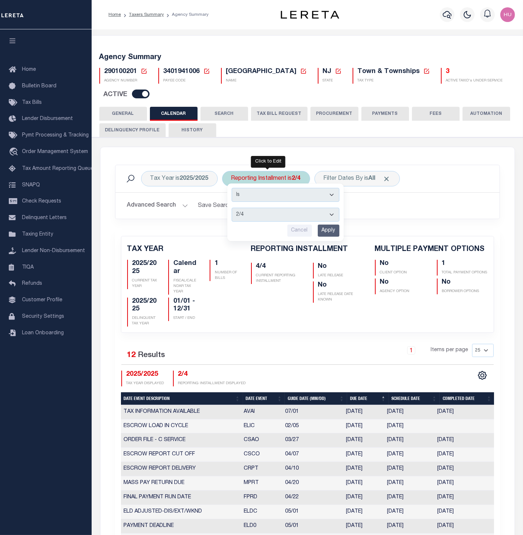
click at [327, 231] on input "Apply" at bounding box center [329, 230] width 22 height 12
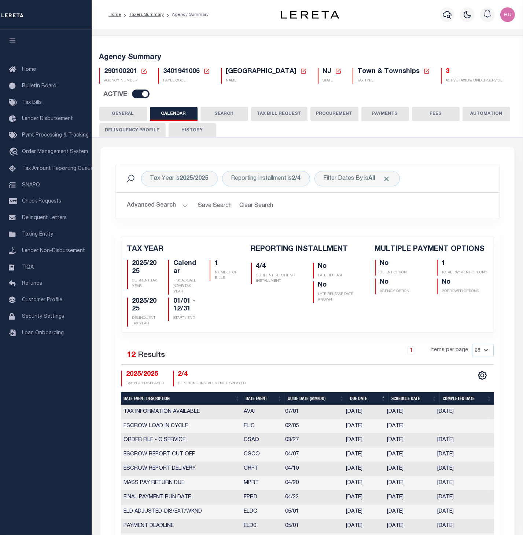
click at [321, 214] on div "Advanced Search Save Search Clear Search PayeeReportingEventDatesGridWrapper_dy…" at bounding box center [308, 206] width 384 height 26
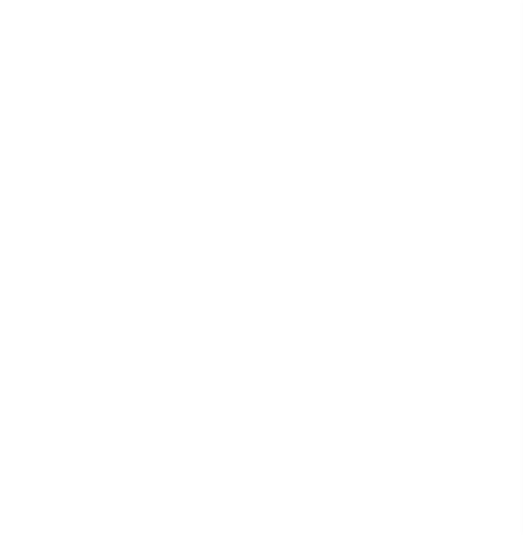
select select
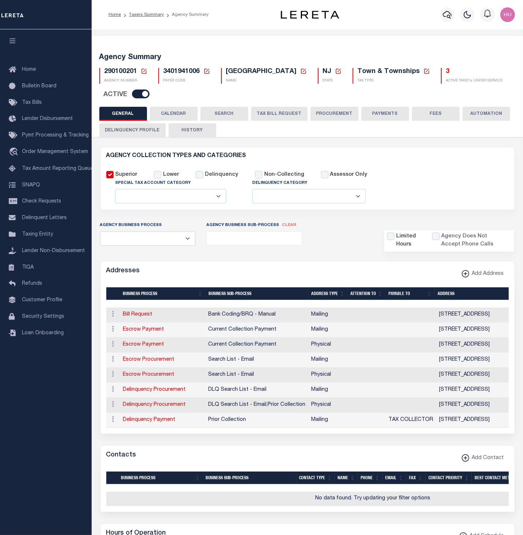
click at [179, 115] on button "CALENDAR" at bounding box center [174, 114] width 48 height 14
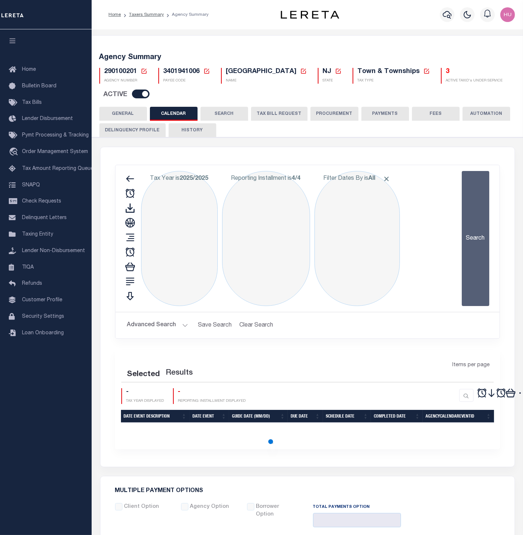
checkbox input "false"
type input "1"
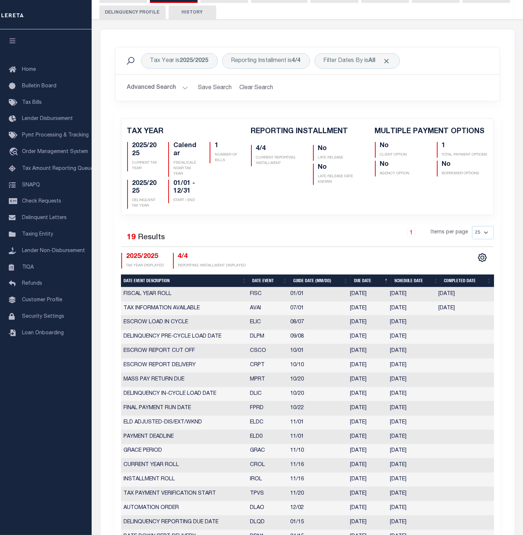
scroll to position [39, 0]
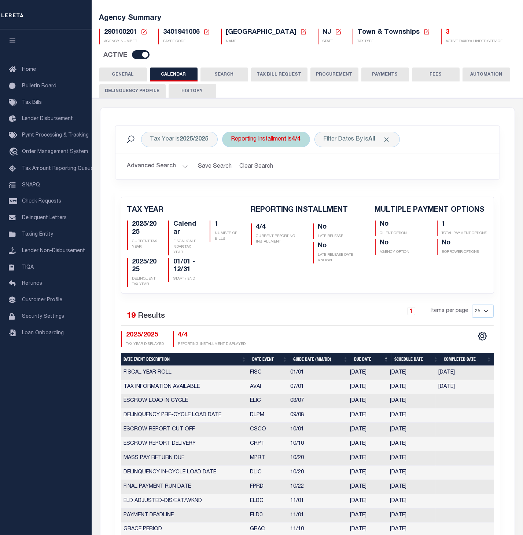
click at [277, 137] on div "Reporting Installment is 4/4" at bounding box center [266, 139] width 88 height 15
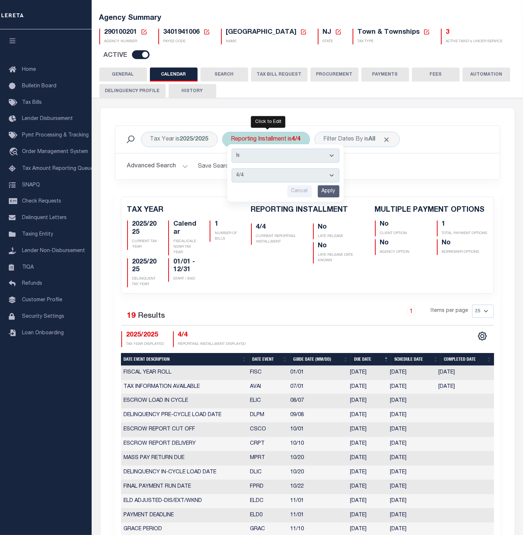
click at [232, 168] on select "1/4 2/4 3/4 4/4" at bounding box center [286, 175] width 108 height 14
select select "3/4"
click option "3/4" at bounding box center [0, 0] width 0 height 0
click at [336, 191] on input "Apply" at bounding box center [329, 191] width 22 height 12
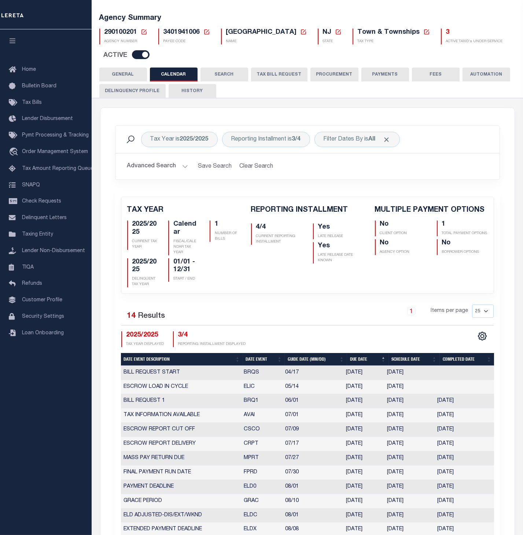
scroll to position [118, 0]
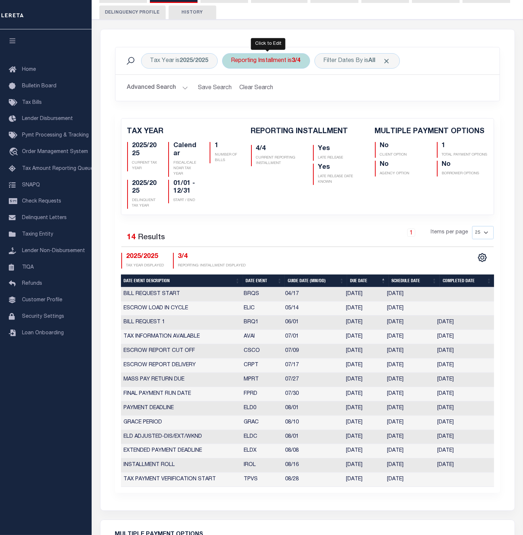
click at [266, 62] on div "Reporting Installment is 3/4" at bounding box center [266, 60] width 88 height 15
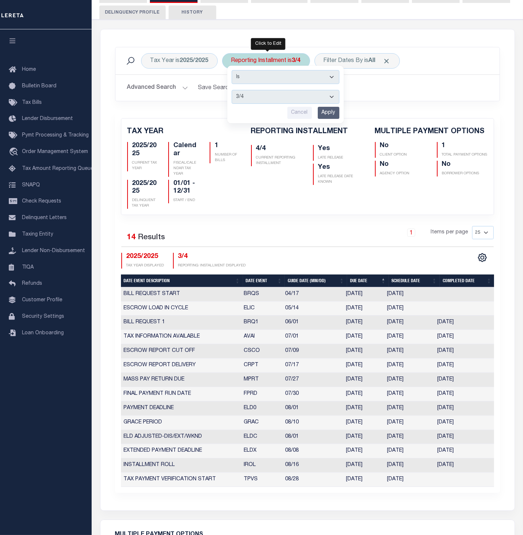
click at [232, 90] on select "1/4 2/4 3/4 4/4" at bounding box center [286, 97] width 108 height 14
select select "2/4"
click option "2/4" at bounding box center [0, 0] width 0 height 0
click at [323, 115] on input "Apply" at bounding box center [329, 113] width 22 height 12
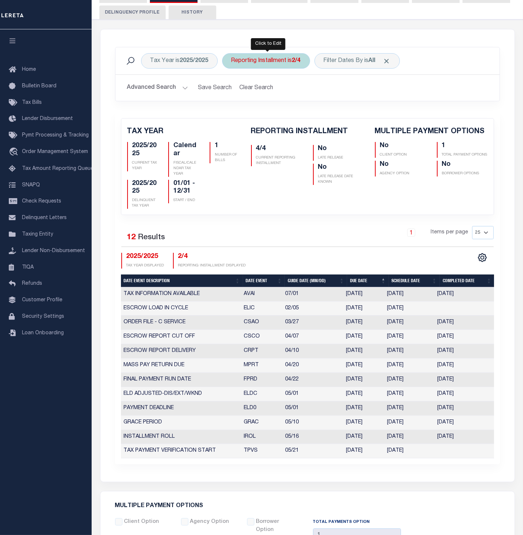
click at [285, 57] on div "Reporting Installment is 2/4" at bounding box center [266, 60] width 88 height 15
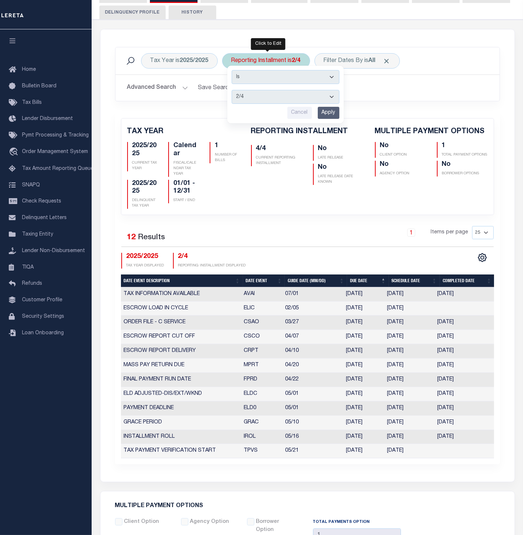
click at [232, 90] on select "1/4 2/4 3/4 4/4" at bounding box center [286, 97] width 108 height 14
select select "1/4"
click option "1/4" at bounding box center [0, 0] width 0 height 0
click at [327, 113] on input "Apply" at bounding box center [329, 113] width 22 height 12
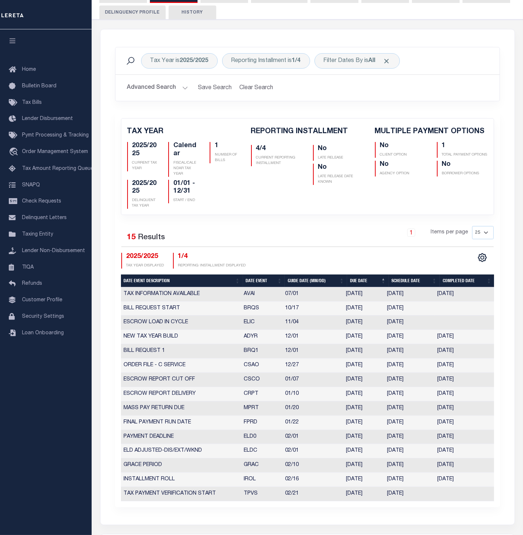
scroll to position [0, 0]
